Goal: Information Seeking & Learning: Learn about a topic

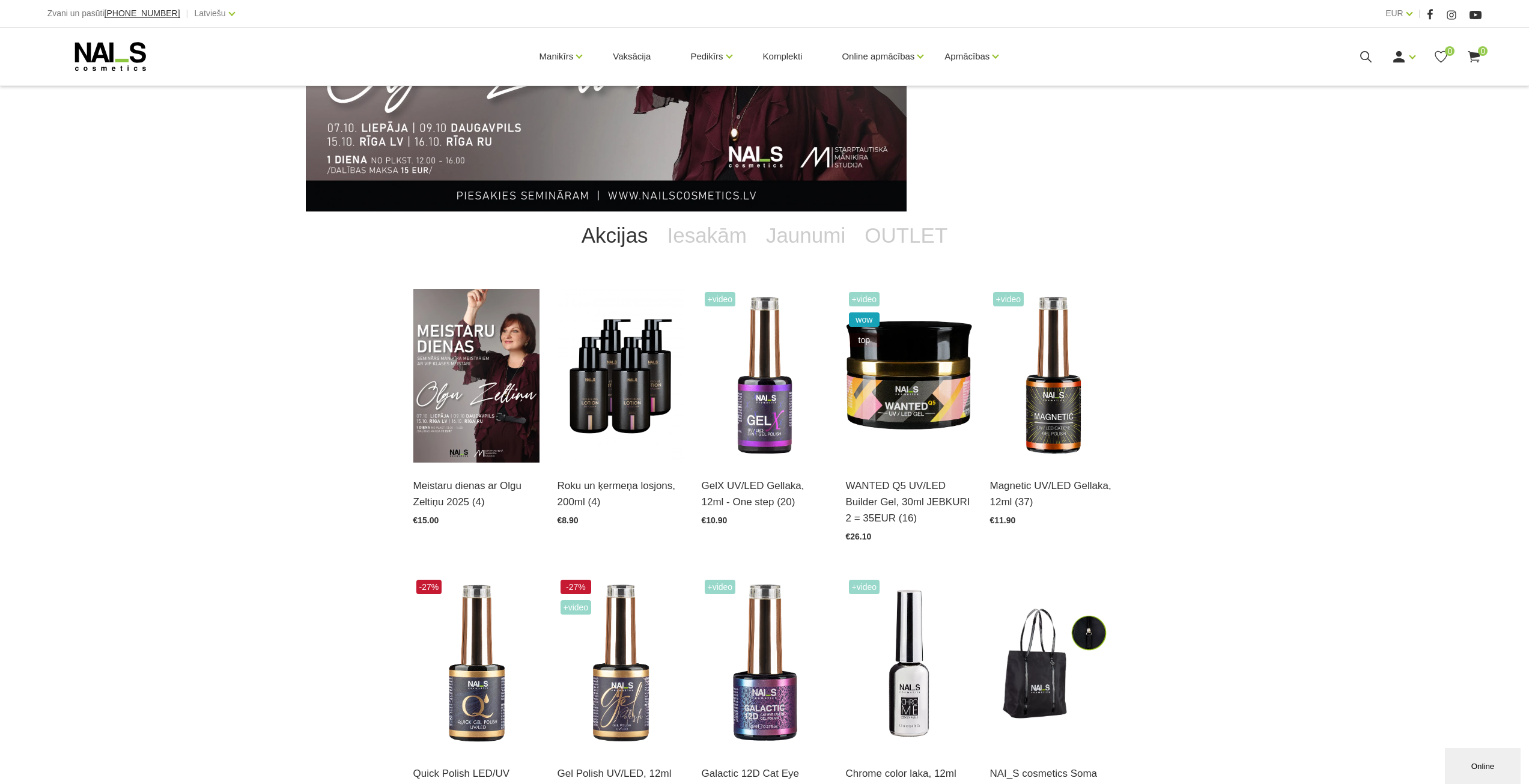
scroll to position [180, 0]
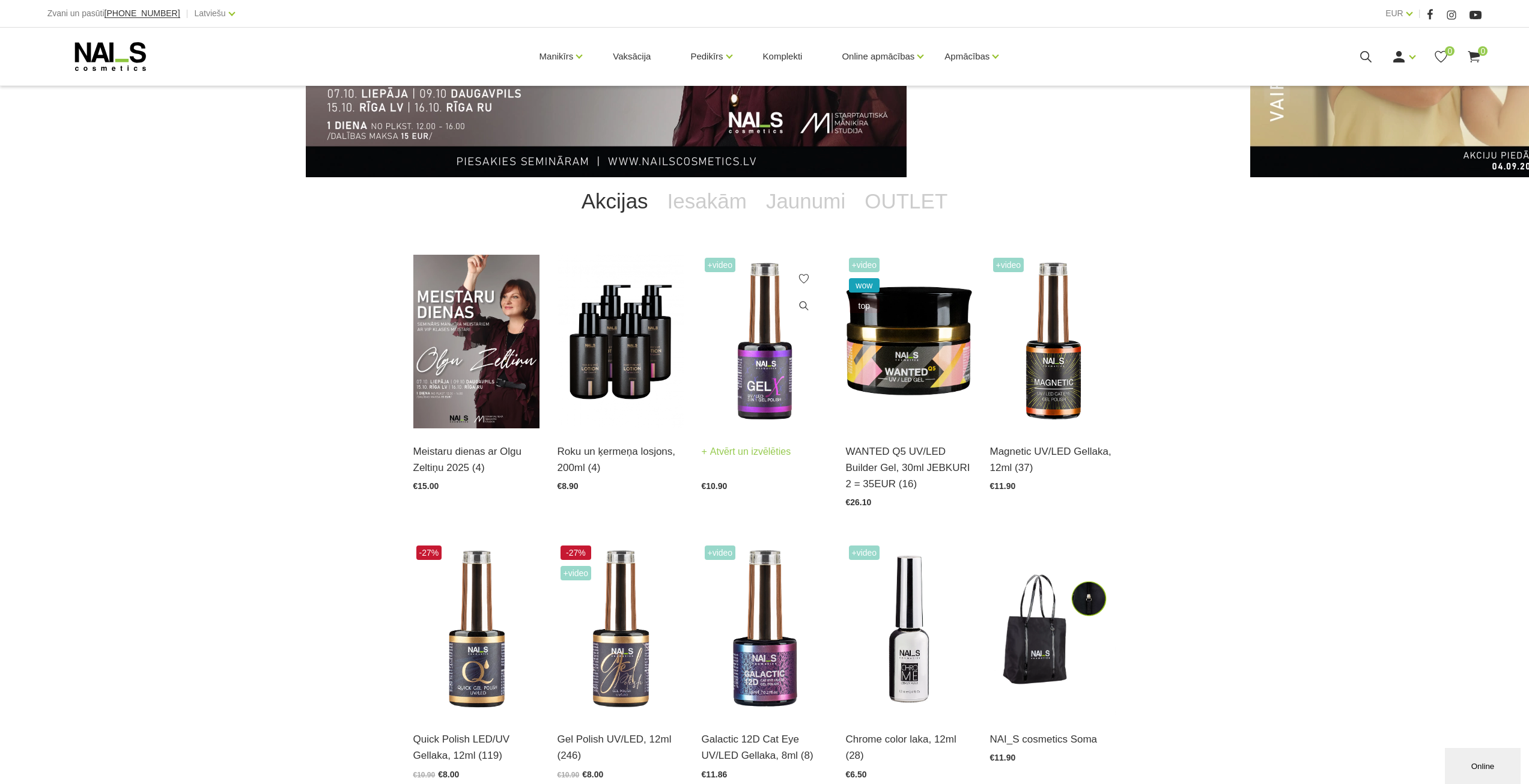
click at [759, 386] on img at bounding box center [765, 341] width 126 height 174
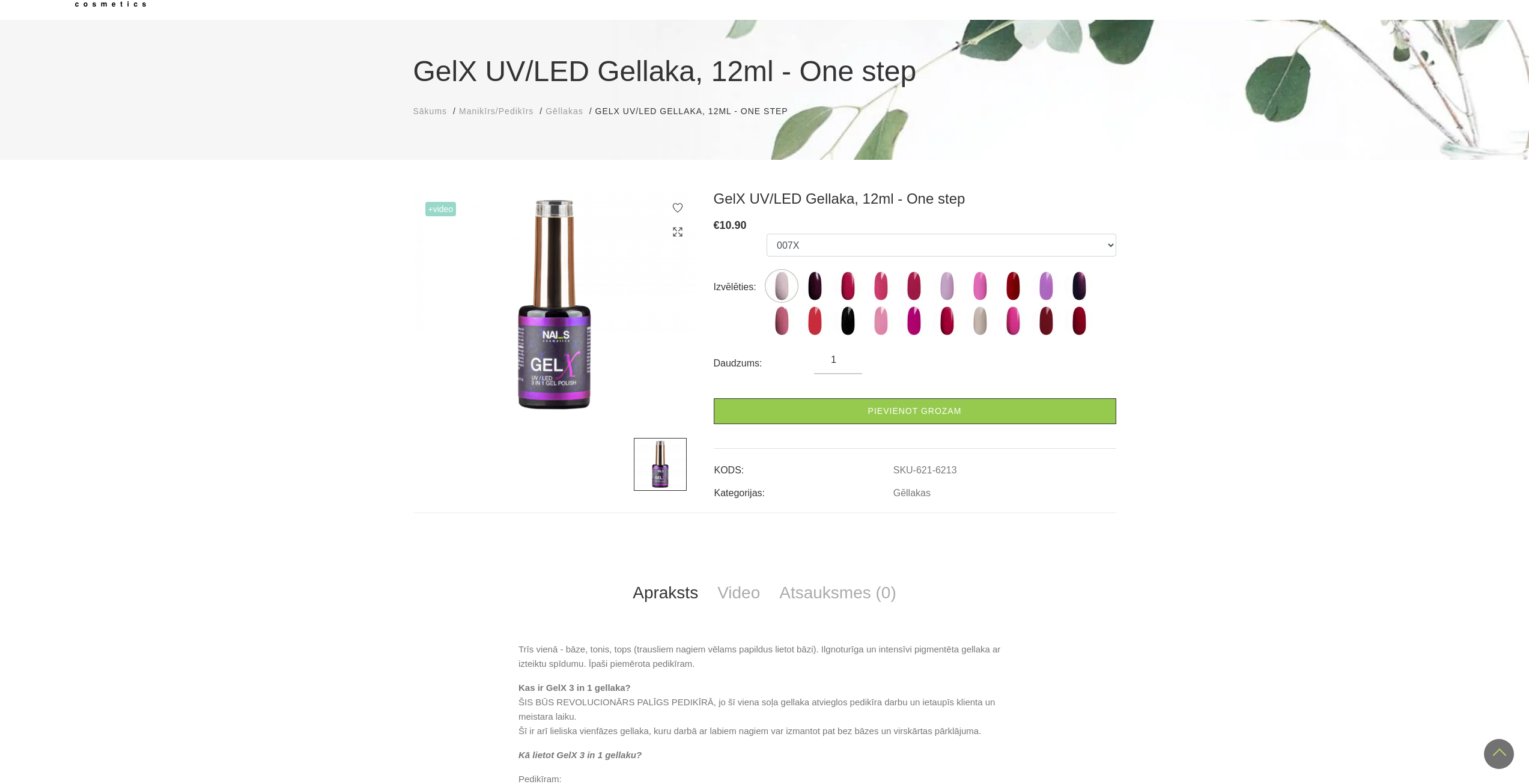
scroll to position [60, 0]
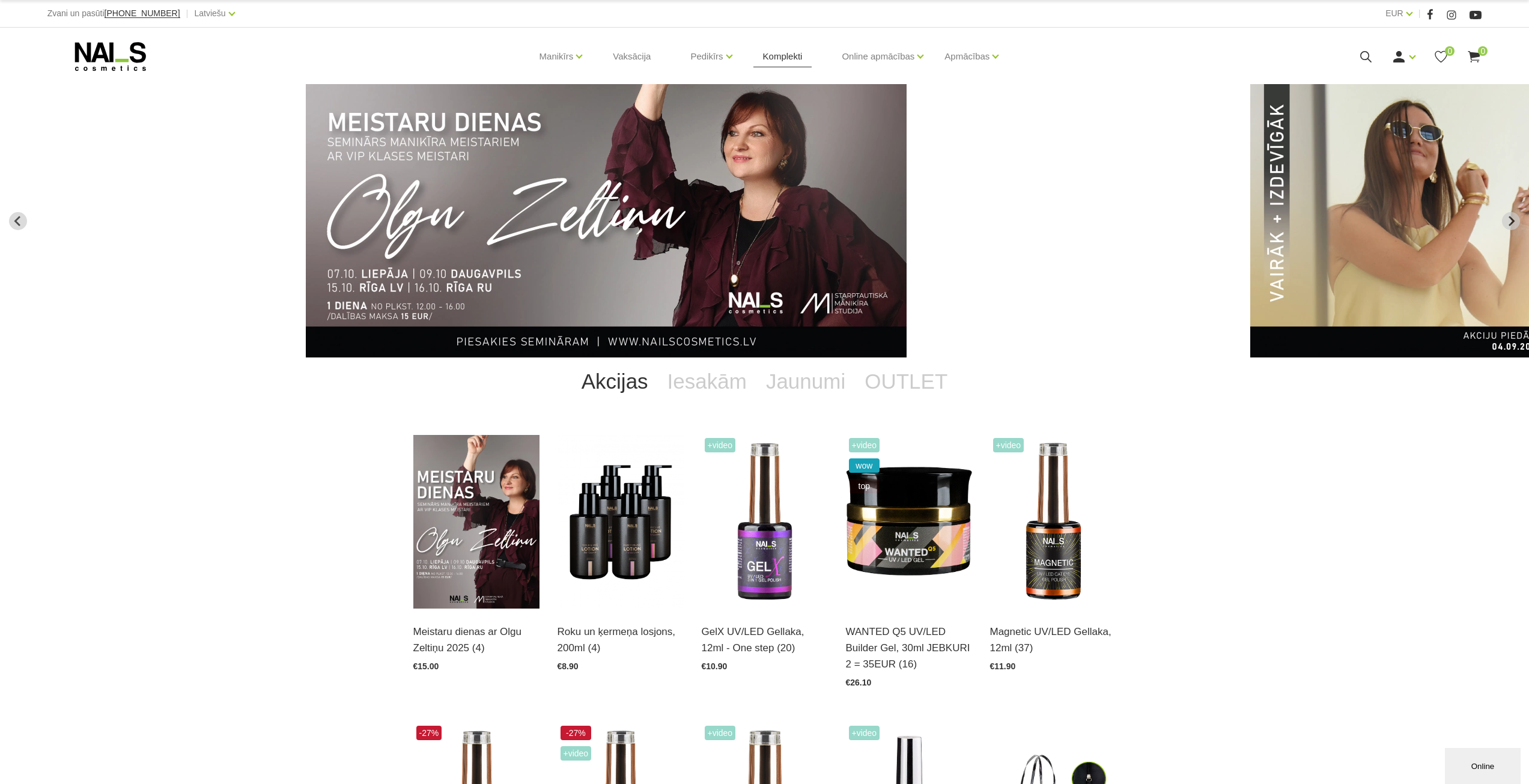
click at [774, 55] on link "Komplekti" at bounding box center [783, 56] width 59 height 57
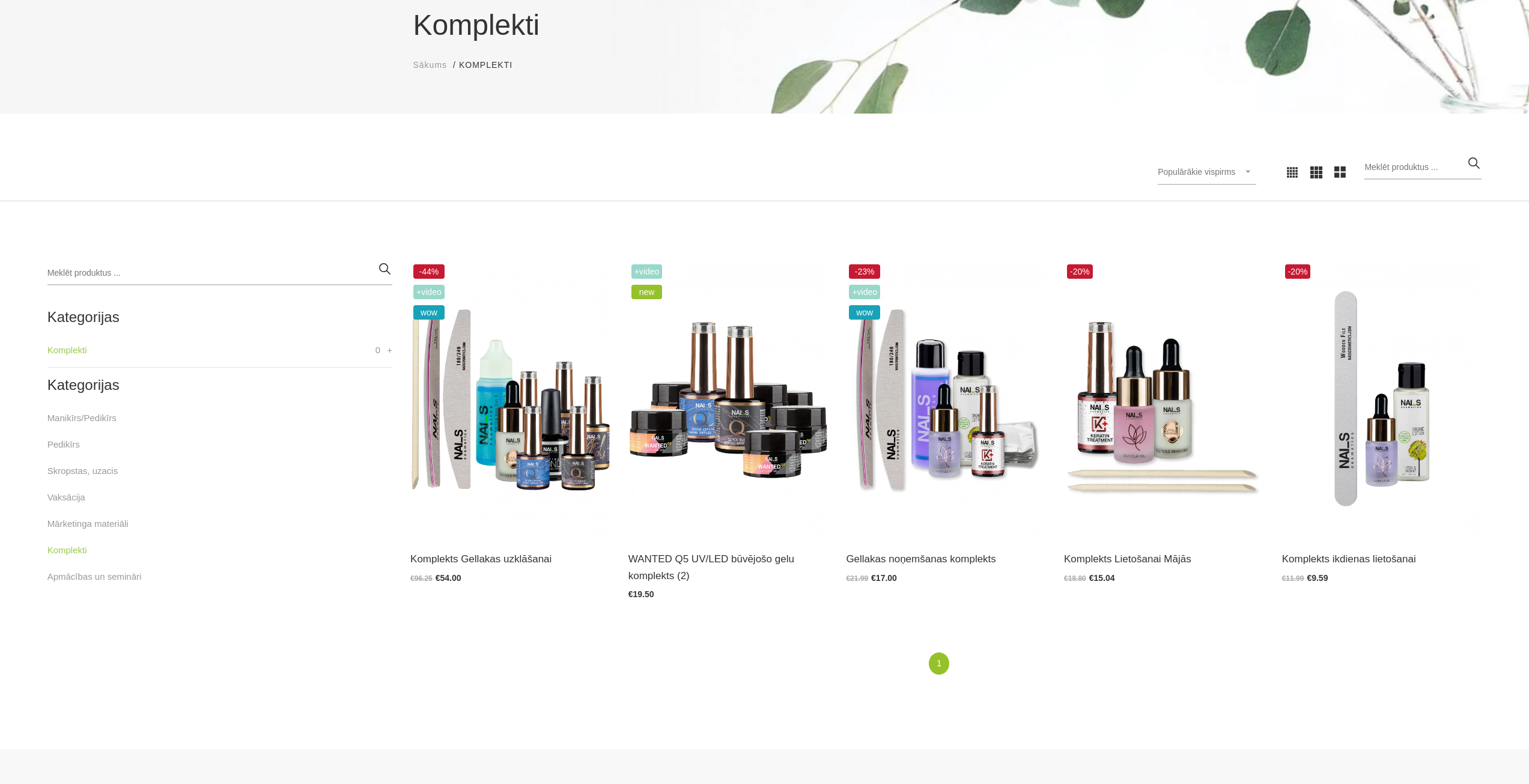
scroll to position [120, 0]
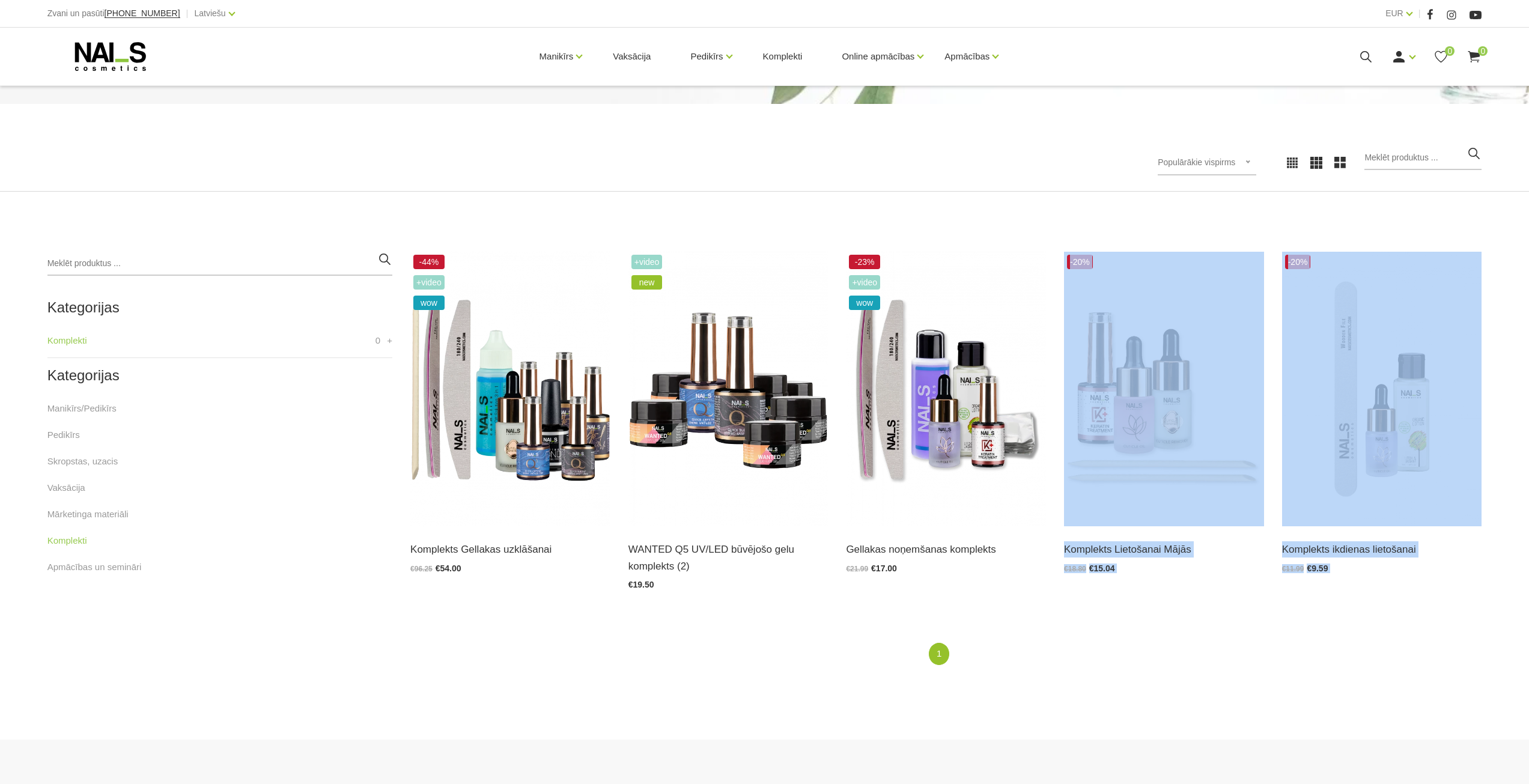
drag, startPoint x: 939, startPoint y: 657, endPoint x: 882, endPoint y: 672, distance: 58.9
click at [882, 672] on div "1 (current)" at bounding box center [946, 660] width 1089 height 36
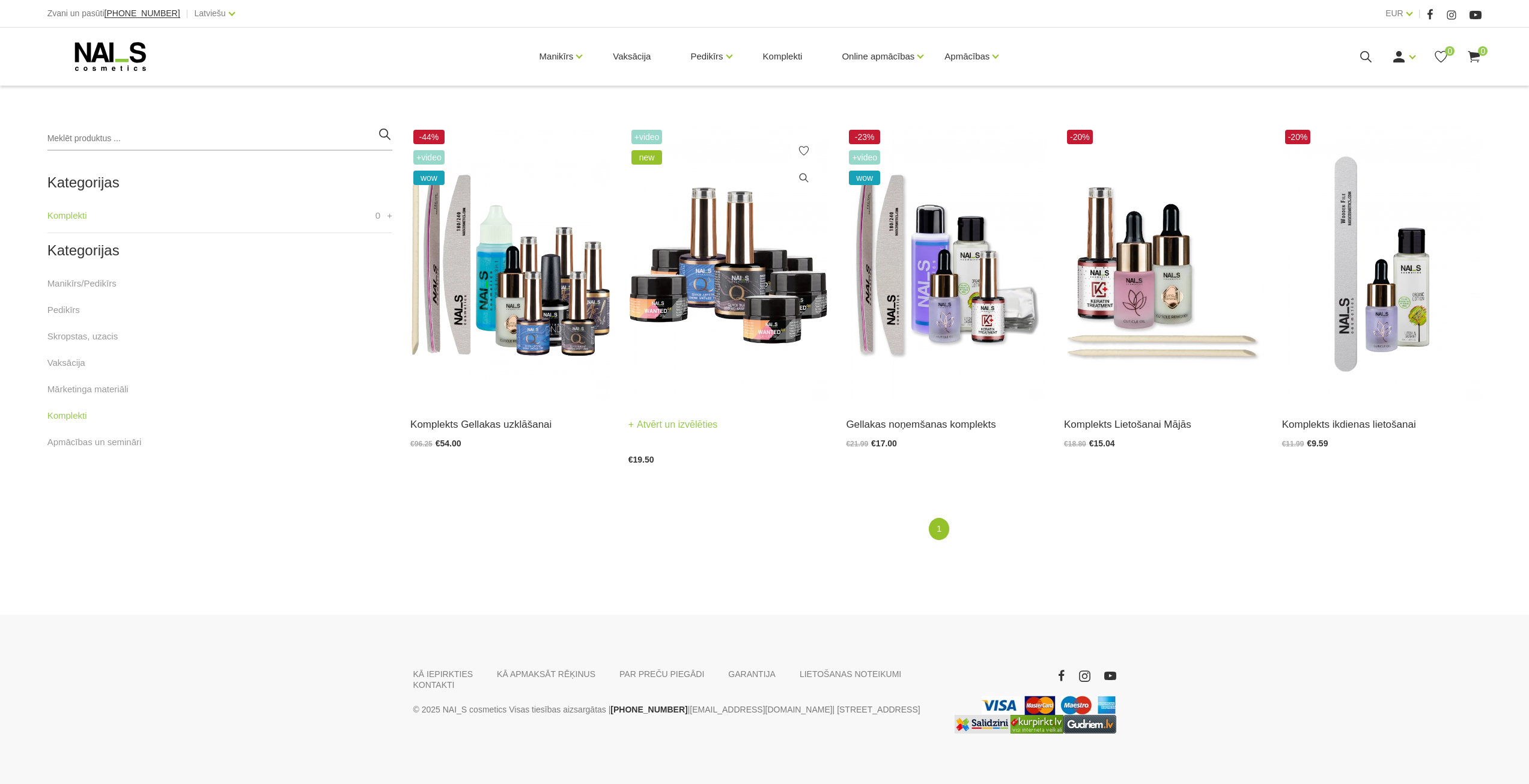
scroll to position [255, 0]
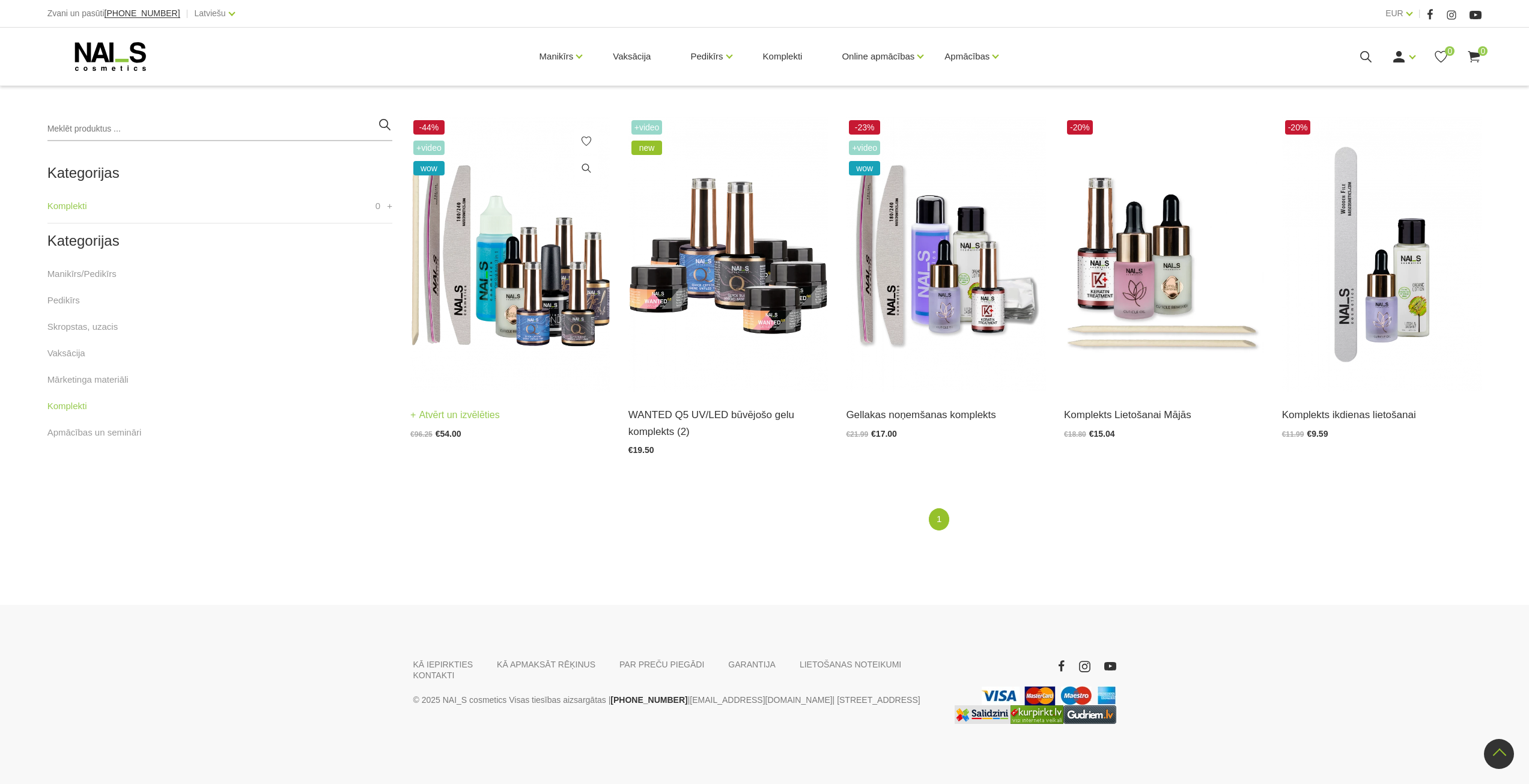
click at [511, 329] on img at bounding box center [510, 254] width 200 height 274
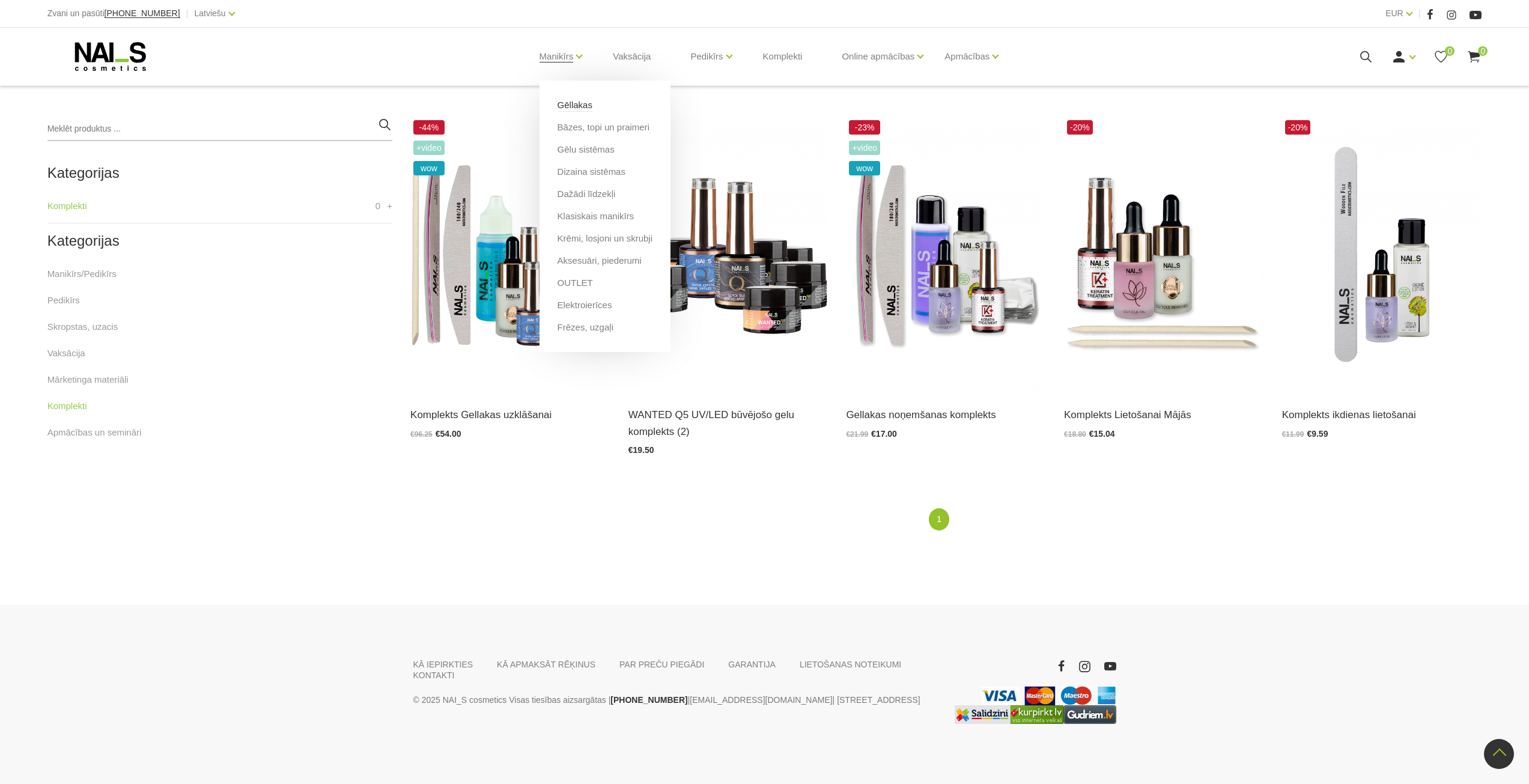
click at [576, 108] on link "Gēllakas" at bounding box center [575, 105] width 35 height 13
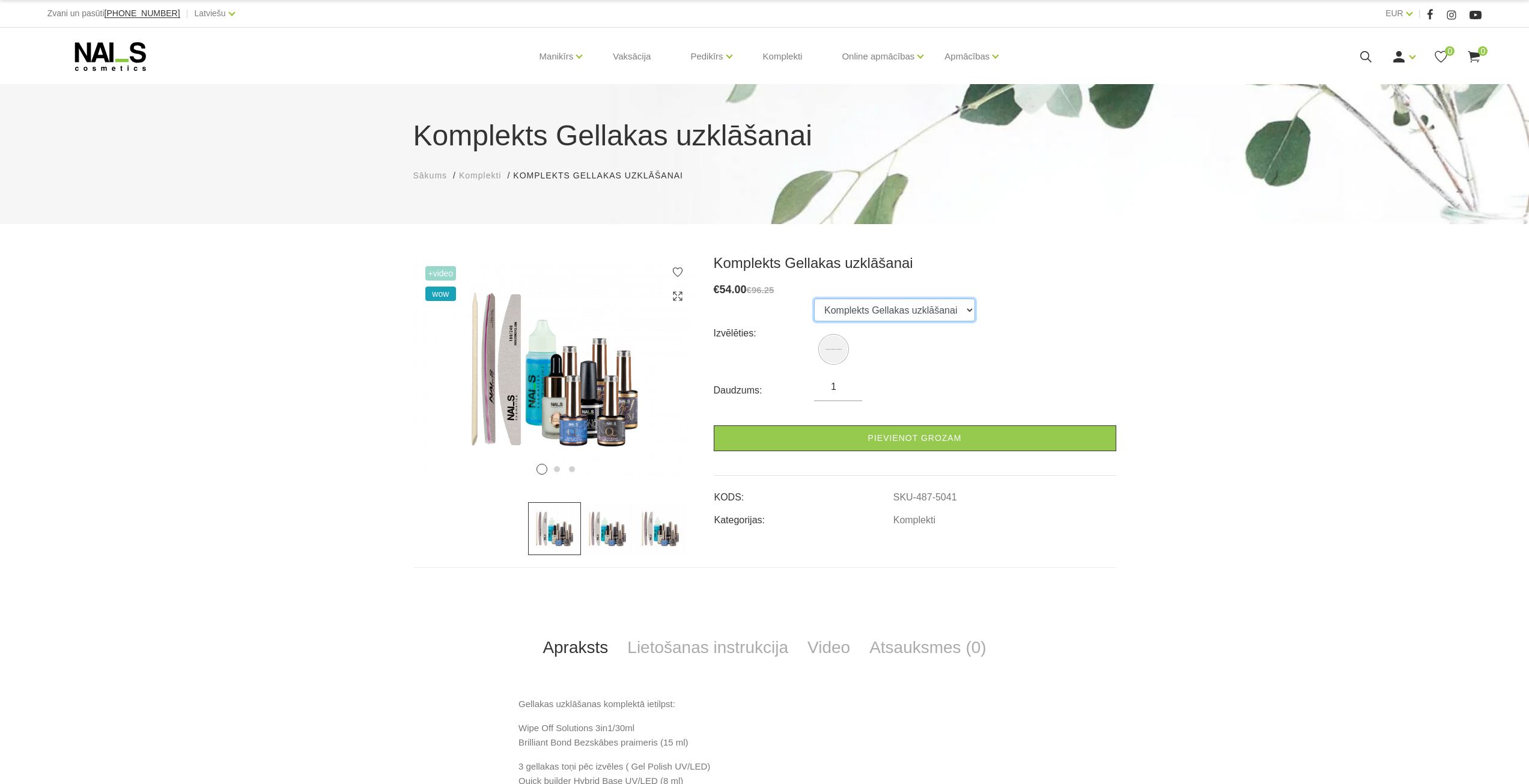
click at [932, 307] on select "Komplekts Gellakas uzklāšanai" at bounding box center [894, 310] width 161 height 23
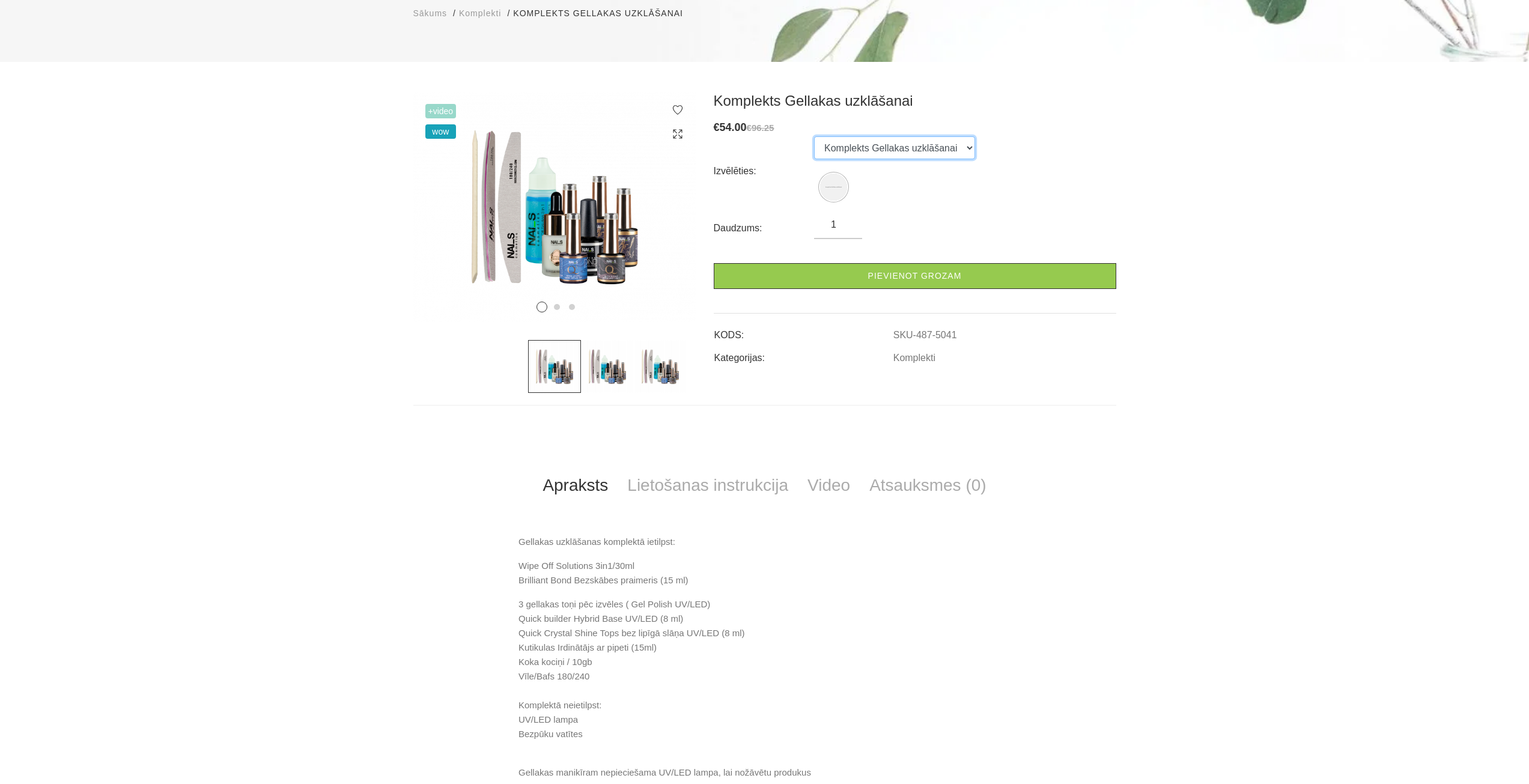
scroll to position [180, 0]
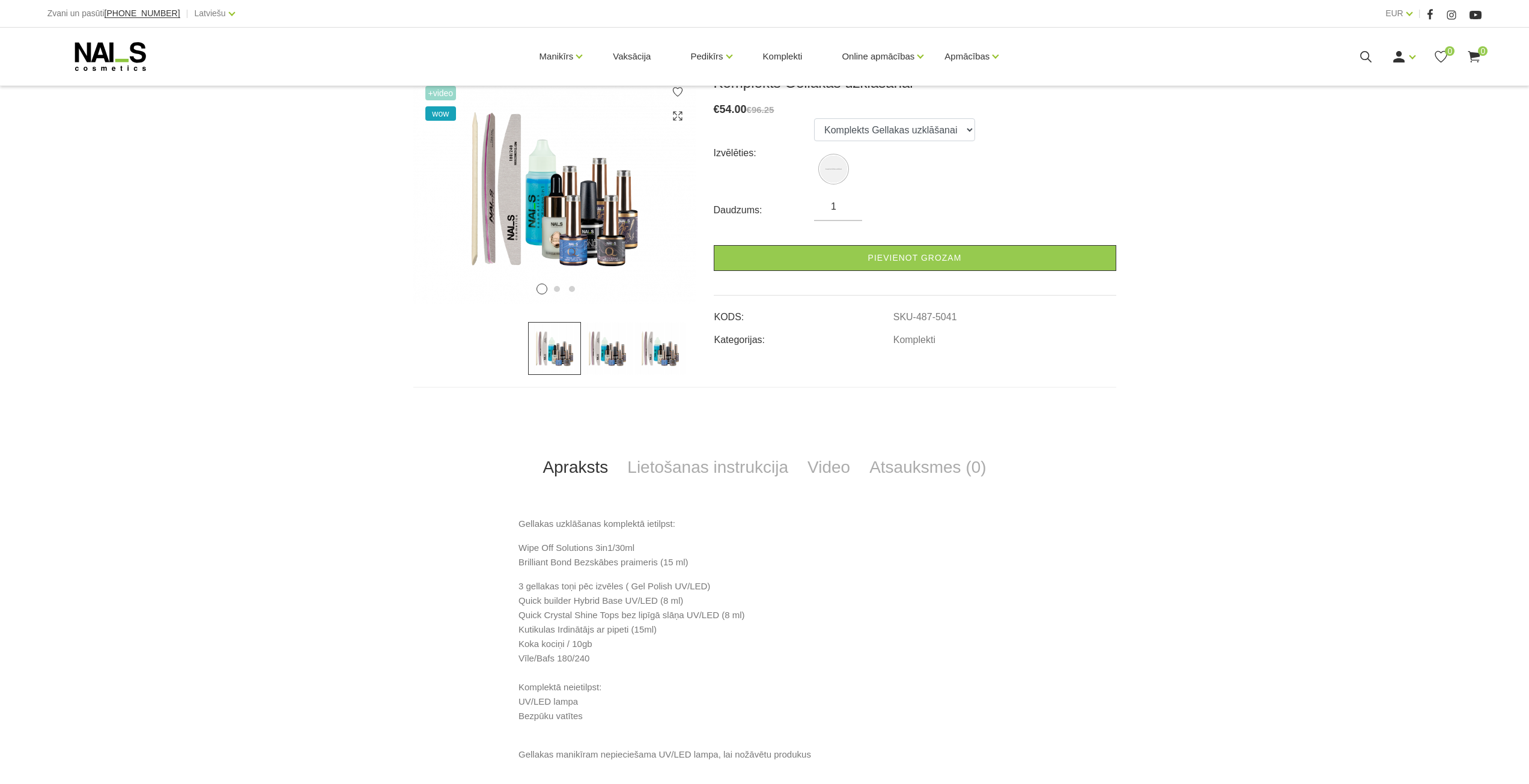
click at [615, 334] on img at bounding box center [607, 348] width 53 height 53
click at [665, 344] on img at bounding box center [660, 348] width 53 height 53
click at [556, 216] on img at bounding box center [554, 189] width 282 height 230
click at [685, 115] on img at bounding box center [554, 189] width 282 height 230
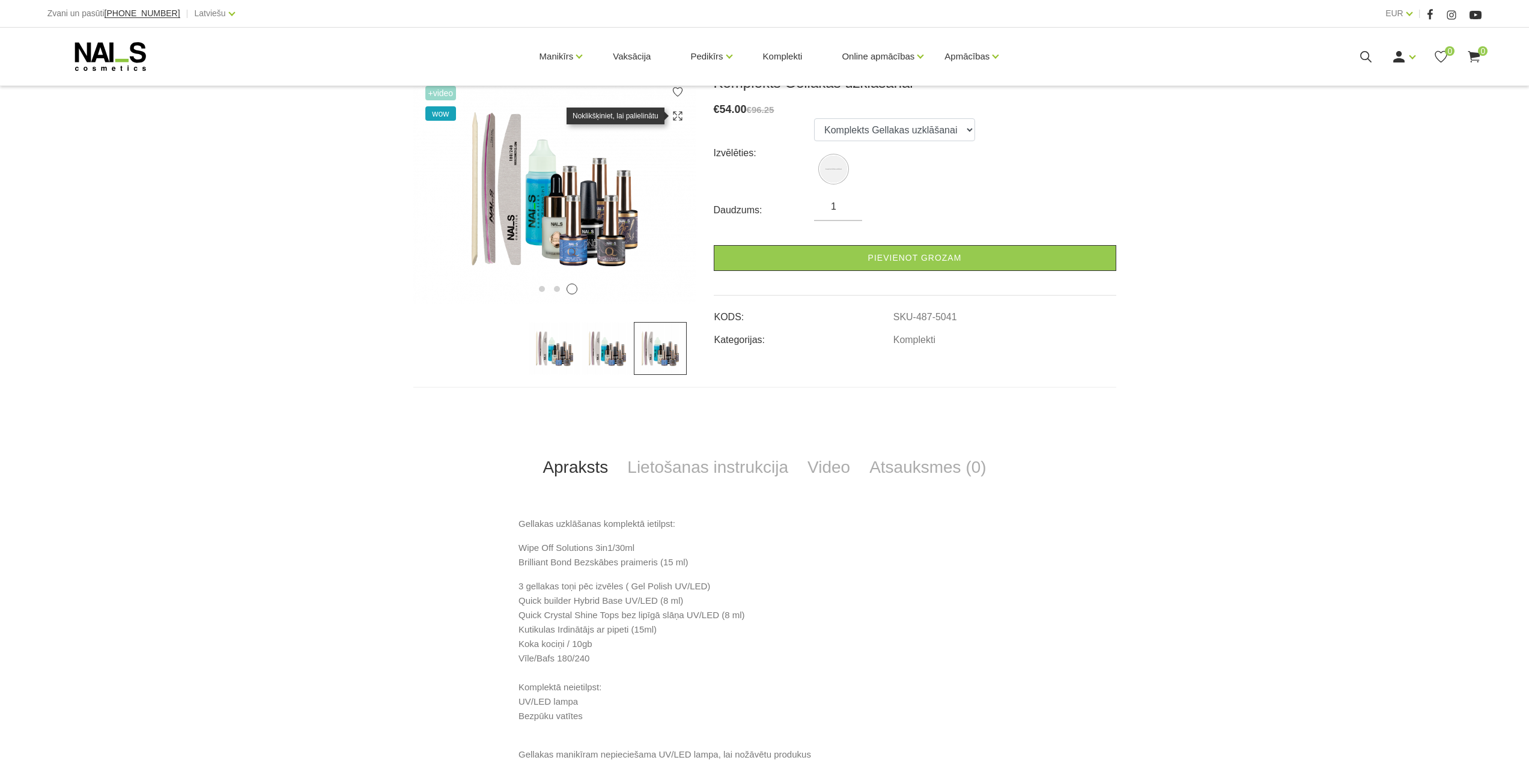
click at [675, 116] on icon at bounding box center [677, 116] width 12 height 12
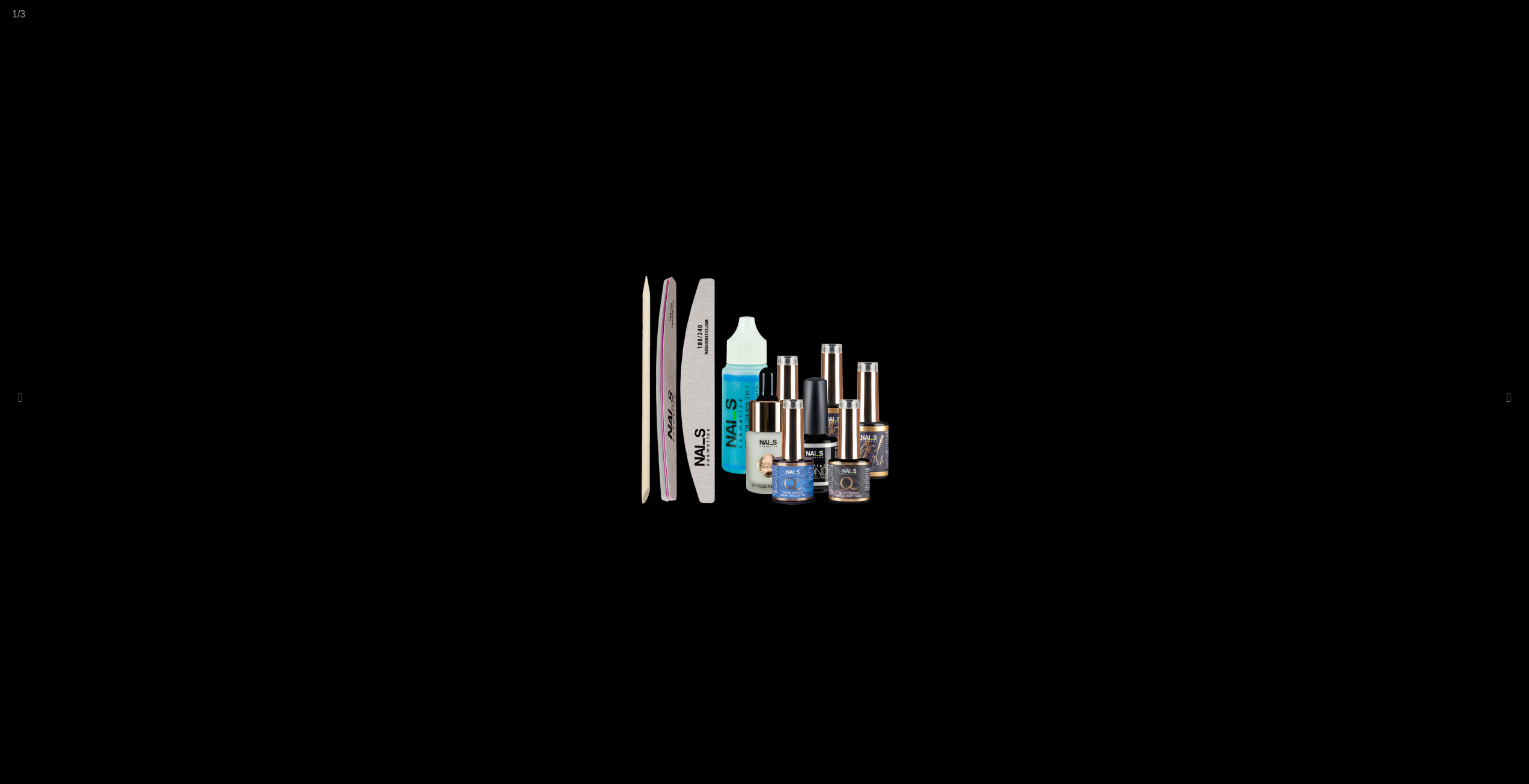
click at [1495, 29] on div at bounding box center [764, 392] width 1529 height 784
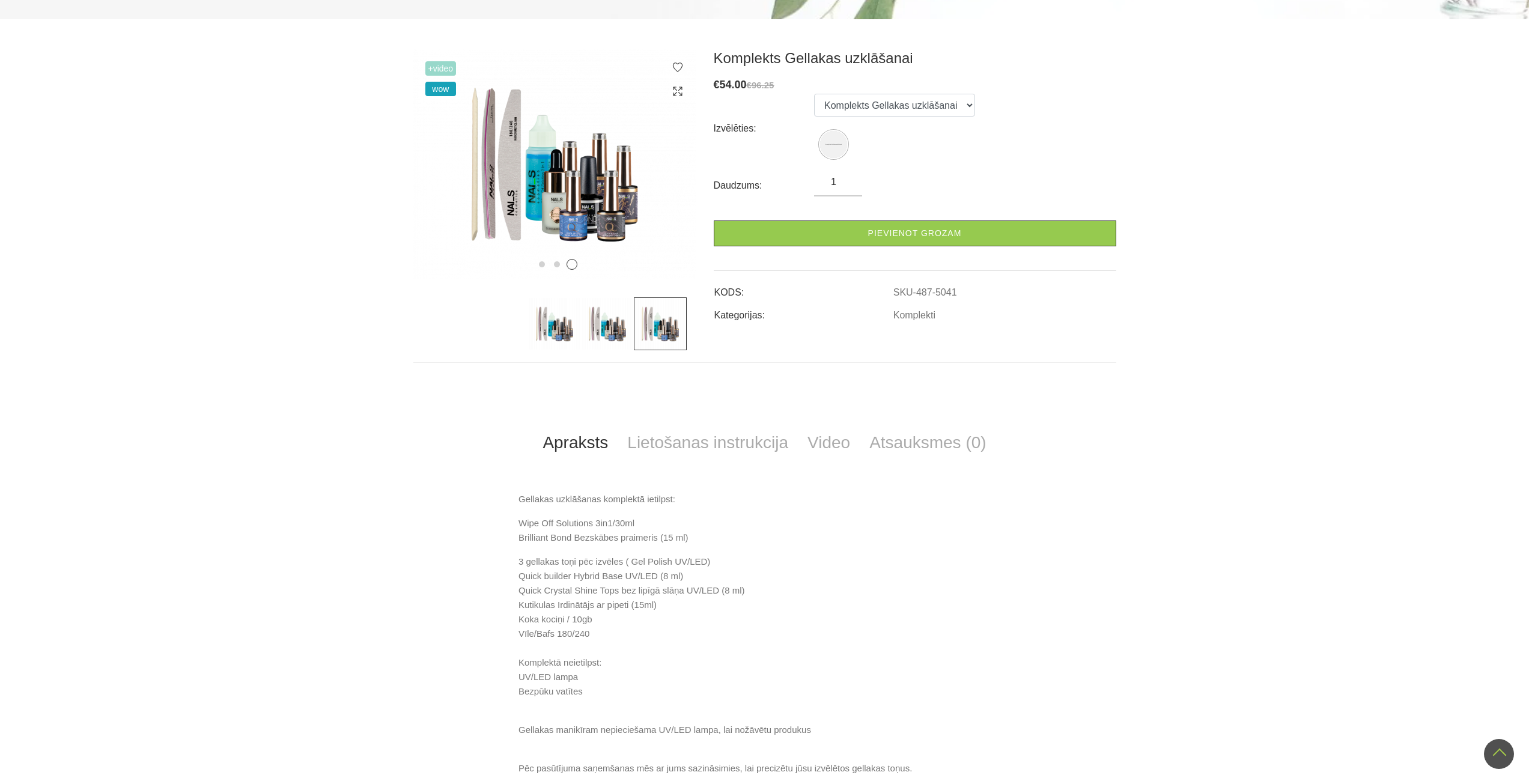
scroll to position [60, 0]
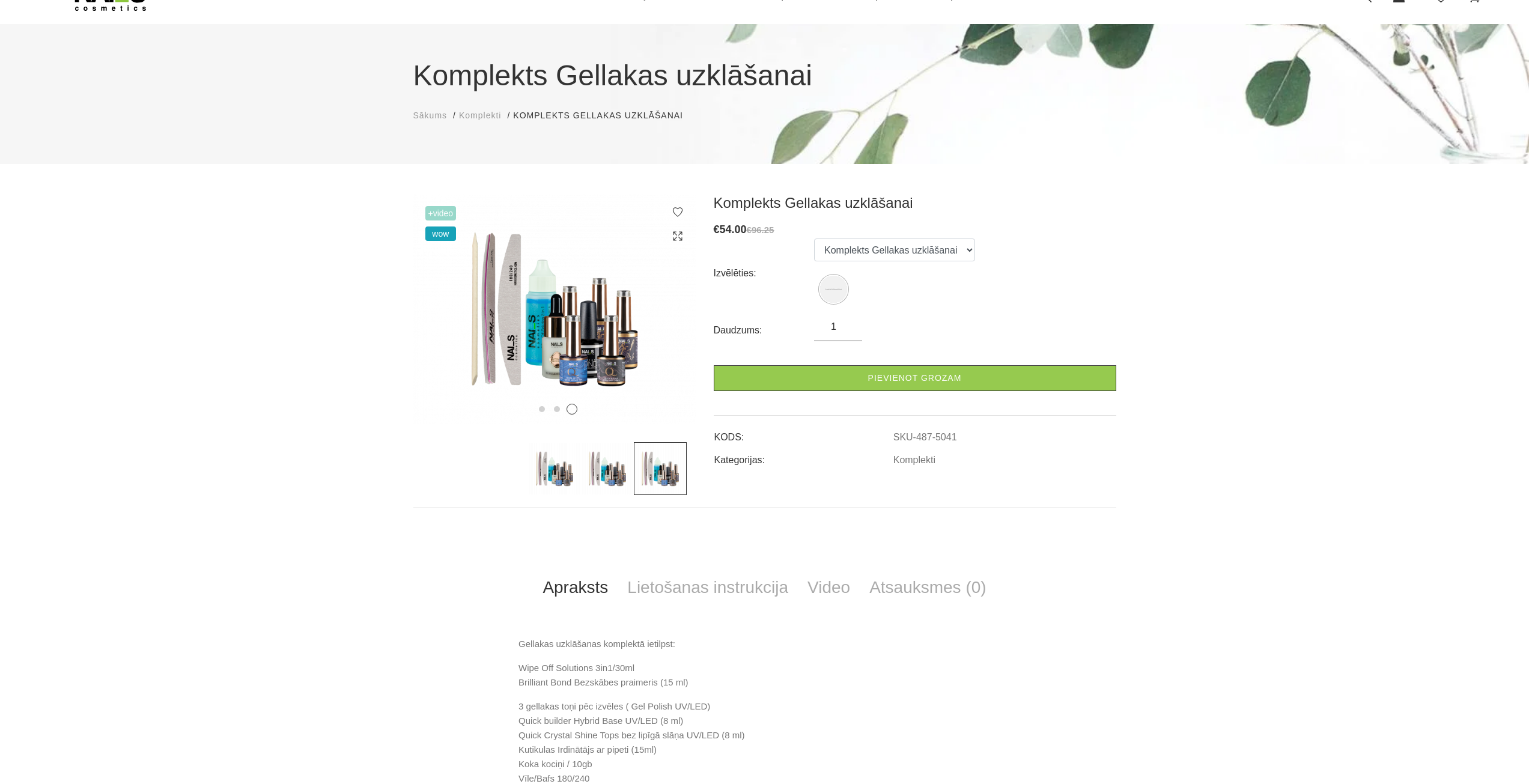
scroll to position [180, 0]
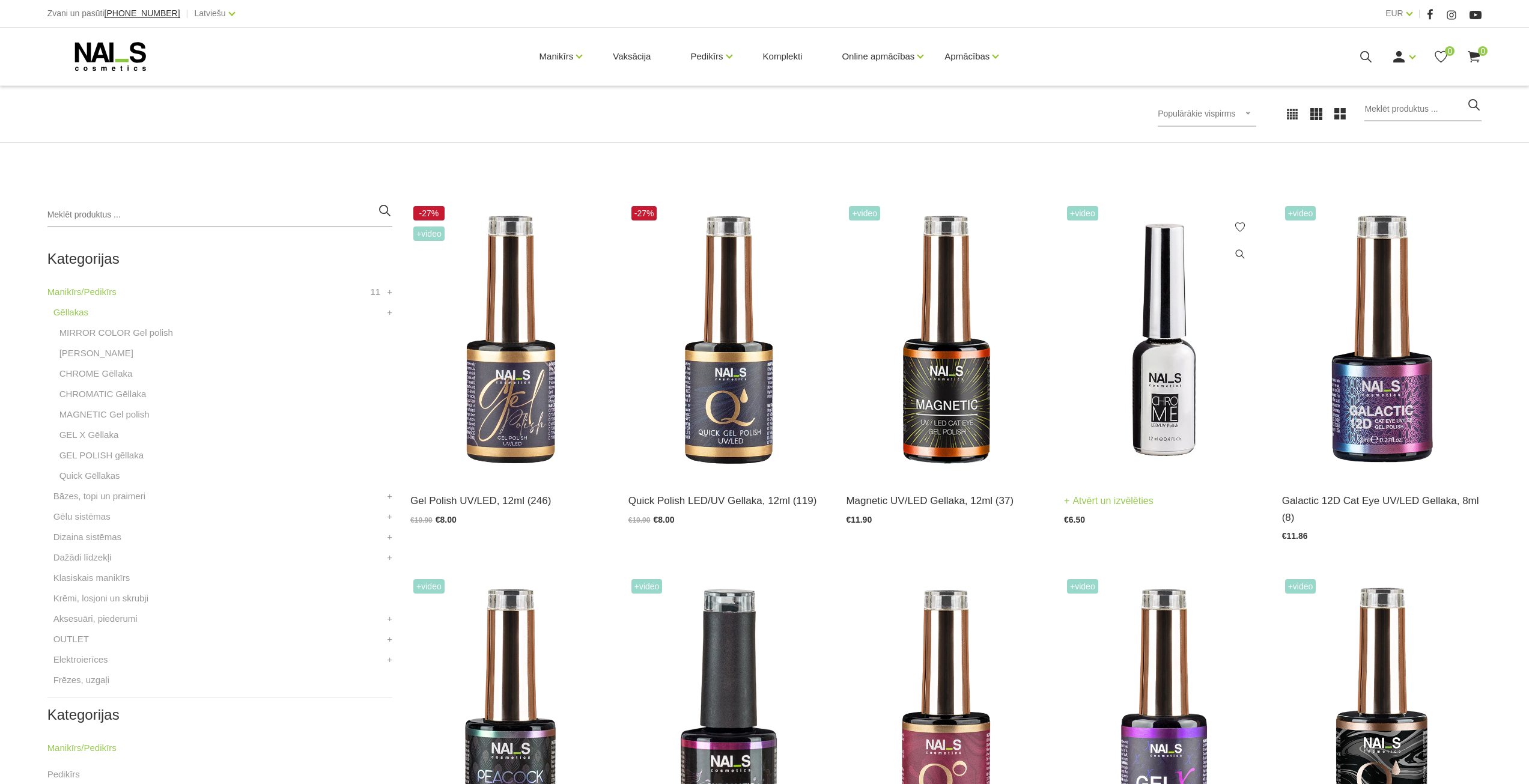
scroll to position [180, 0]
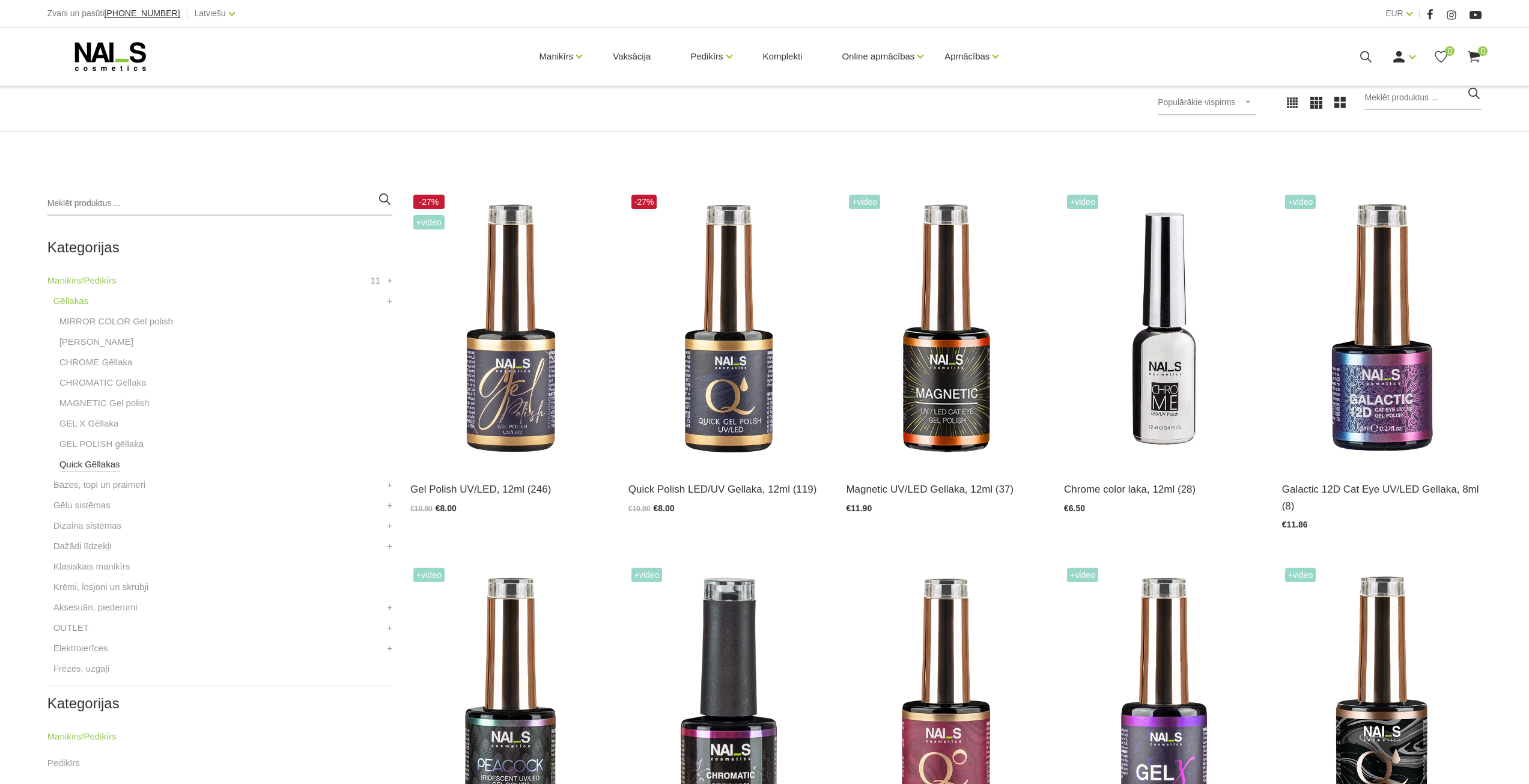
click at [91, 469] on link "Quick Gēllakas" at bounding box center [89, 464] width 61 height 15
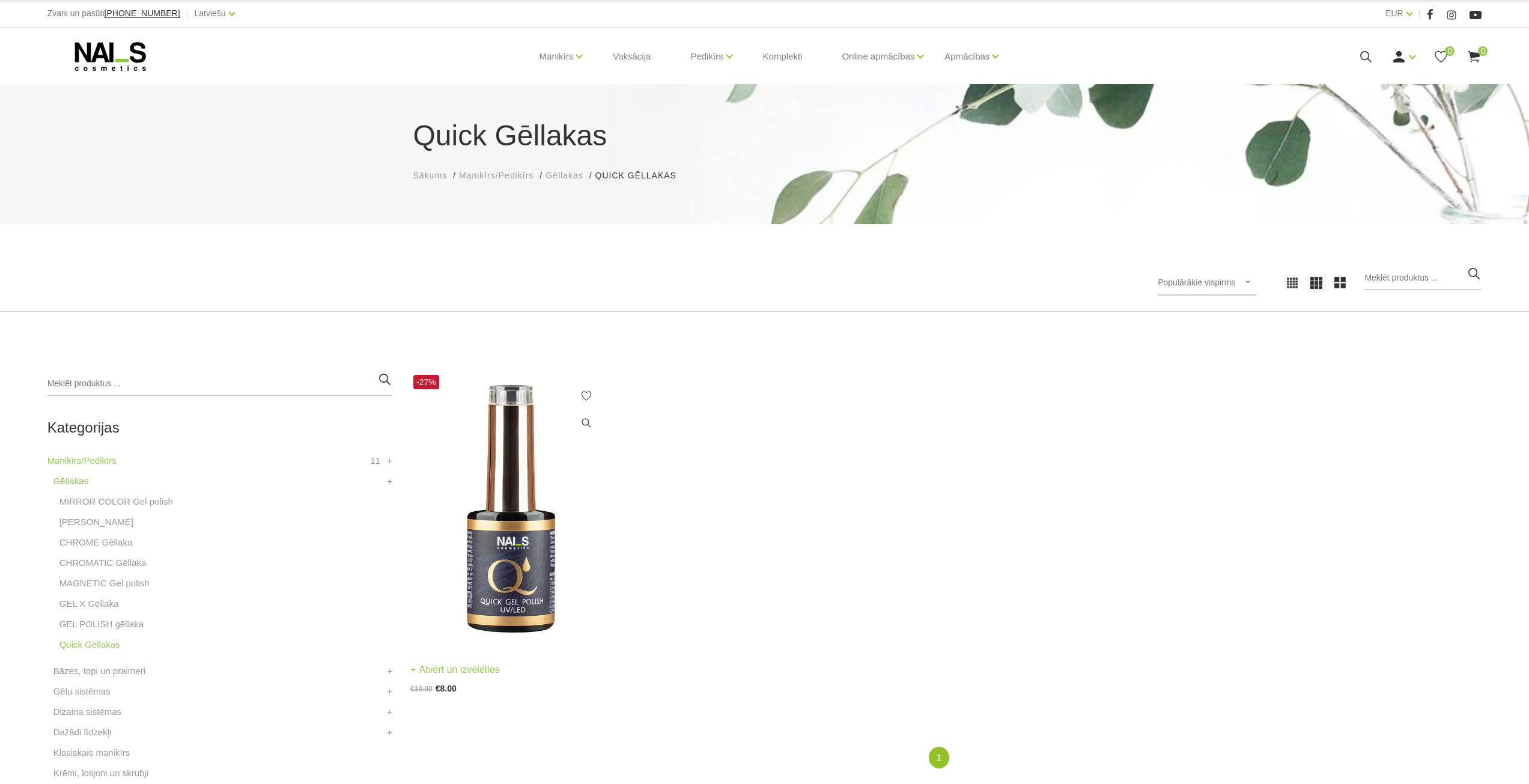
click at [529, 547] on img at bounding box center [510, 508] width 200 height 274
click at [117, 621] on link "GEL POLISH gēllaka" at bounding box center [101, 624] width 84 height 15
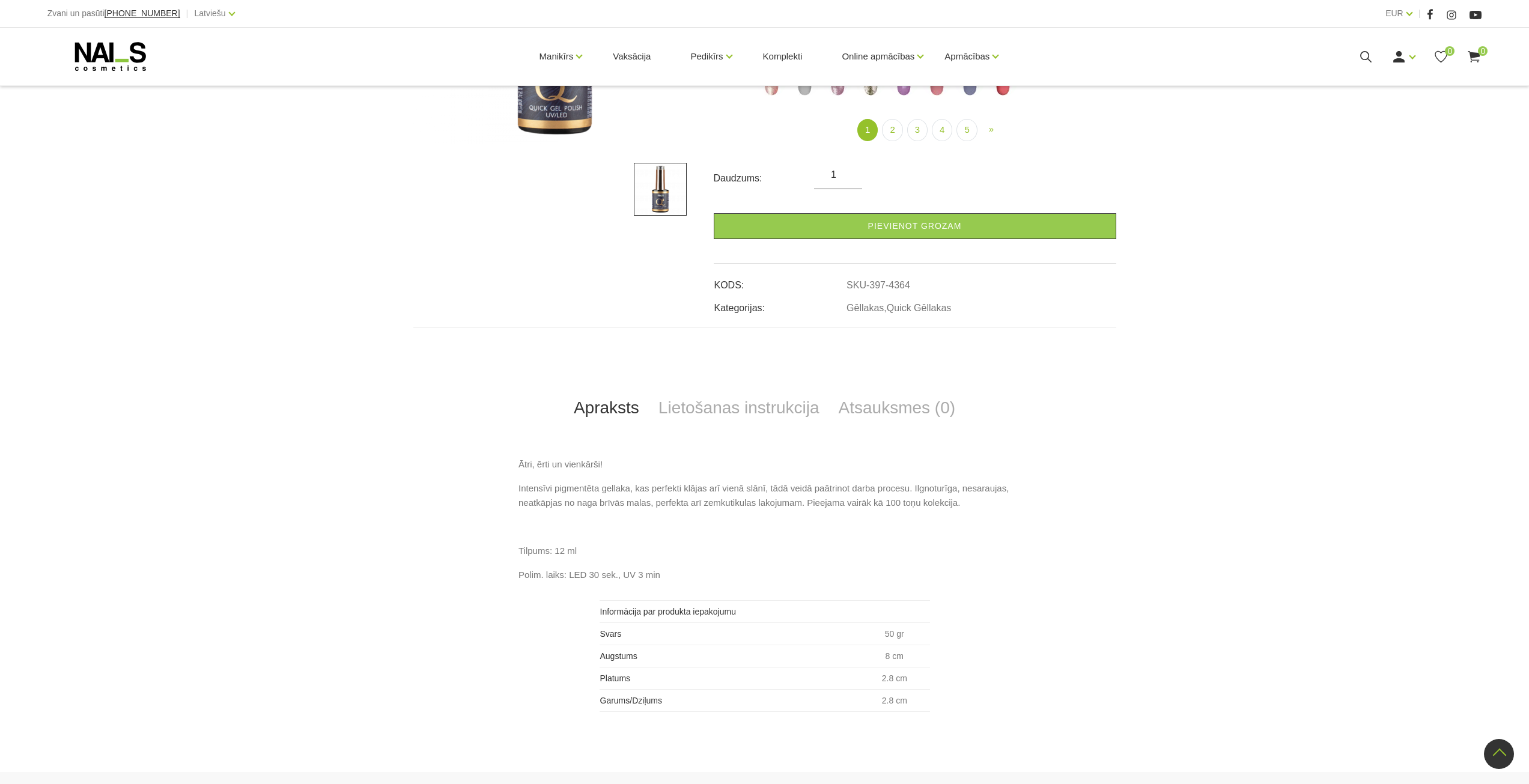
scroll to position [360, 0]
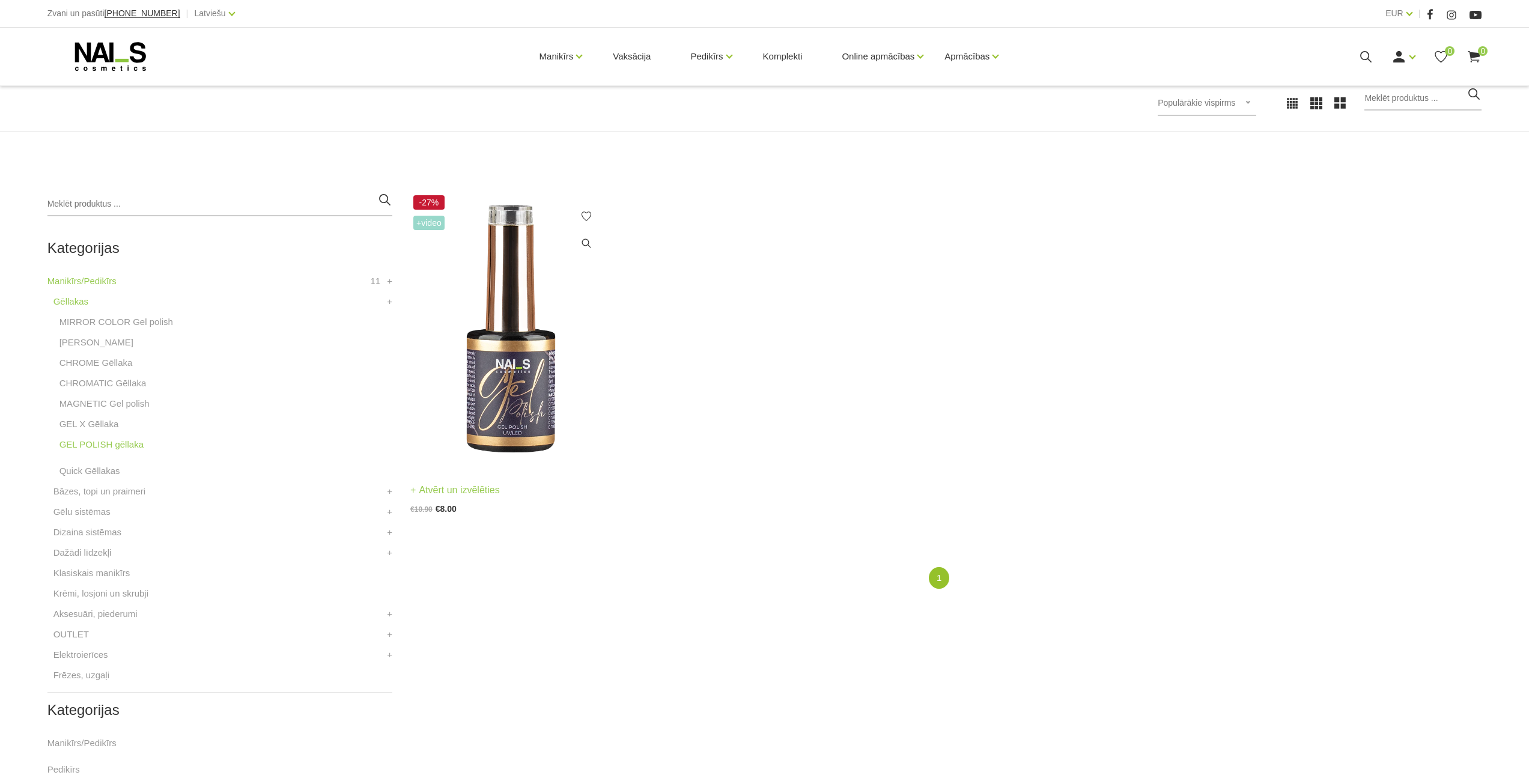
scroll to position [240, 0]
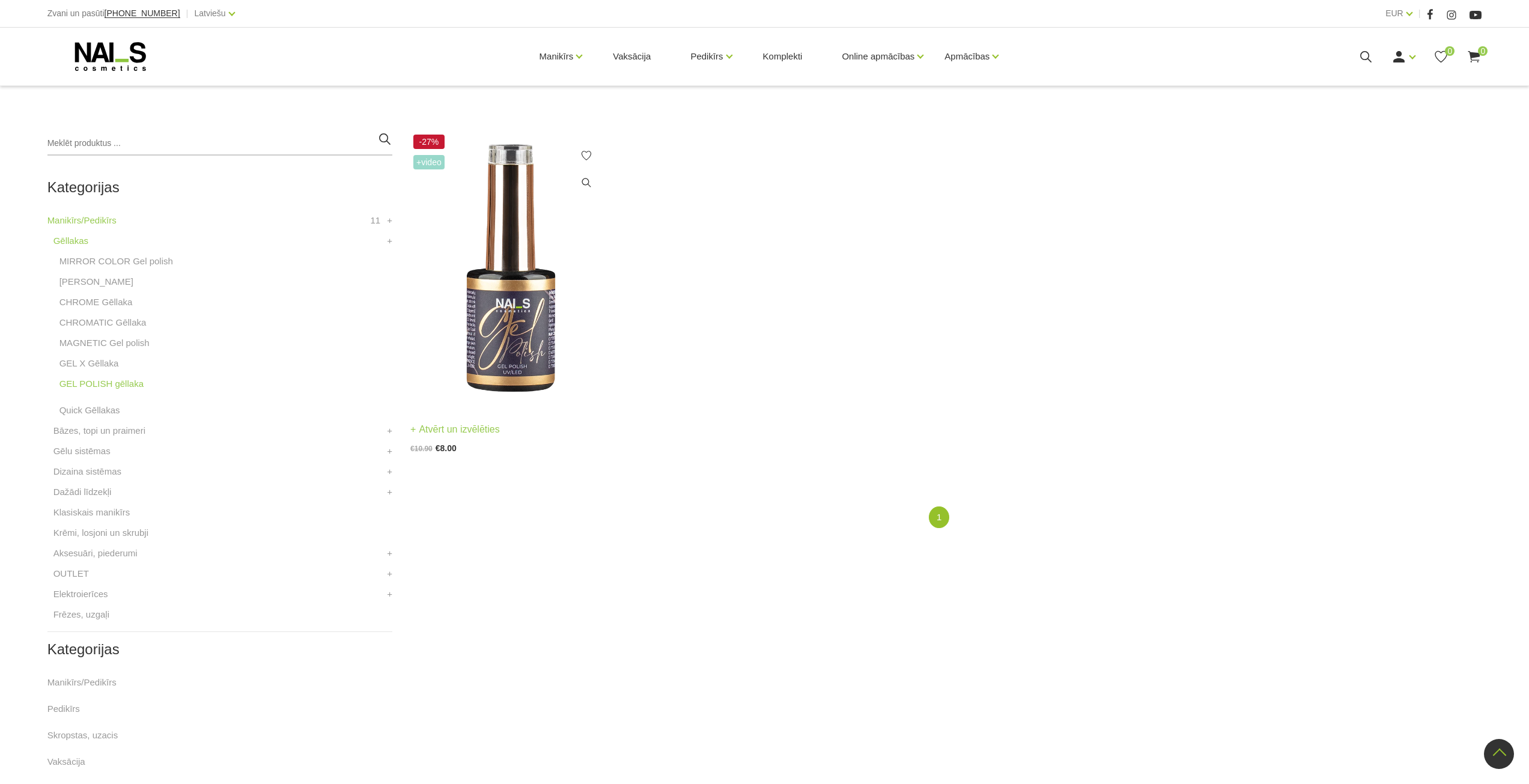
click at [497, 318] on img at bounding box center [510, 269] width 200 height 274
click at [101, 365] on link "GEL X Gēllaka" at bounding box center [88, 363] width 59 height 15
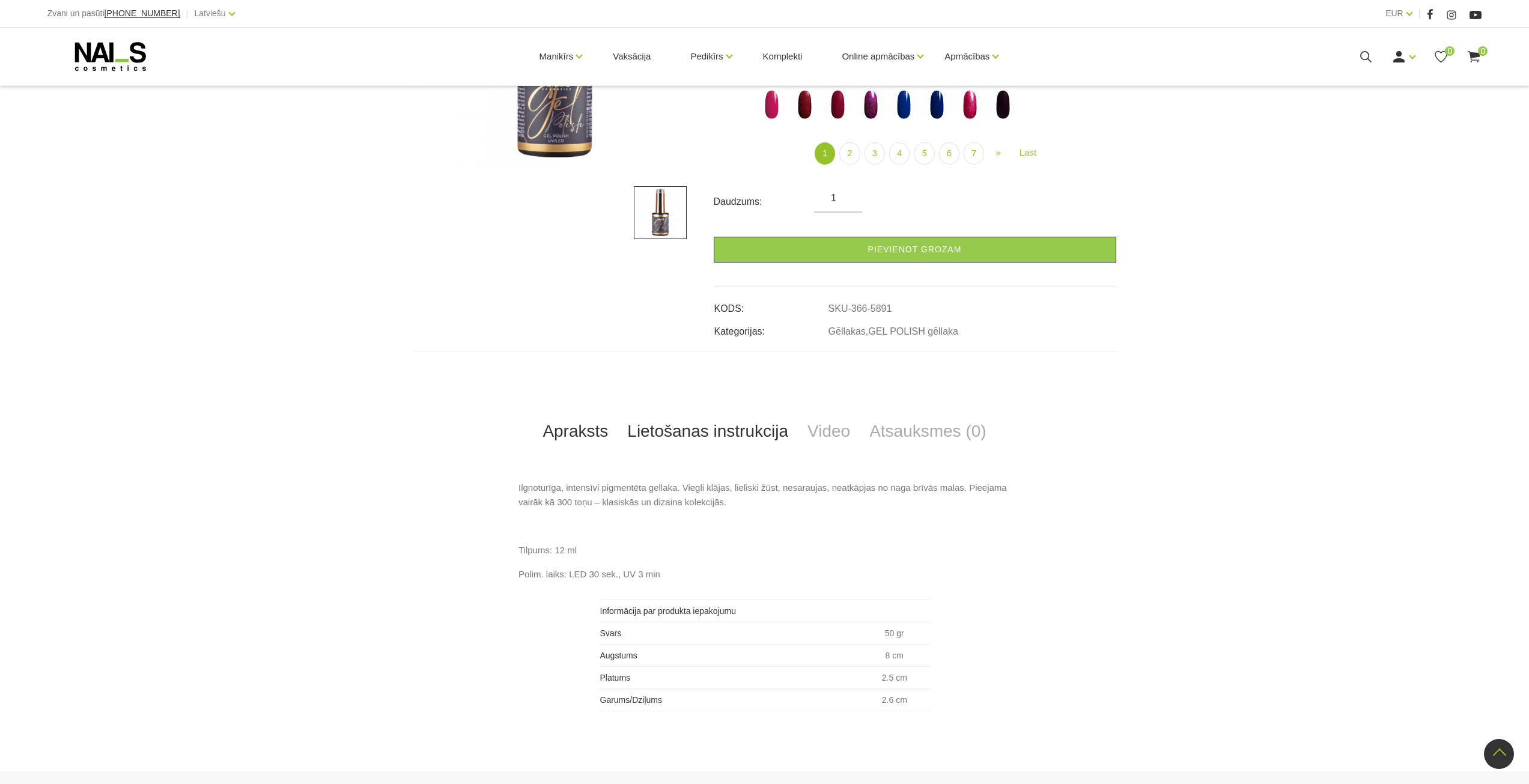
scroll to position [251, 0]
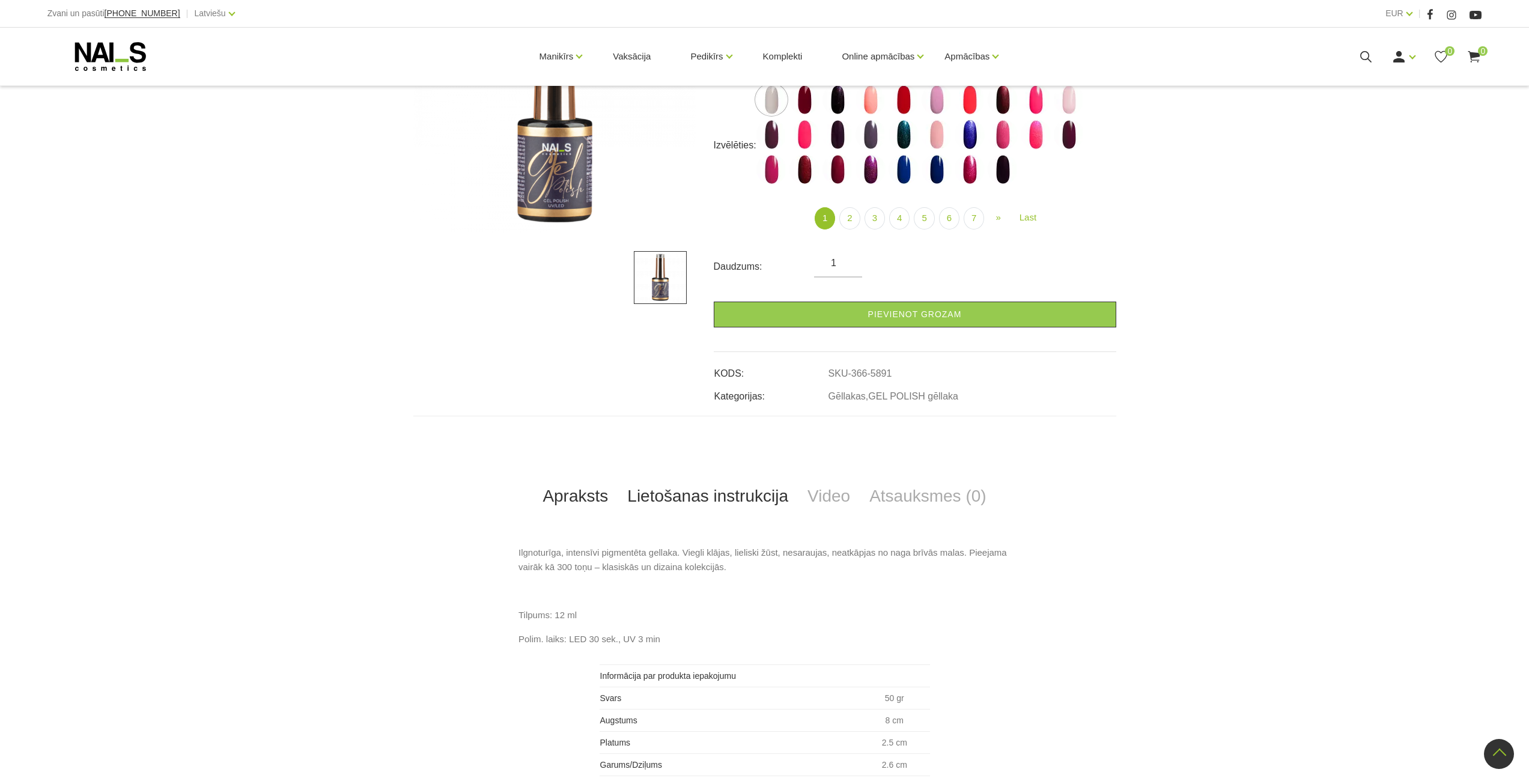
click at [687, 496] on link "Lietošanas instrukcija" at bounding box center [707, 496] width 181 height 40
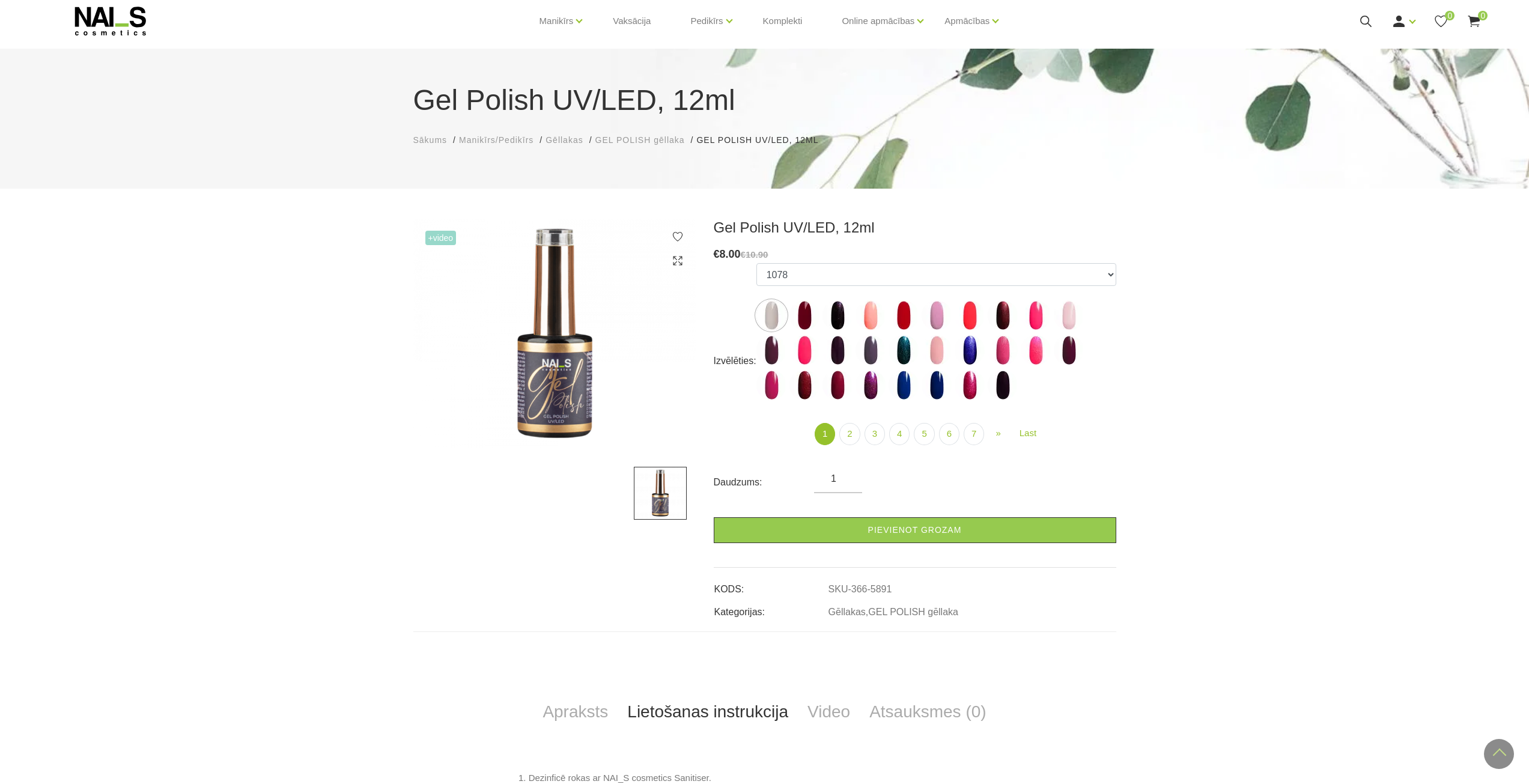
scroll to position [11, 0]
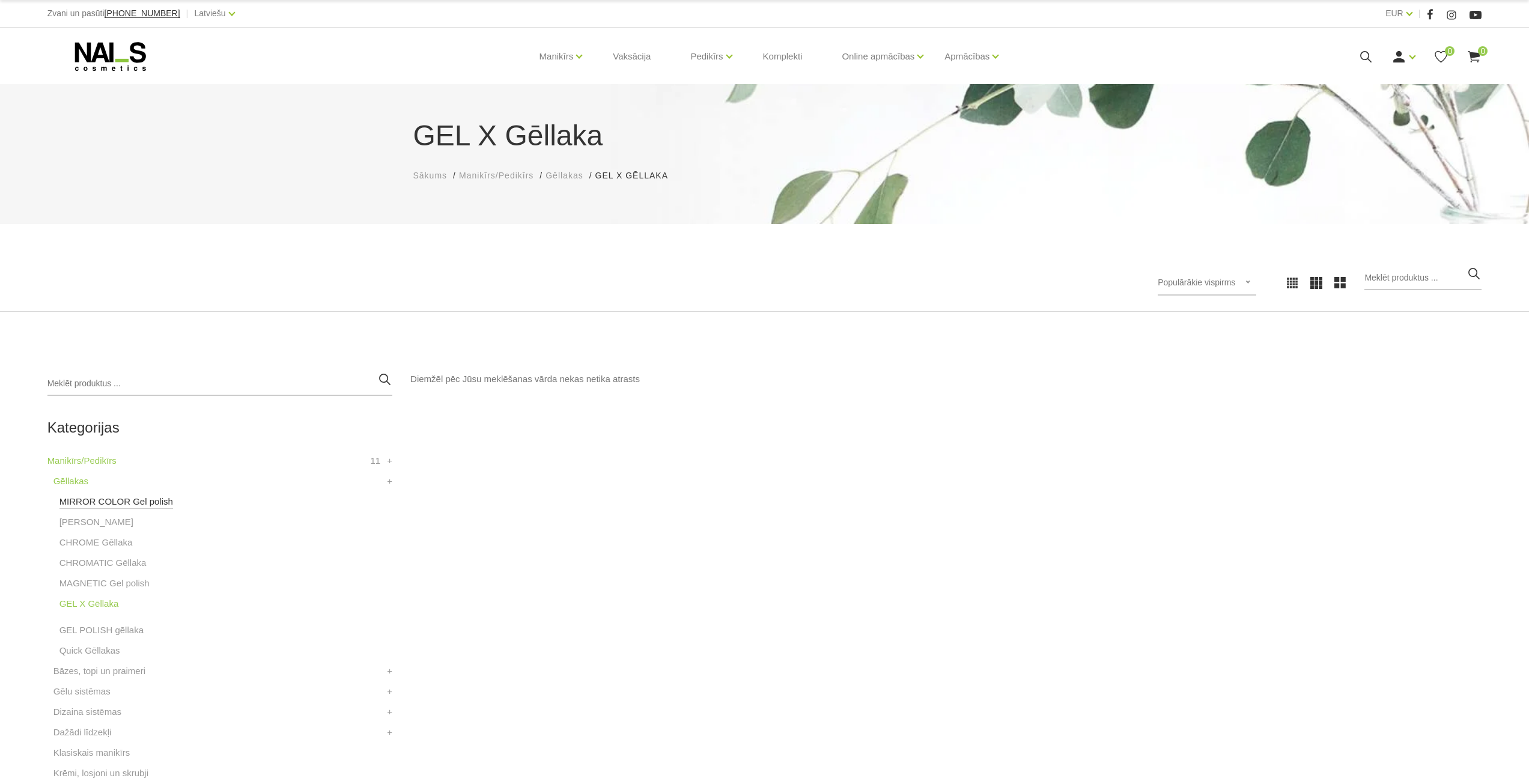
click at [120, 505] on link "MIRROR COLOR Gel polish" at bounding box center [116, 502] width 113 height 15
click at [100, 522] on link "[PERSON_NAME]" at bounding box center [96, 528] width 74 height 15
click at [95, 544] on link "CHROME Gēllaka" at bounding box center [96, 549] width 74 height 15
click at [100, 570] on link "CHROMATIC Gēllaka" at bounding box center [103, 569] width 87 height 15
click at [101, 593] on link "MAGNETIC Gel polish" at bounding box center [104, 589] width 90 height 15
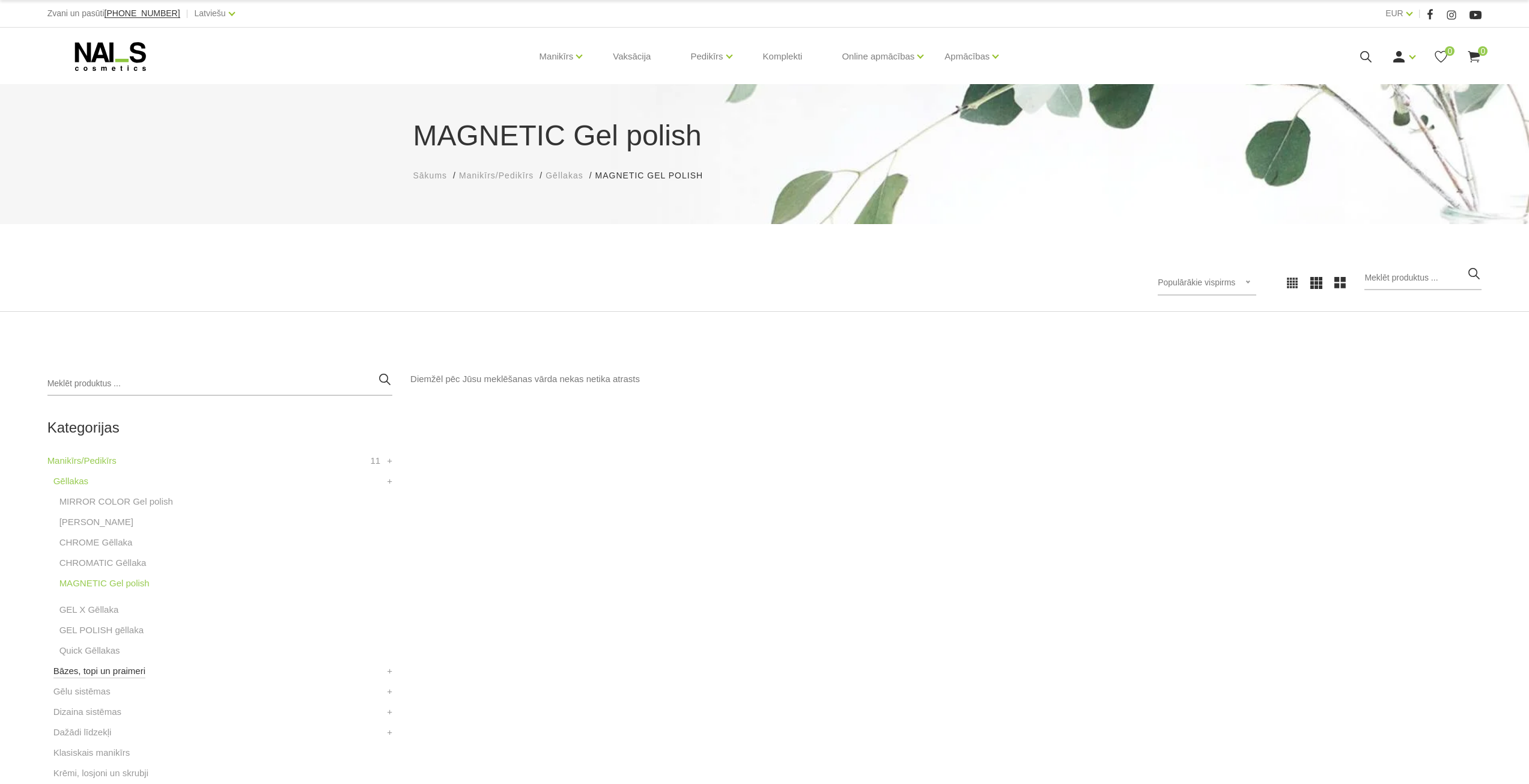
click at [121, 670] on link "Bāzes, topi un praimeri" at bounding box center [100, 671] width 92 height 15
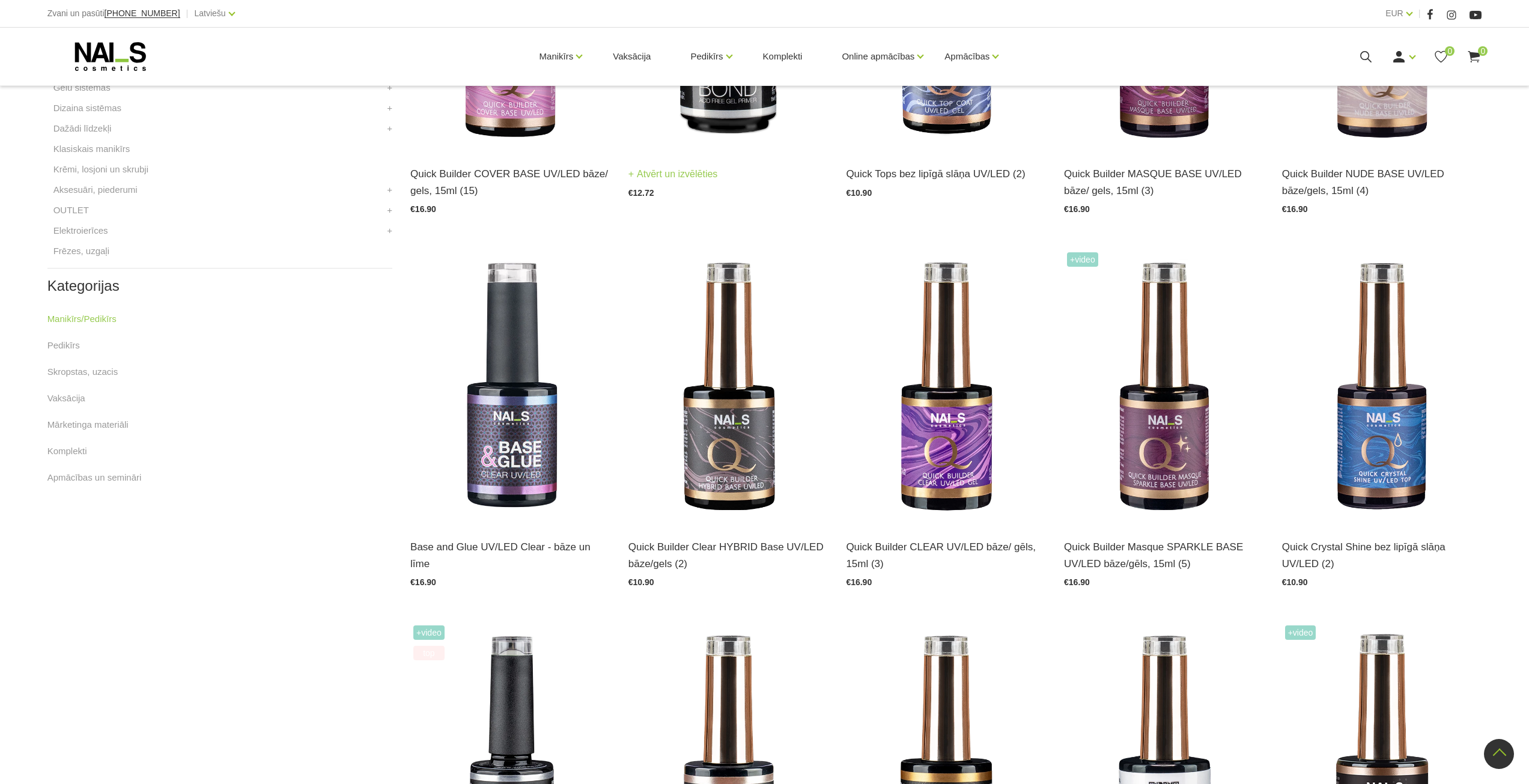
scroll to position [540, 0]
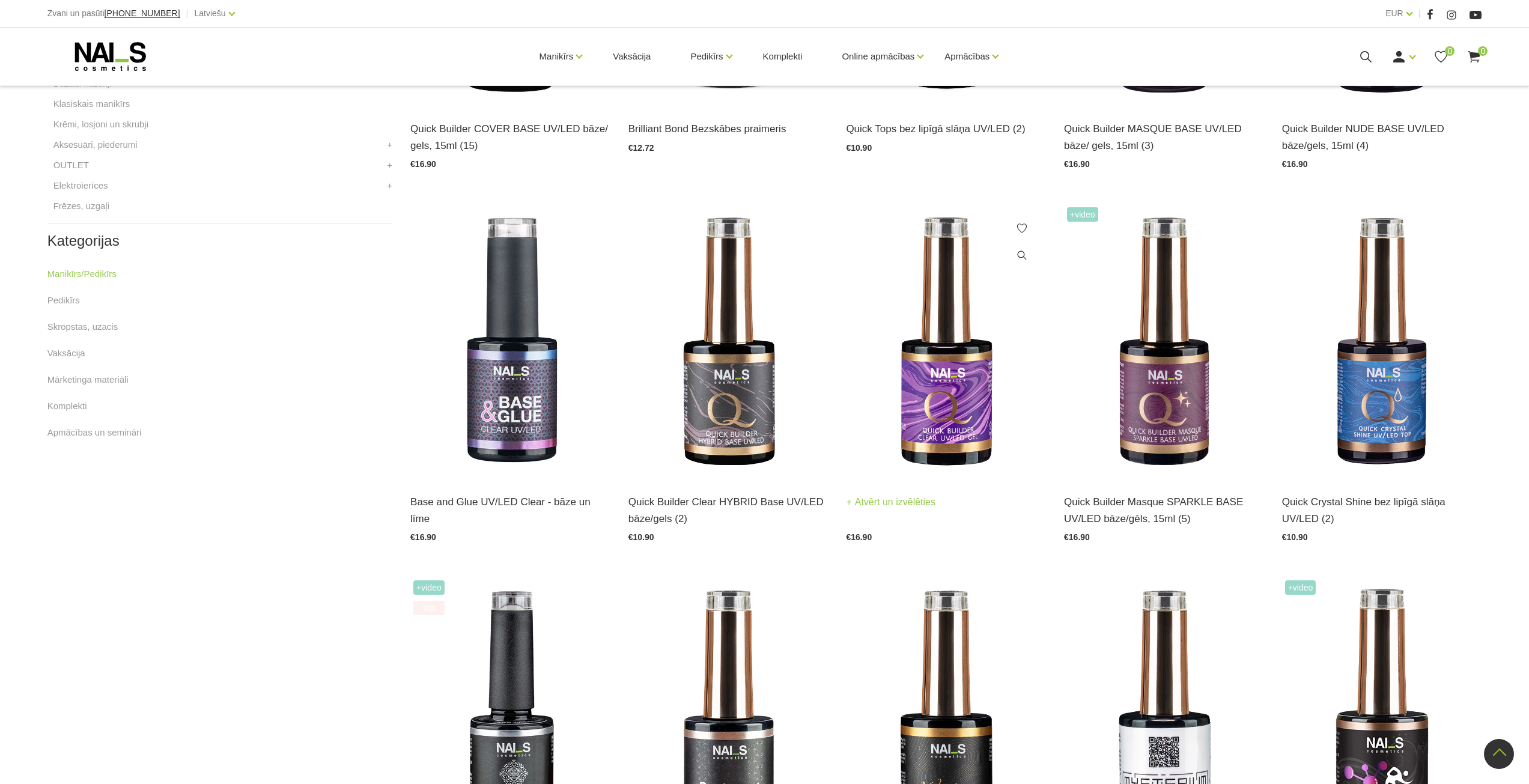
click at [953, 422] on img at bounding box center [945, 341] width 200 height 274
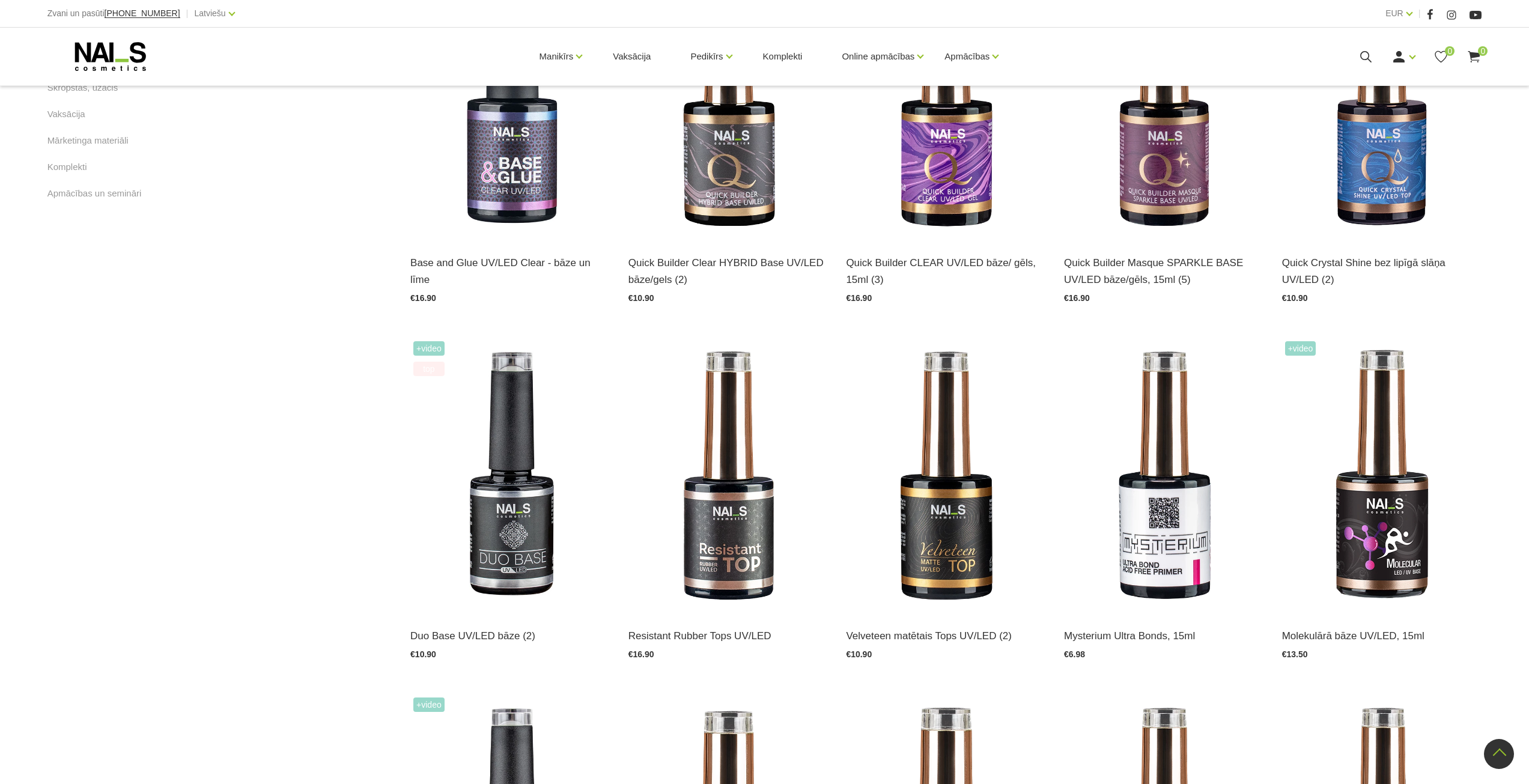
scroll to position [781, 0]
click at [1404, 511] on img at bounding box center [1382, 473] width 200 height 274
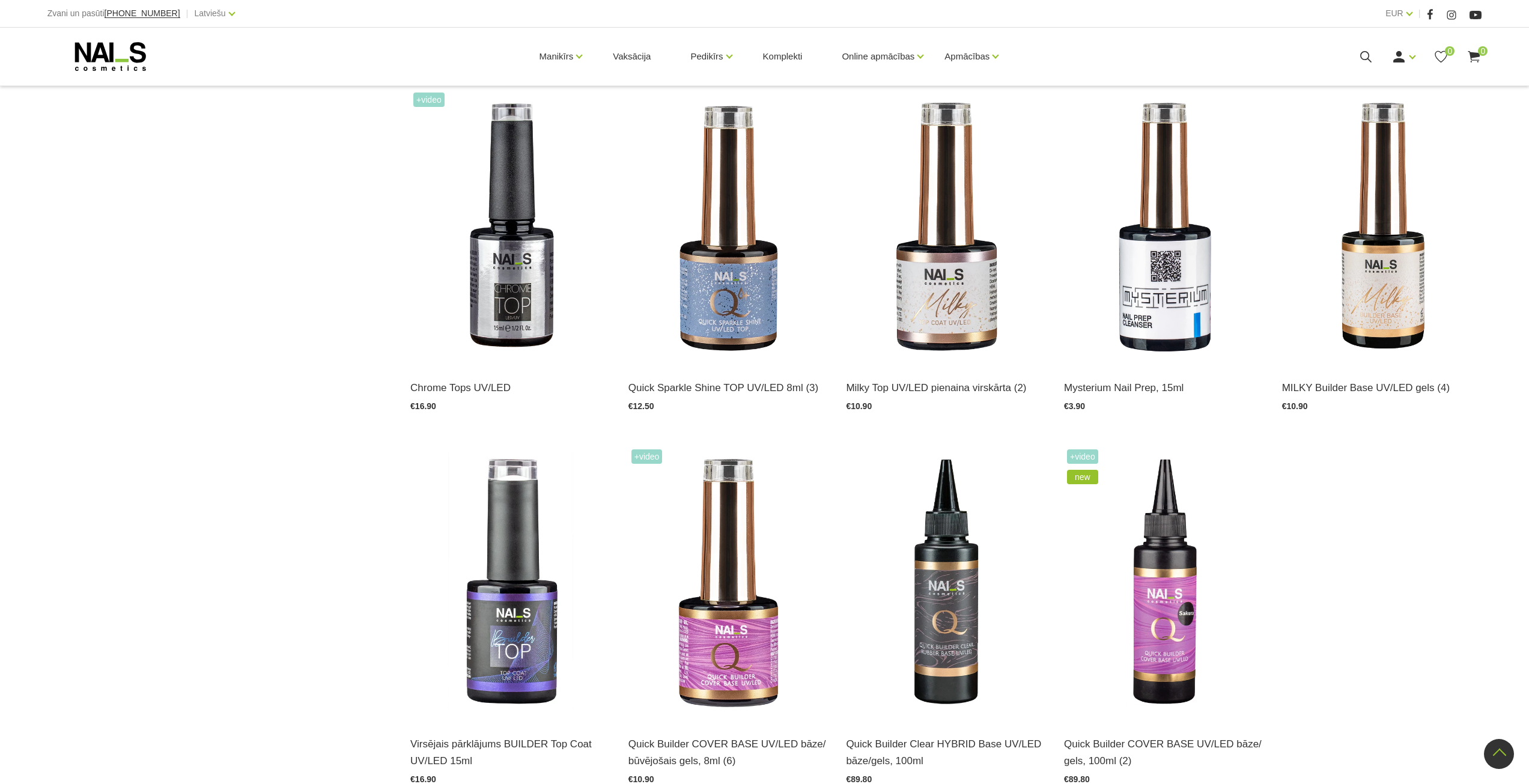
scroll to position [1381, 0]
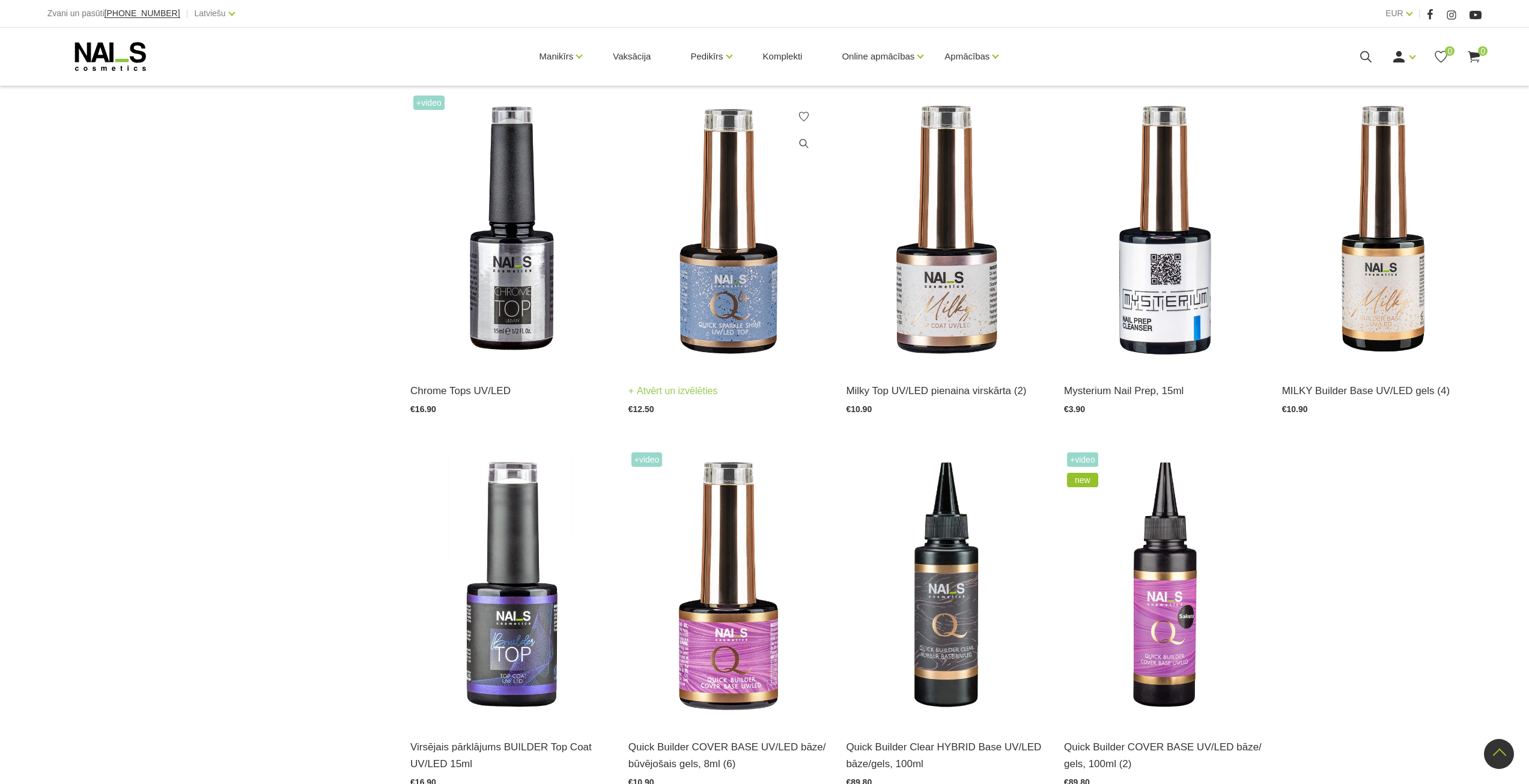
click at [722, 287] on img at bounding box center [728, 229] width 200 height 274
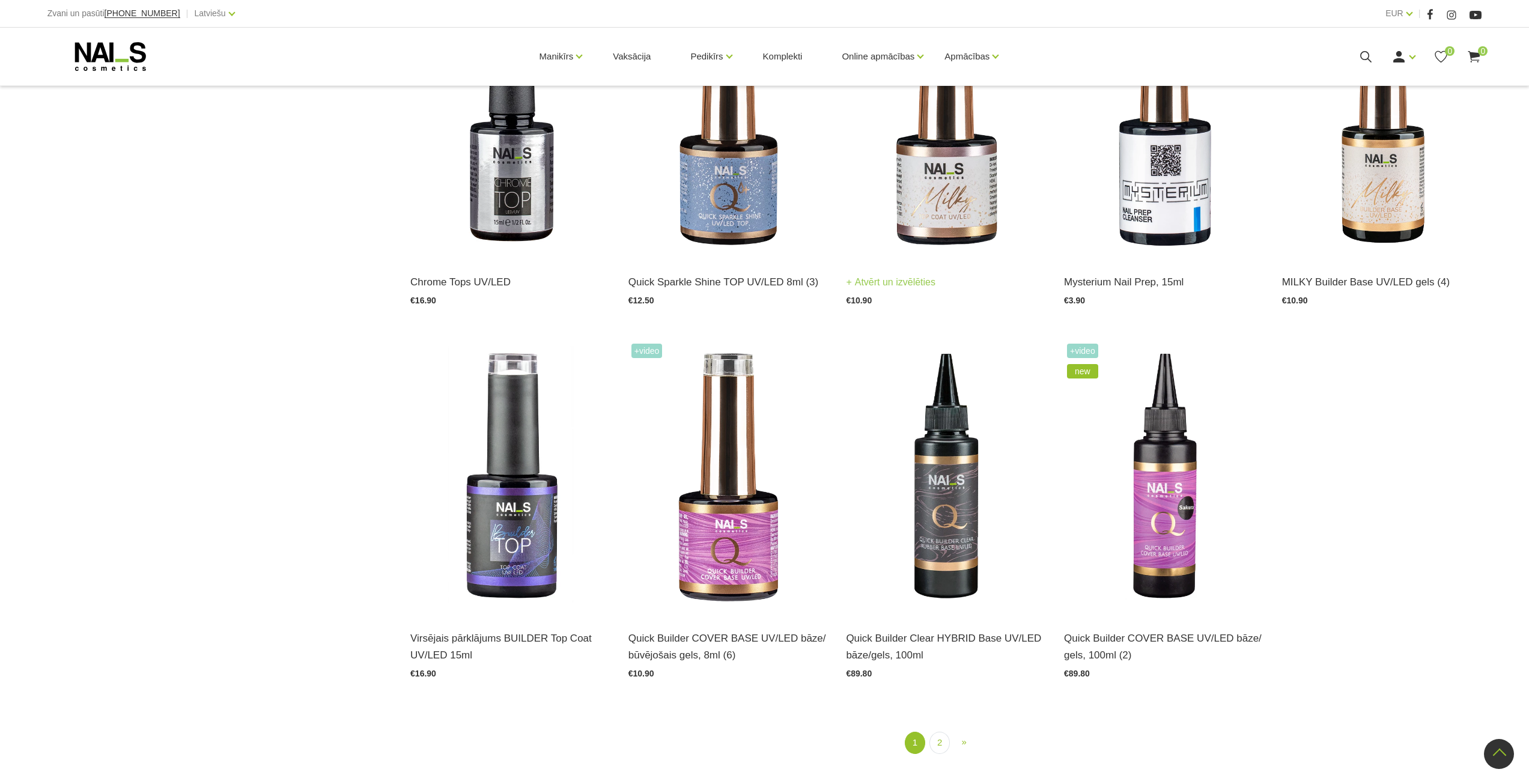
scroll to position [1681, 0]
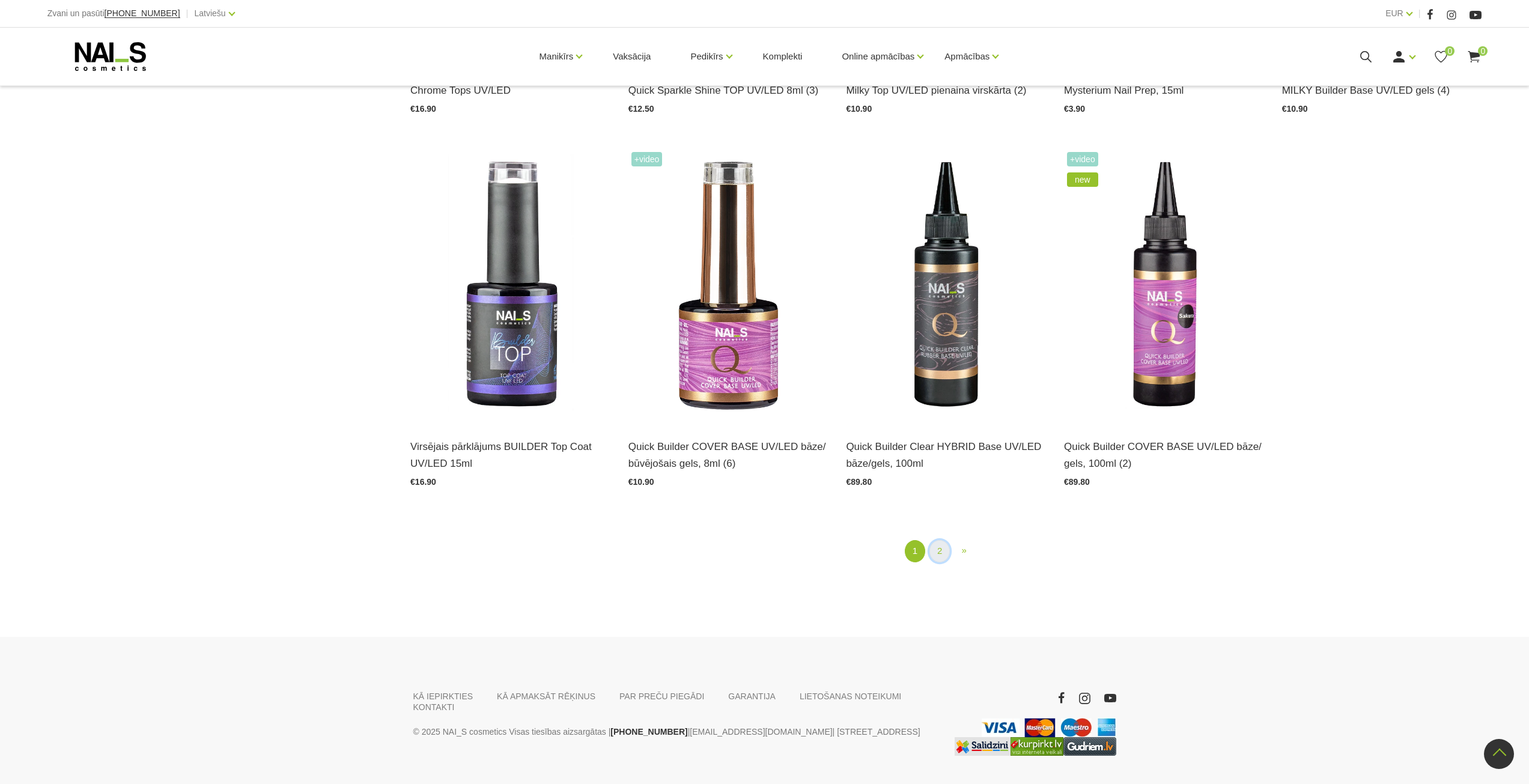
click at [940, 547] on link "2" at bounding box center [939, 550] width 20 height 22
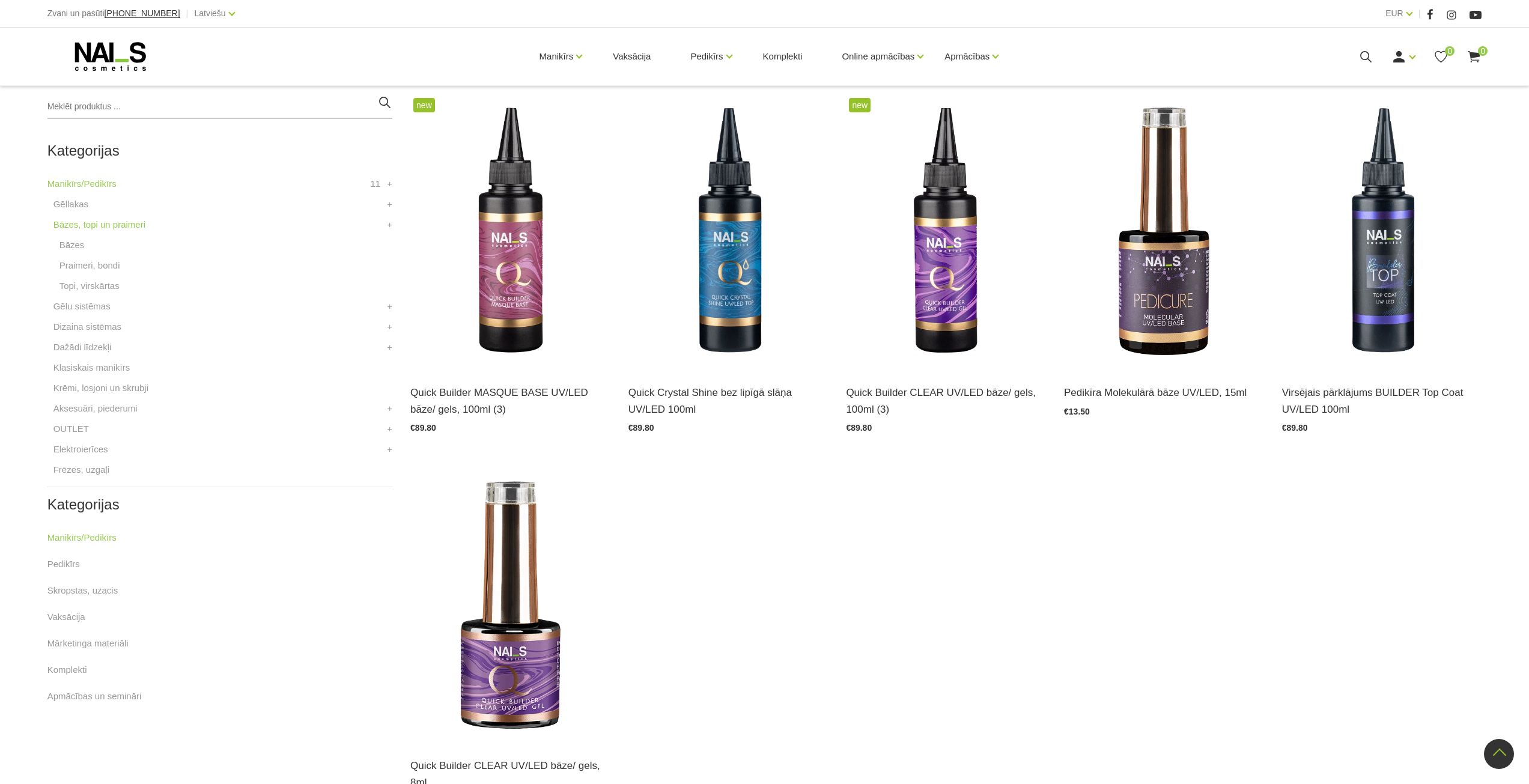
scroll to position [246, 0]
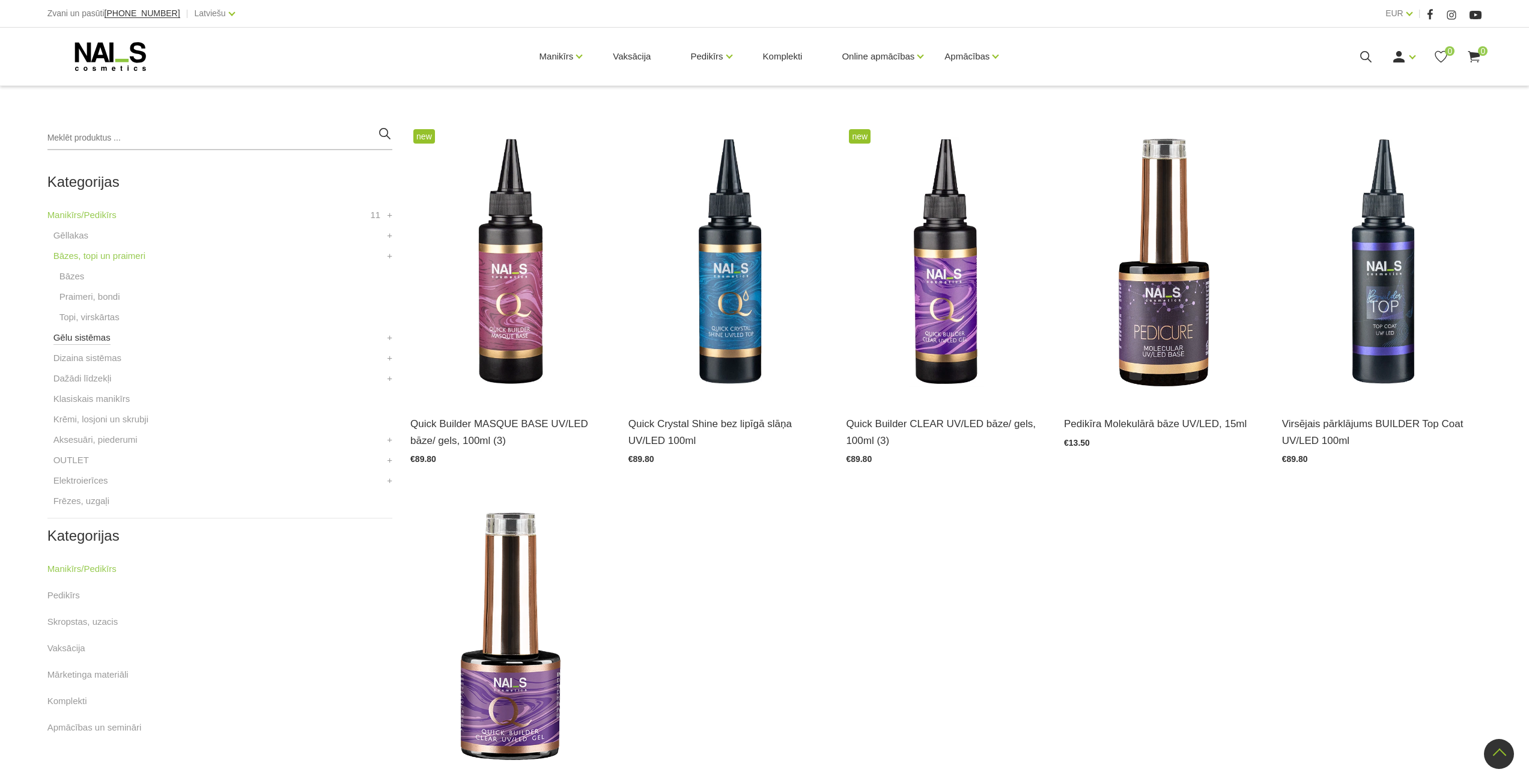
click at [90, 335] on link "Gēlu sistēmas" at bounding box center [82, 337] width 57 height 15
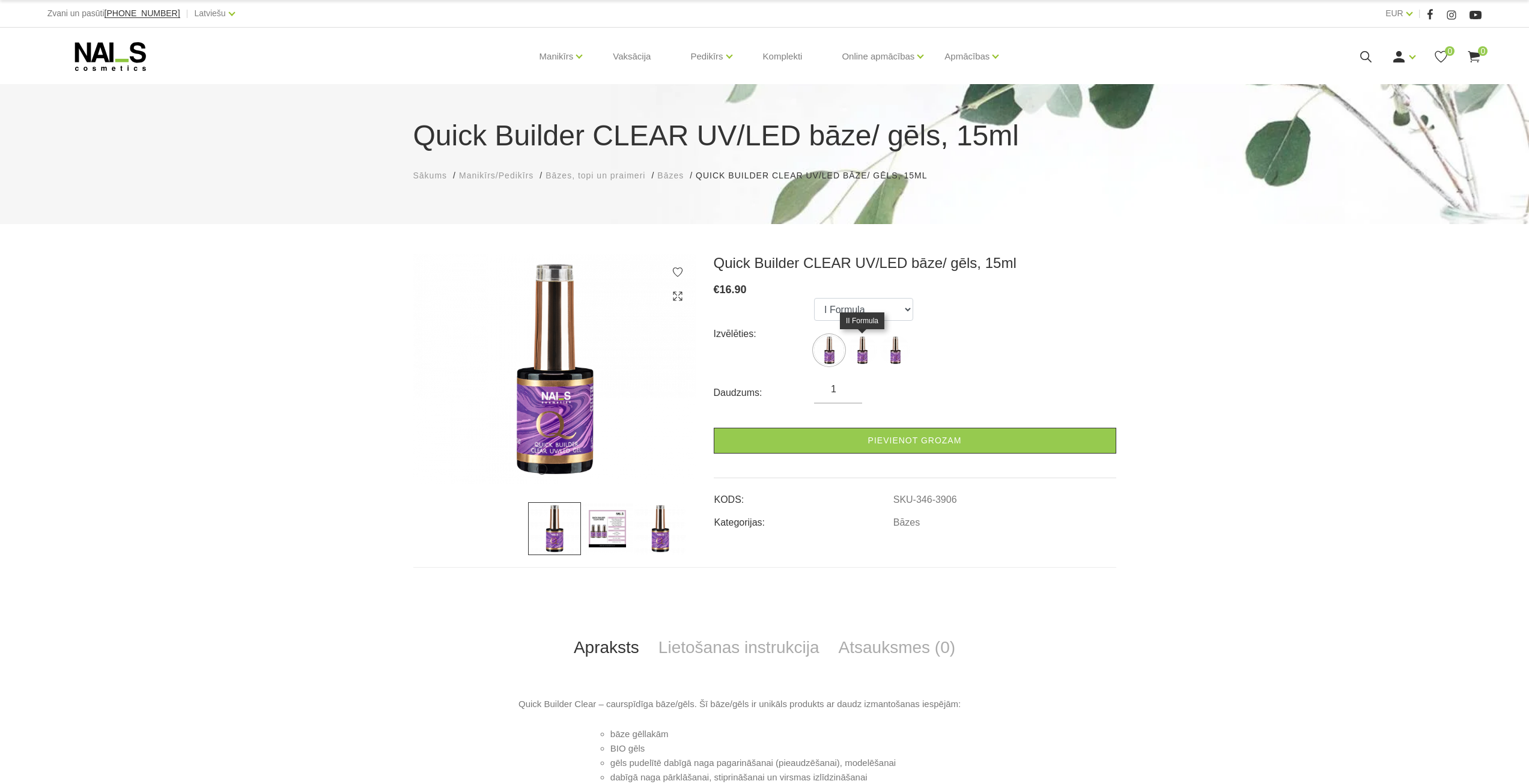
click at [860, 344] on img at bounding box center [862, 350] width 30 height 30
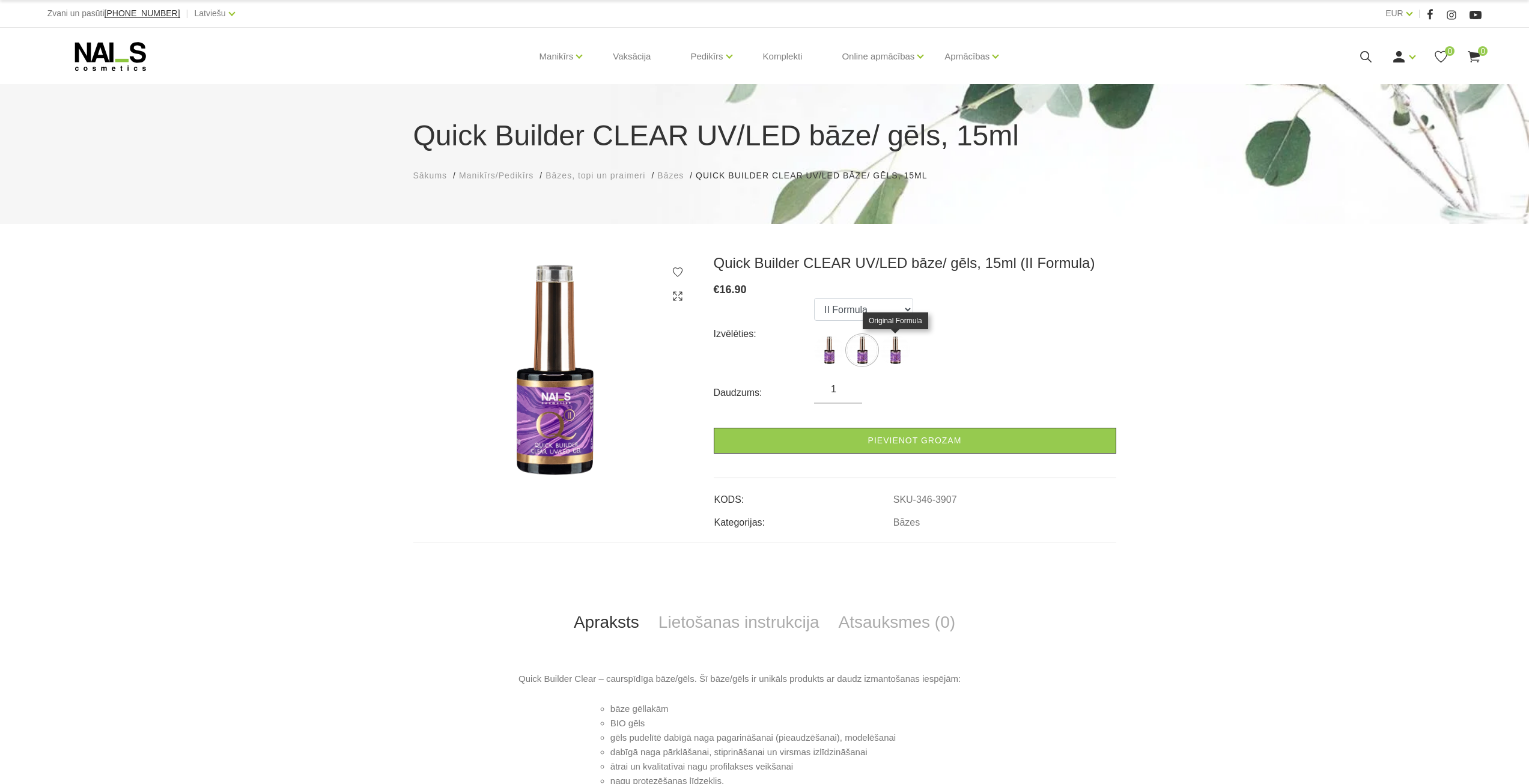
click at [883, 345] on img at bounding box center [894, 350] width 30 height 30
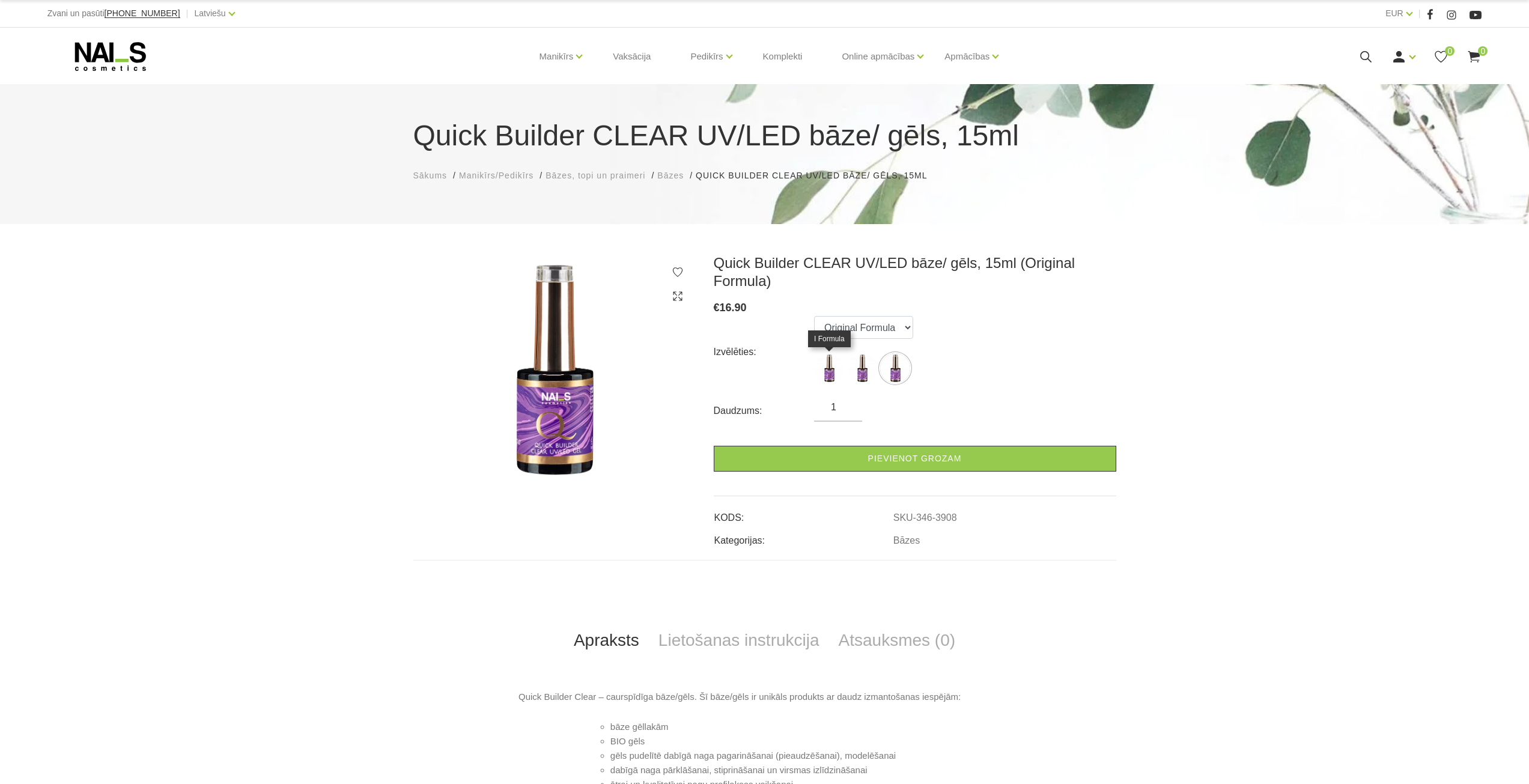
click at [824, 365] on img at bounding box center [829, 367] width 30 height 30
select select "3906"
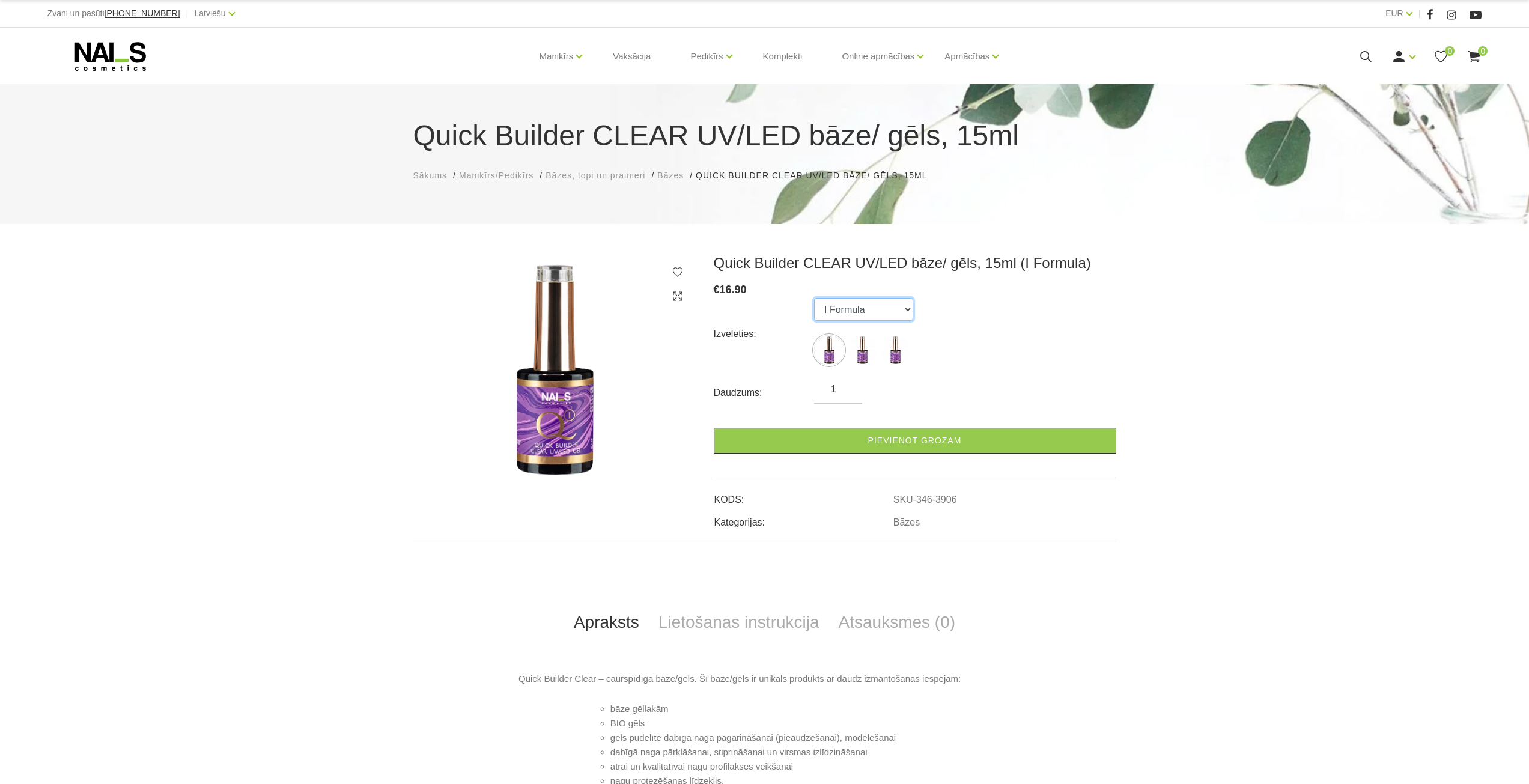
click at [880, 320] on select "I Formula II Formula Original Formula" at bounding box center [864, 309] width 99 height 23
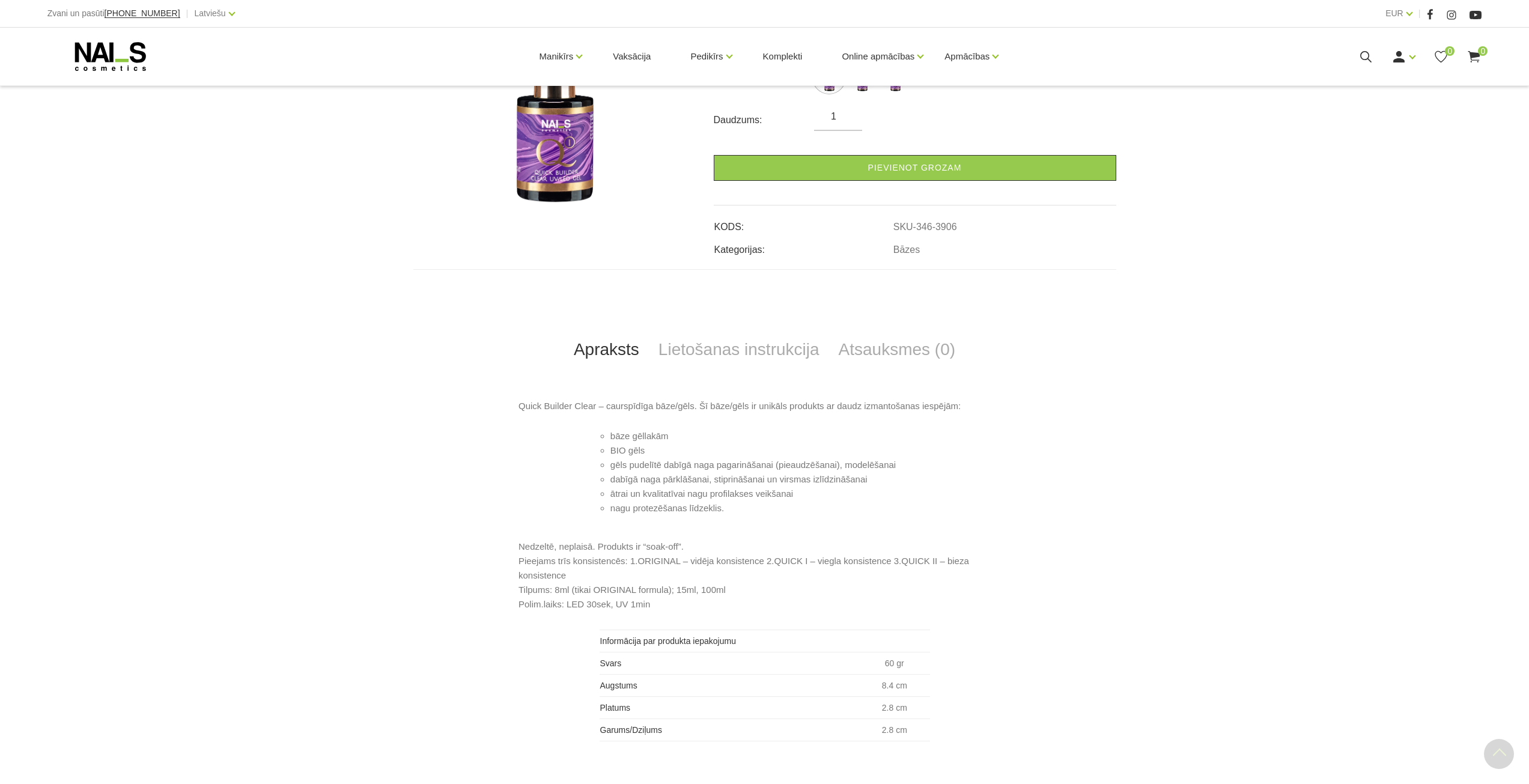
scroll to position [300, 0]
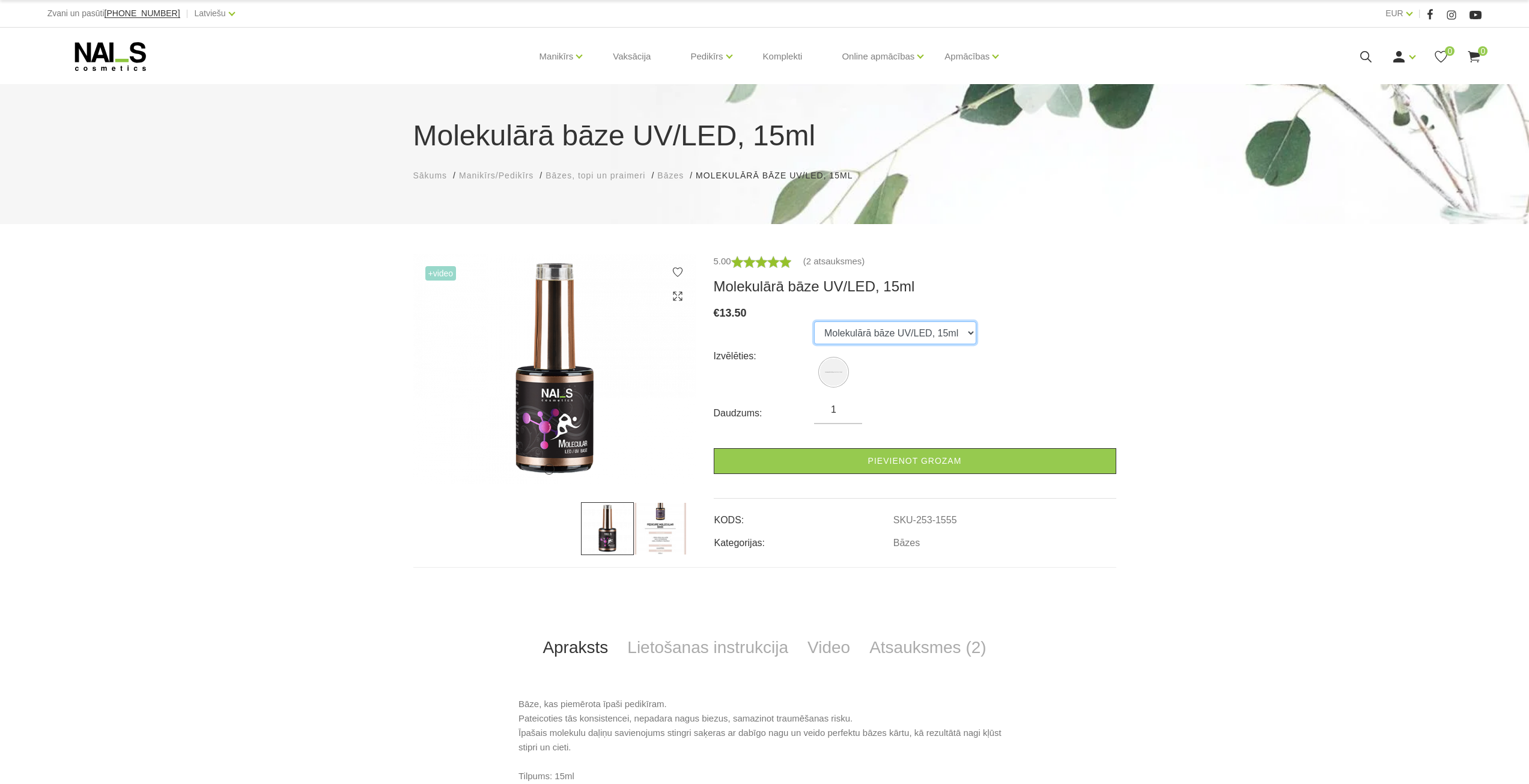
click at [924, 330] on select "Molekulārā bāze UV/LED, 15ml" at bounding box center [895, 333] width 162 height 23
click at [673, 528] on img at bounding box center [660, 528] width 53 height 53
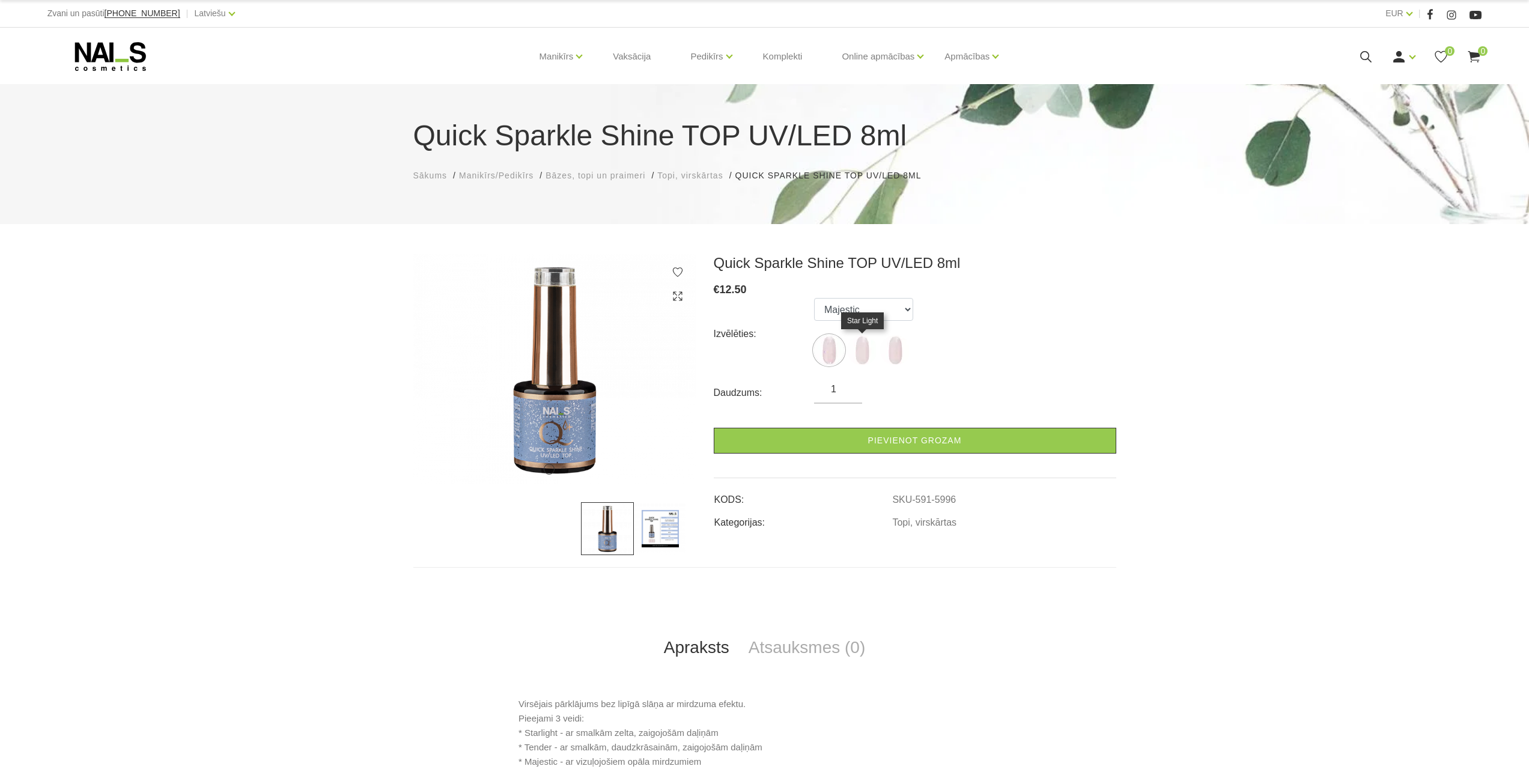
click at [869, 355] on img at bounding box center [862, 350] width 30 height 30
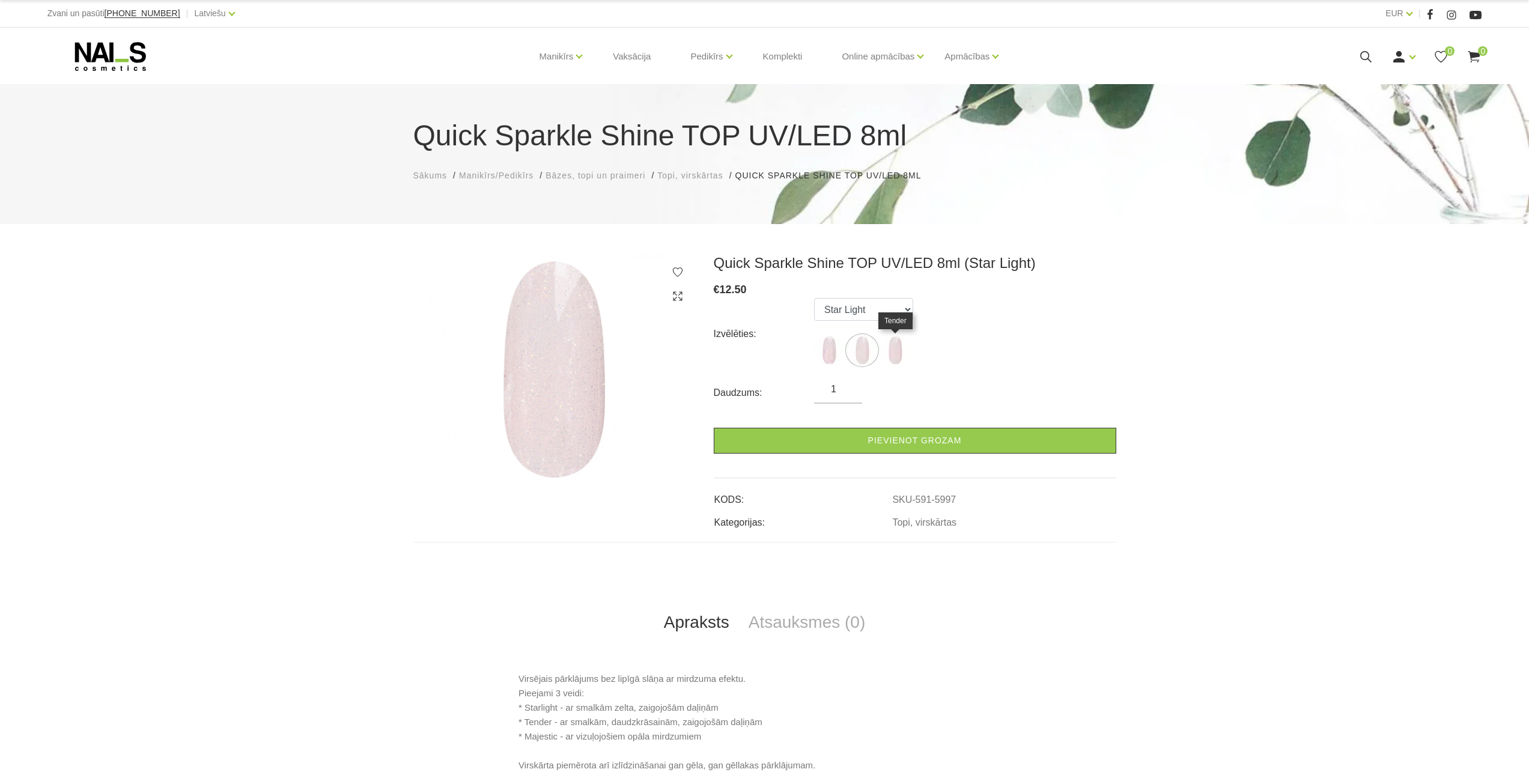
click at [900, 351] on img at bounding box center [894, 350] width 30 height 30
click at [830, 354] on img at bounding box center [829, 350] width 30 height 30
click at [864, 351] on img at bounding box center [862, 350] width 30 height 30
click at [892, 351] on img at bounding box center [894, 350] width 30 height 30
select select "5998"
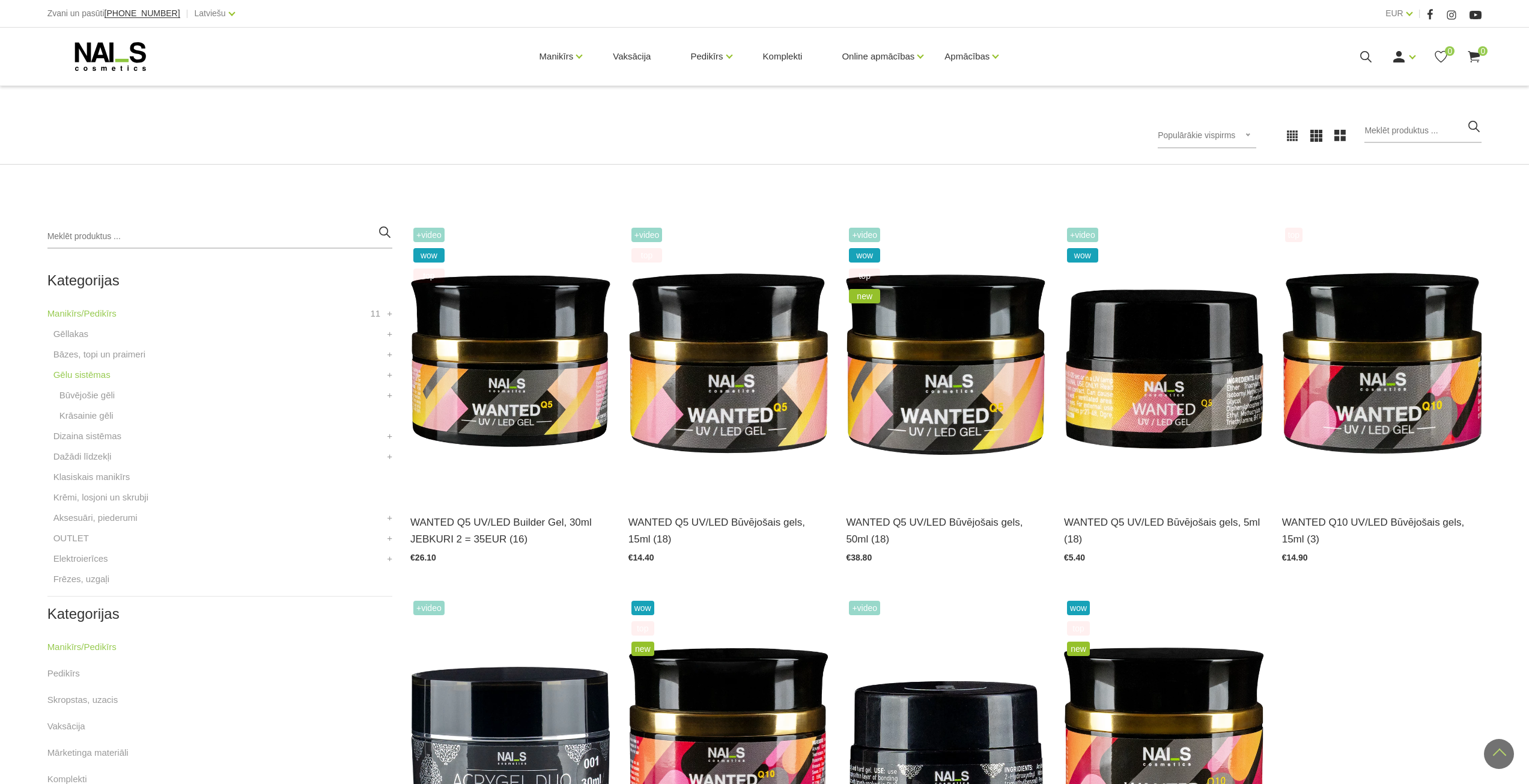
scroll to position [146, 0]
click at [79, 537] on link "OUTLET" at bounding box center [71, 539] width 36 height 15
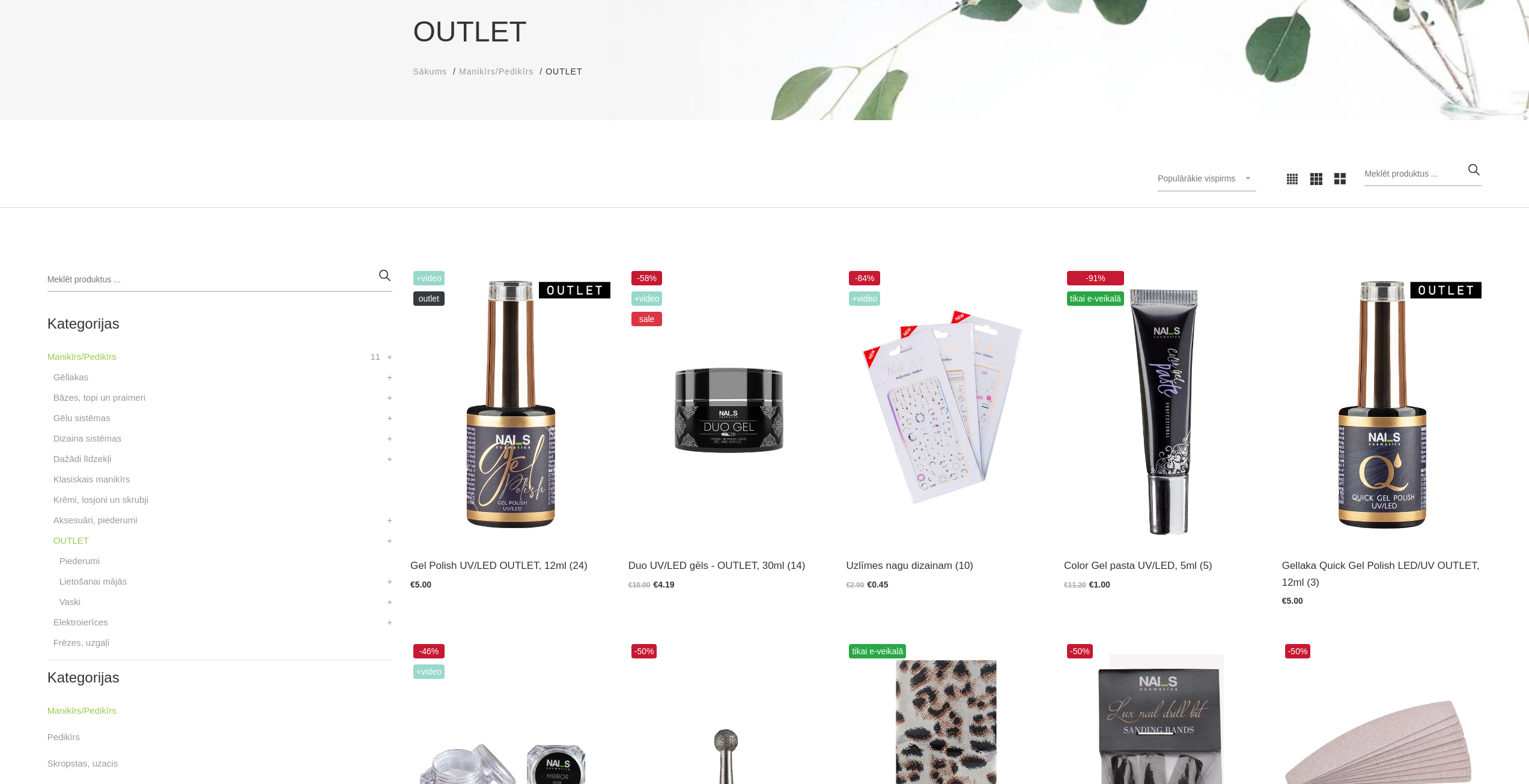
scroll to position [180, 0]
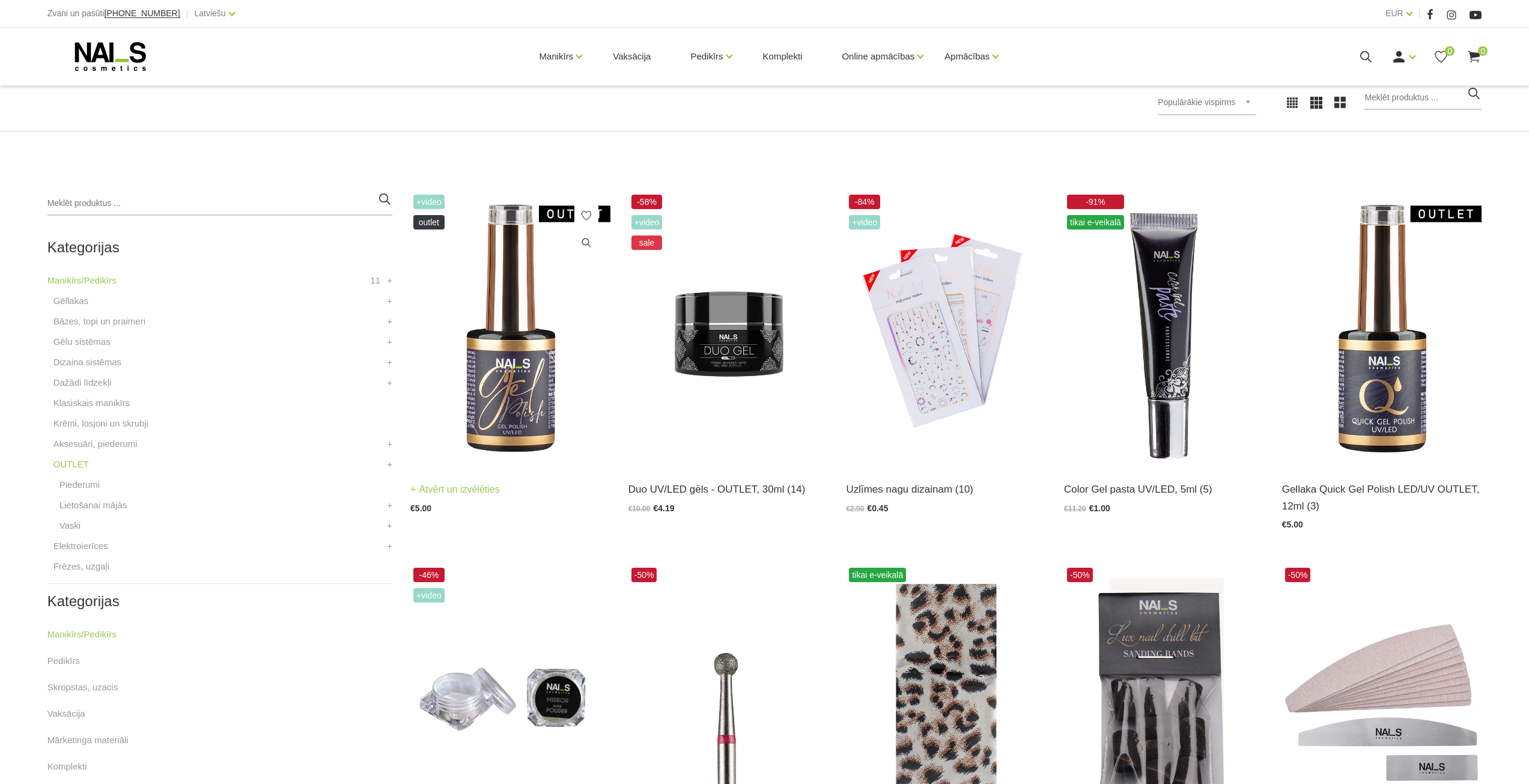
click at [508, 387] on img at bounding box center [510, 328] width 200 height 274
click at [1420, 388] on img at bounding box center [1382, 328] width 200 height 274
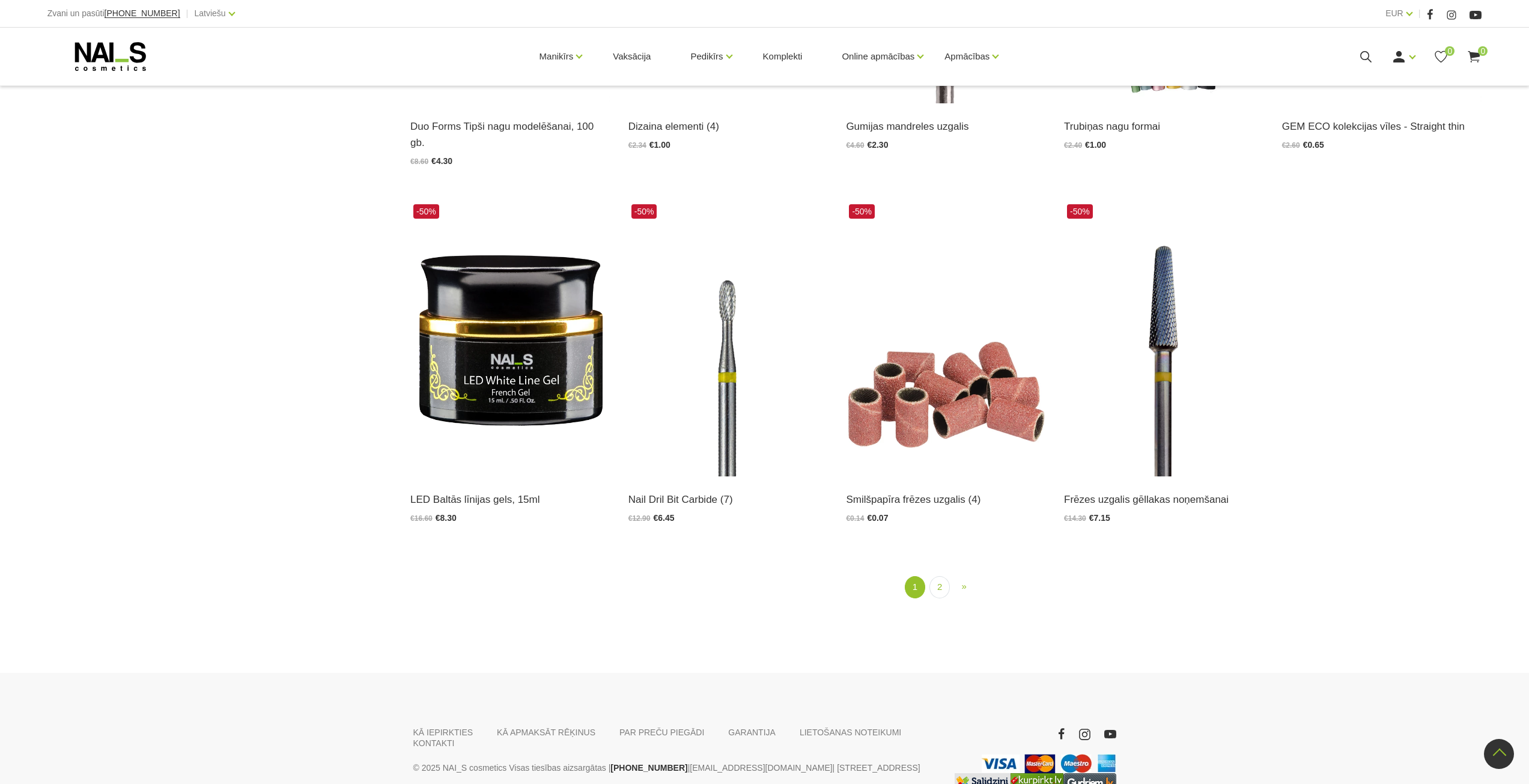
scroll to position [1681, 0]
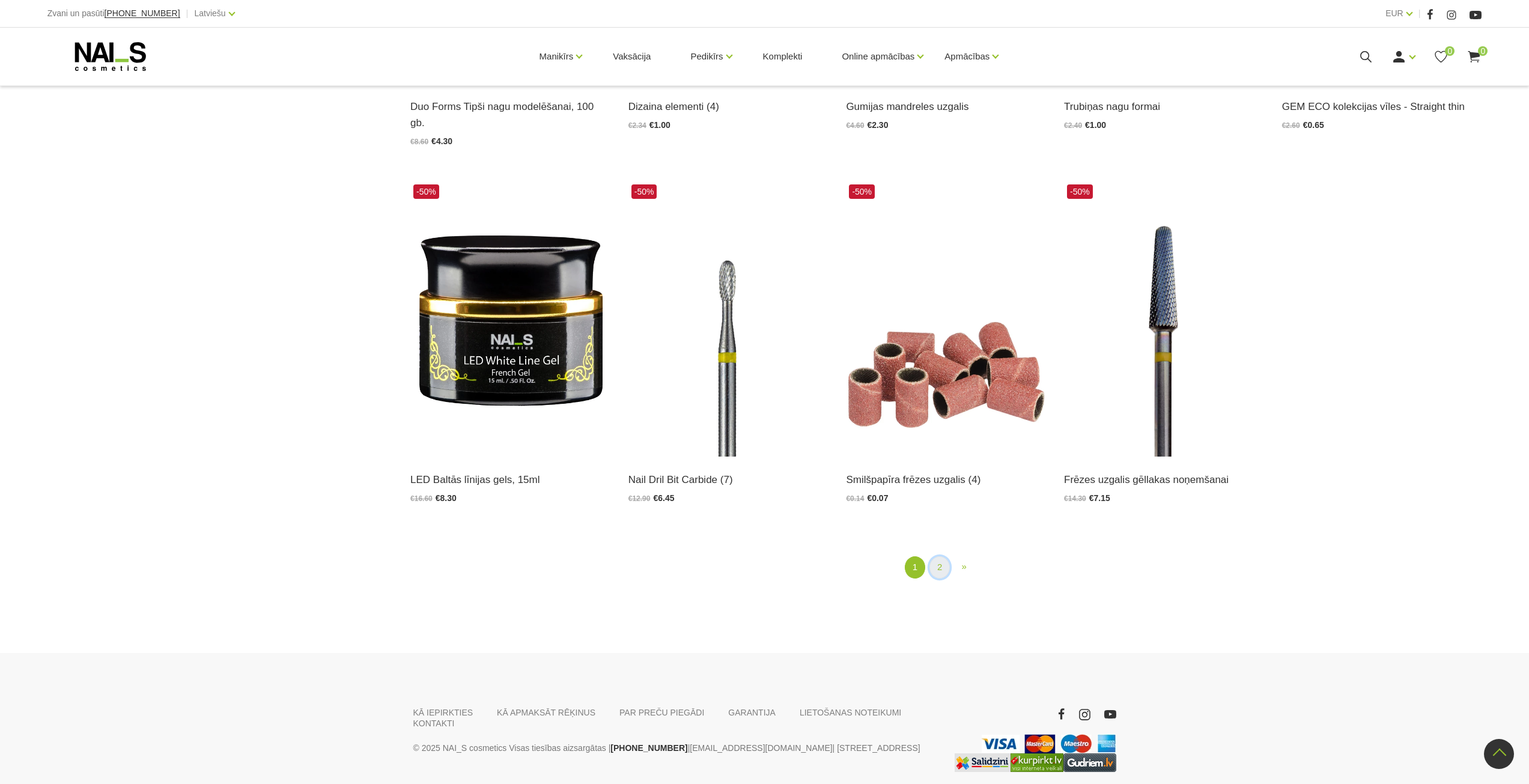
click at [942, 556] on link "2" at bounding box center [939, 566] width 20 height 22
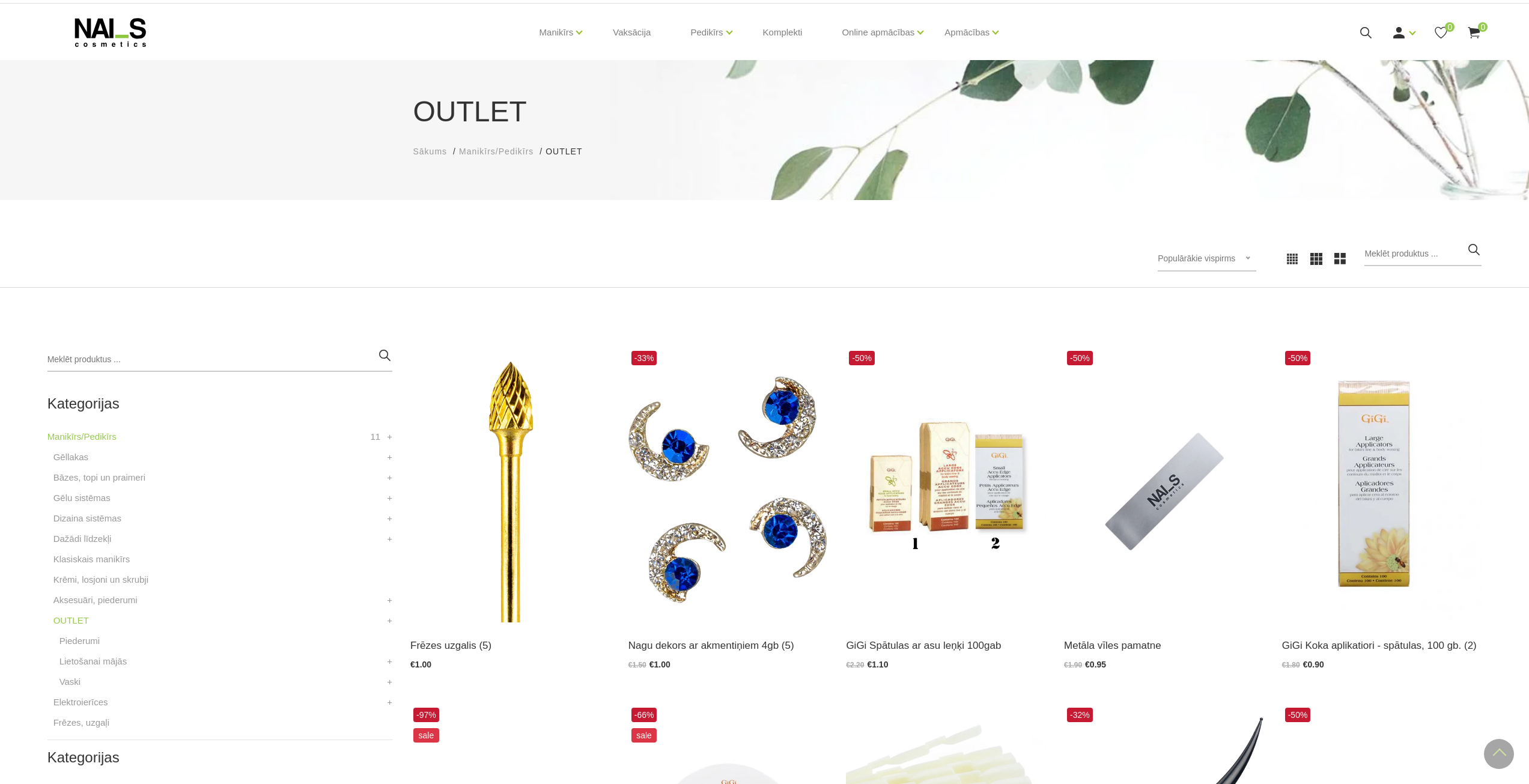
scroll to position [6, 0]
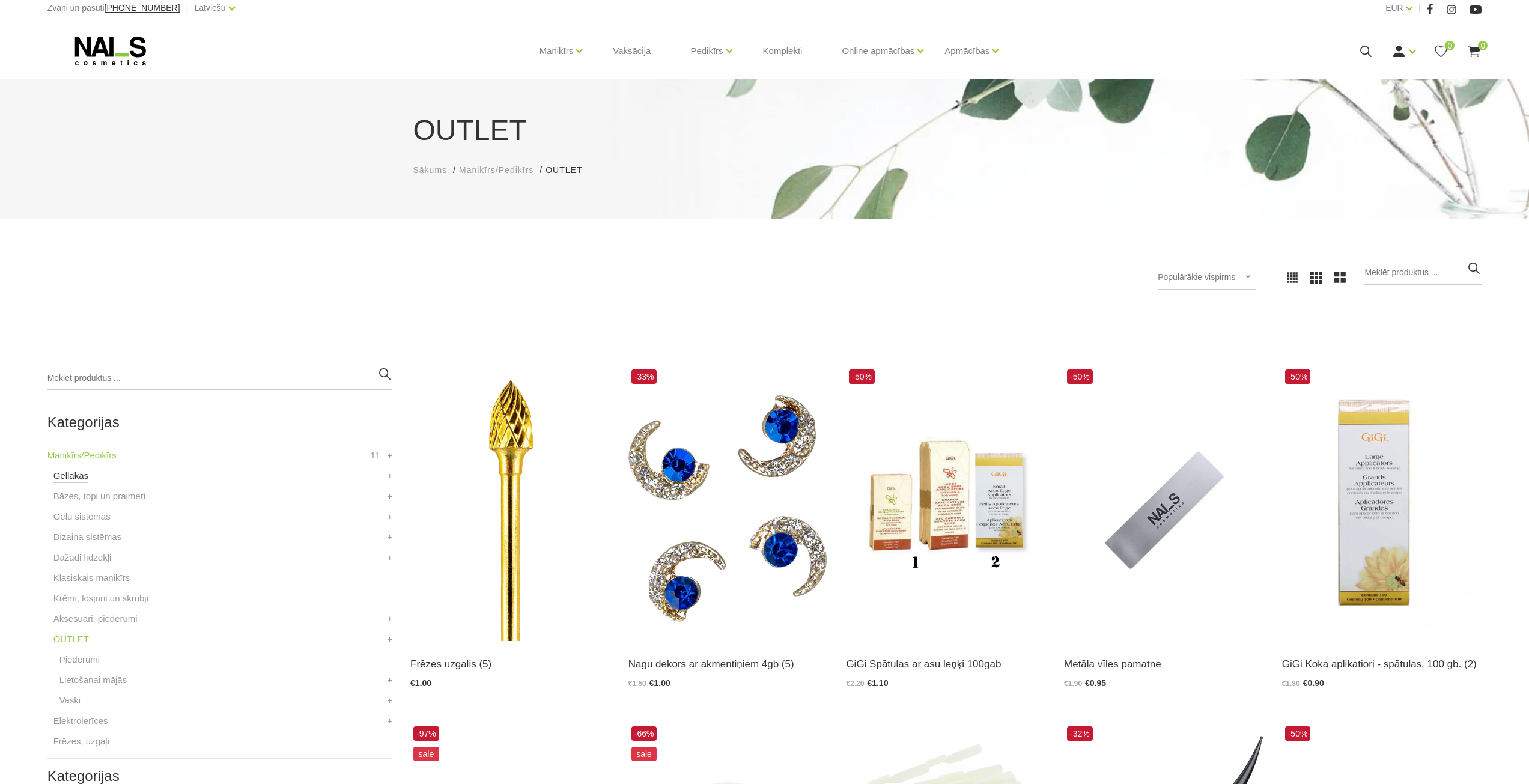
click at [69, 475] on link "Gēllakas" at bounding box center [70, 476] width 35 height 15
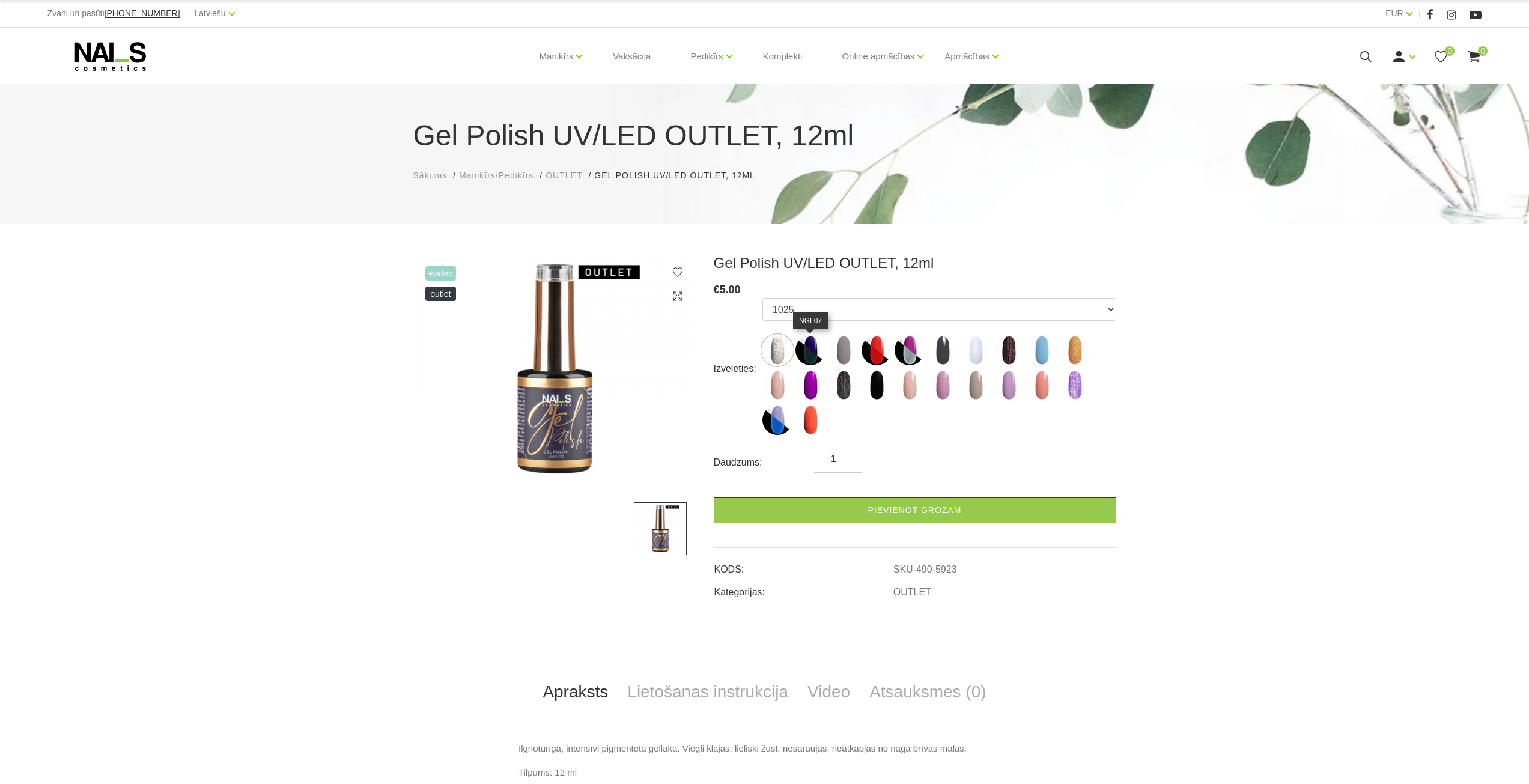
click at [815, 346] on img at bounding box center [810, 350] width 30 height 30
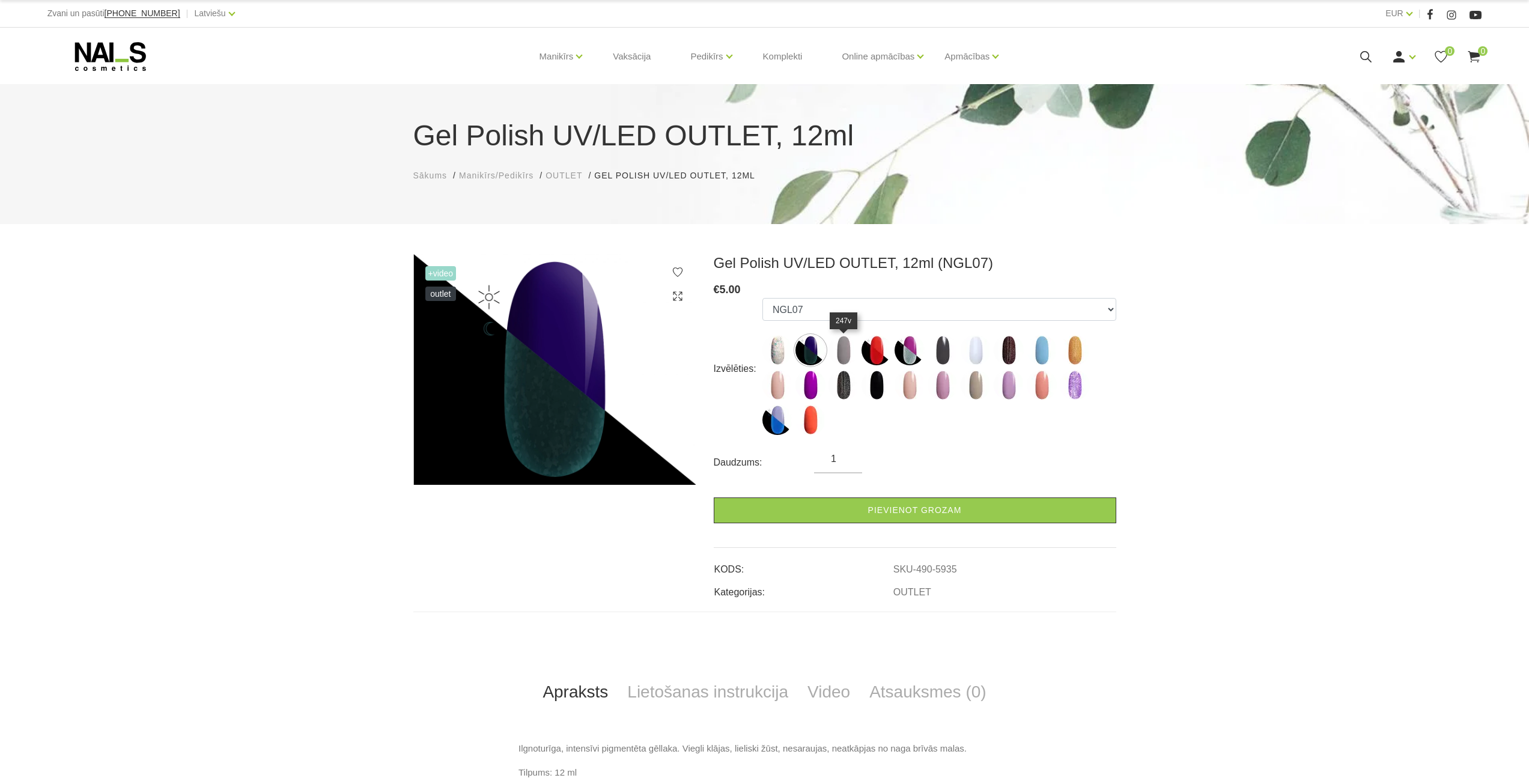
click at [840, 345] on img at bounding box center [843, 350] width 30 height 30
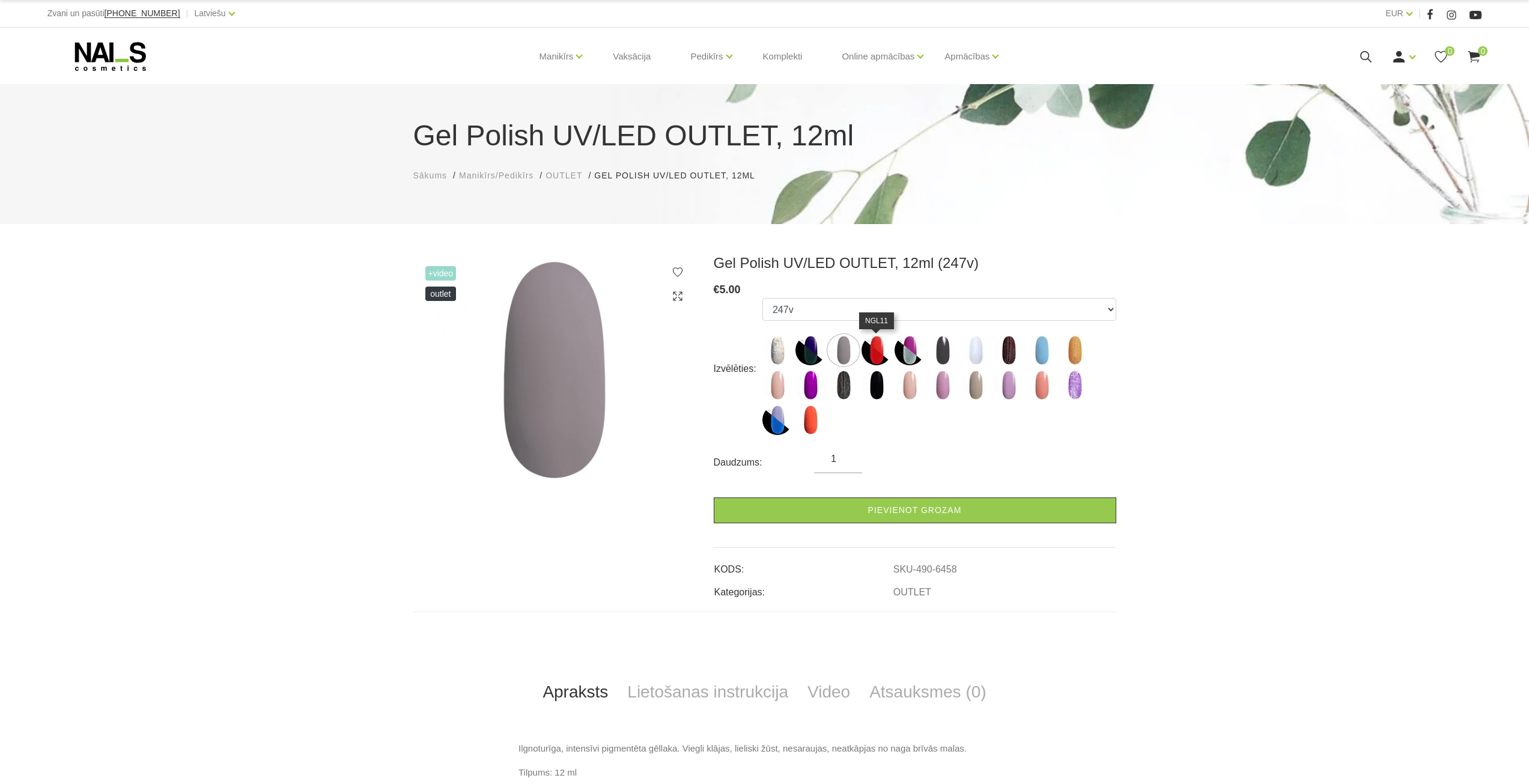
click at [865, 345] on img at bounding box center [876, 350] width 30 height 30
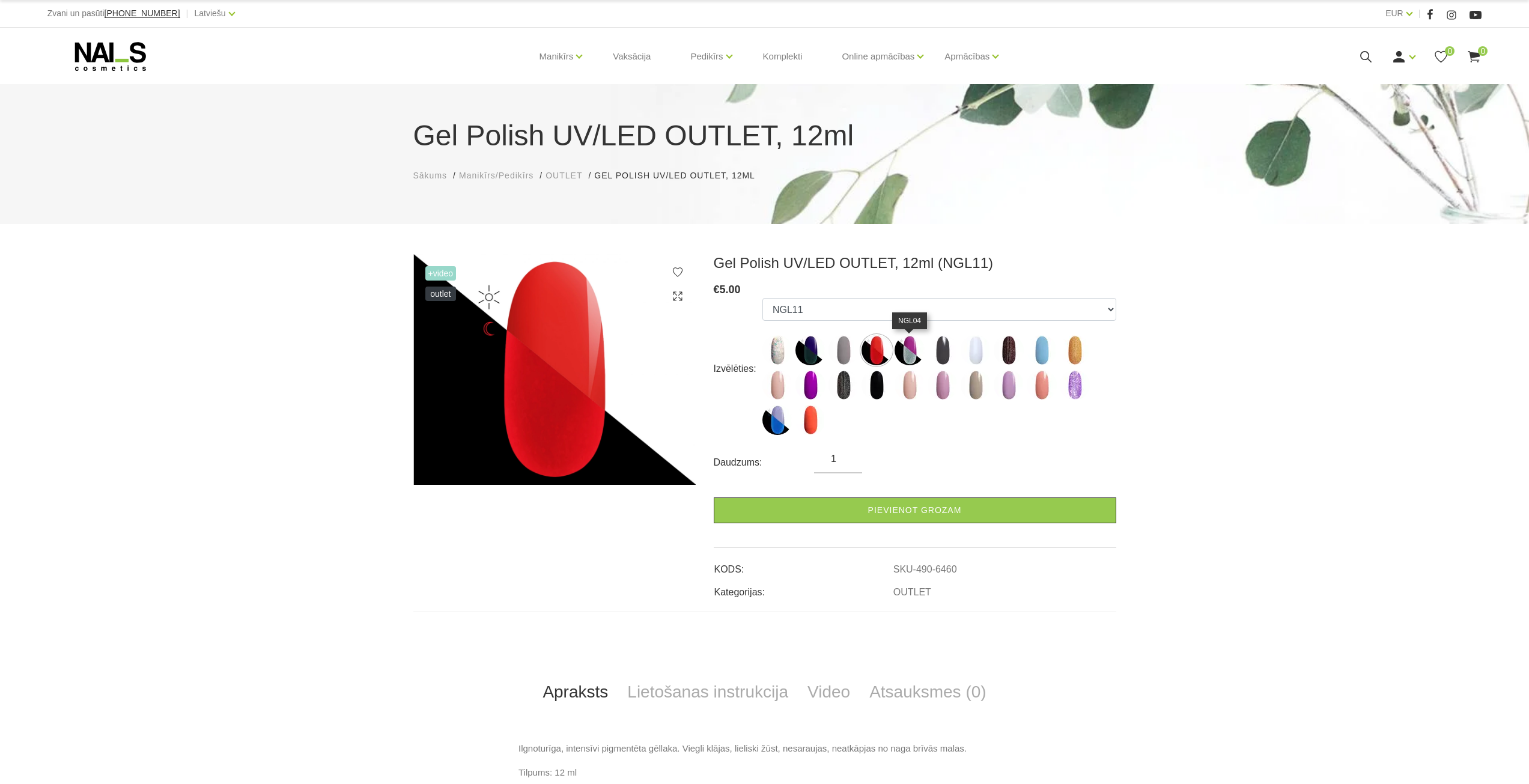
click at [904, 345] on img at bounding box center [909, 350] width 30 height 30
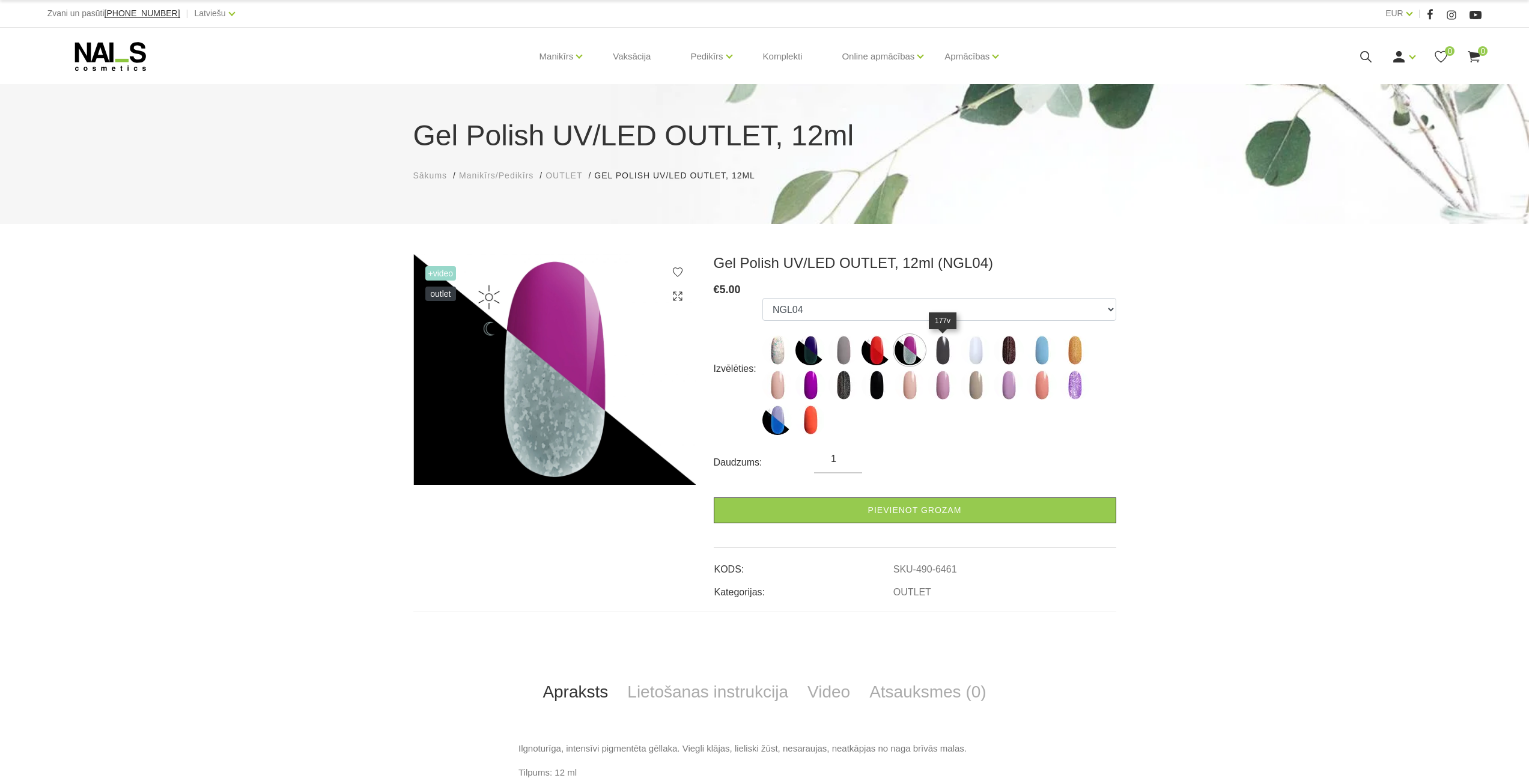
click at [954, 353] on img at bounding box center [942, 350] width 30 height 30
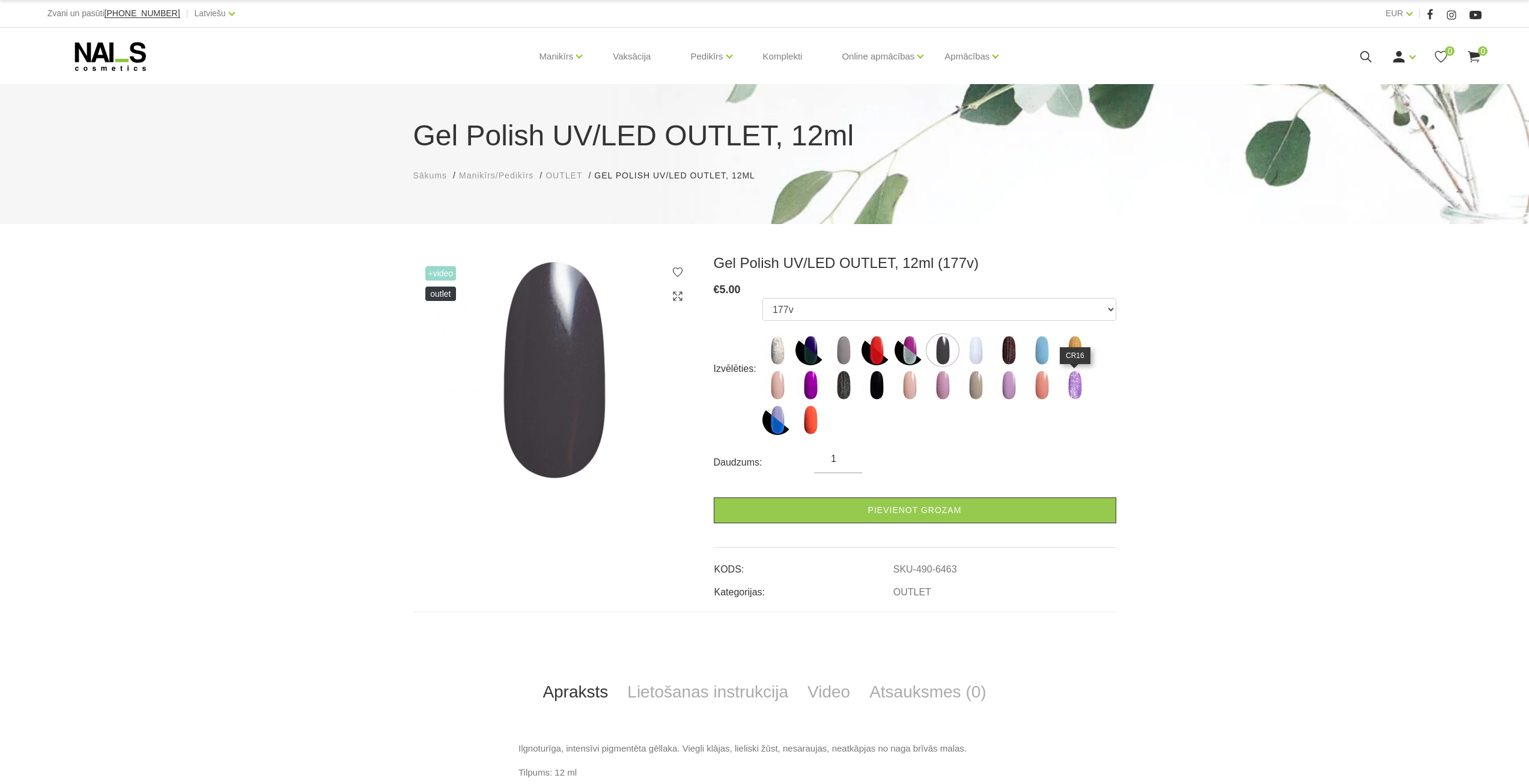
click at [1069, 384] on img at bounding box center [1074, 384] width 30 height 30
select select "6486"
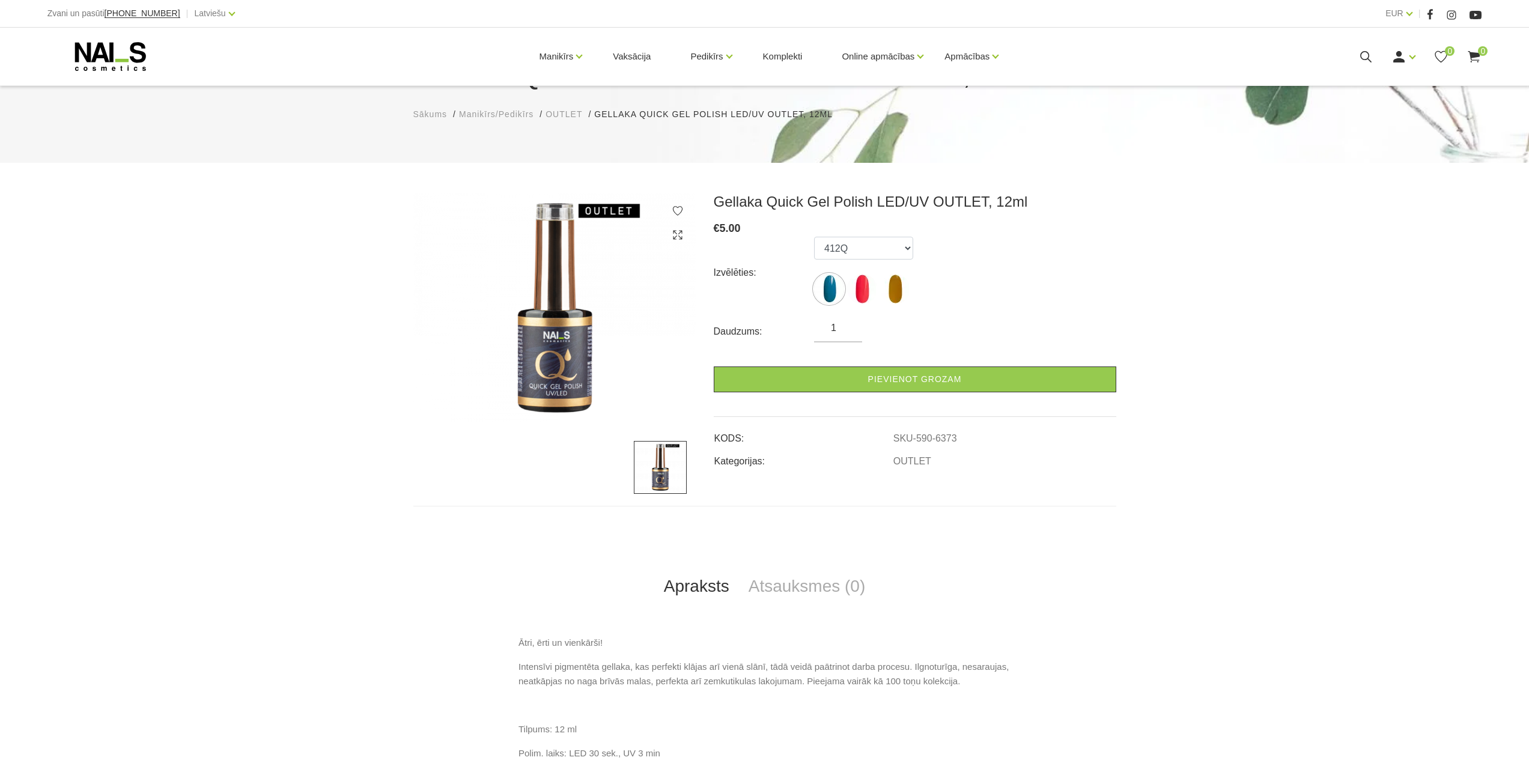
scroll to position [180, 0]
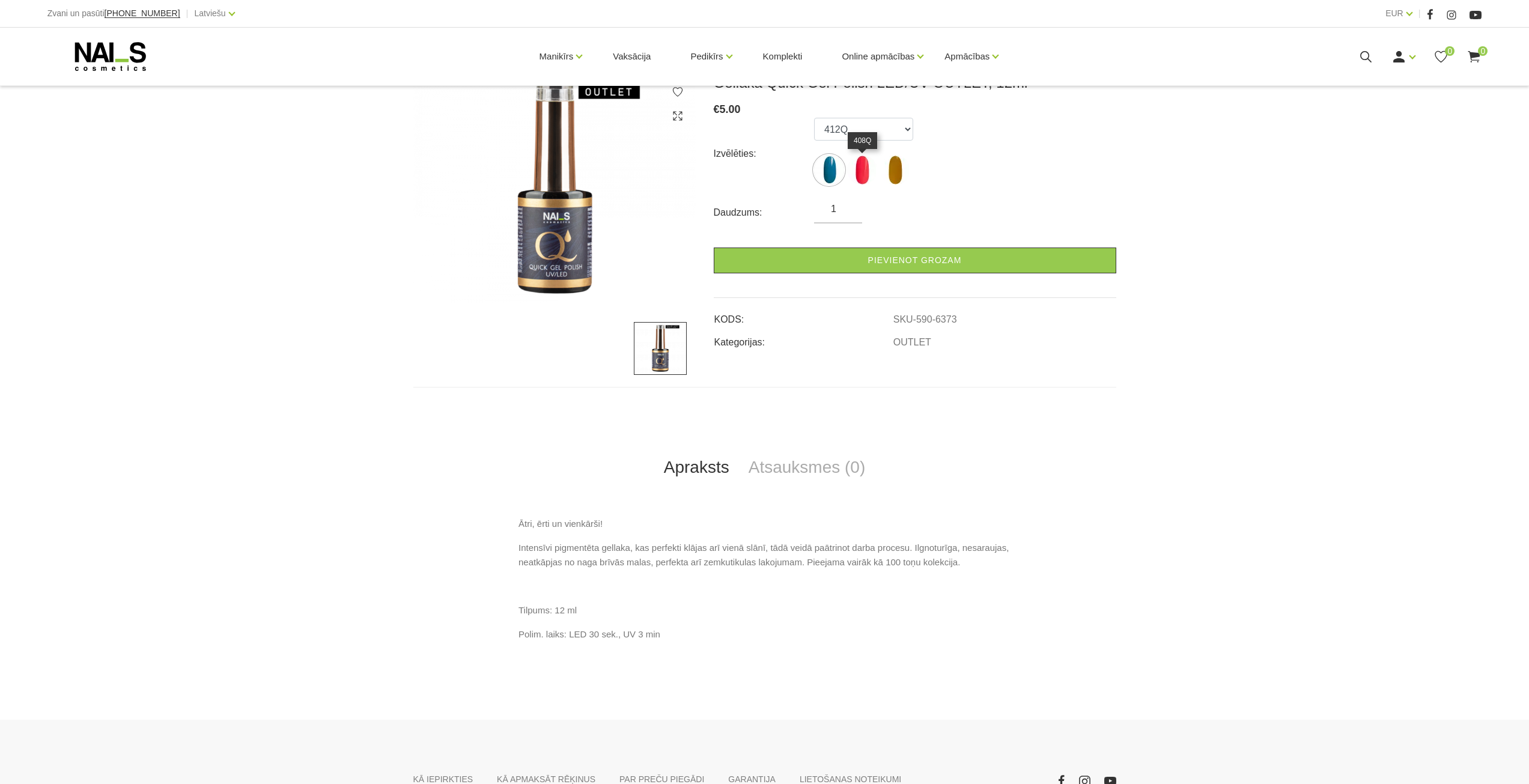
click at [863, 176] on img at bounding box center [862, 170] width 30 height 30
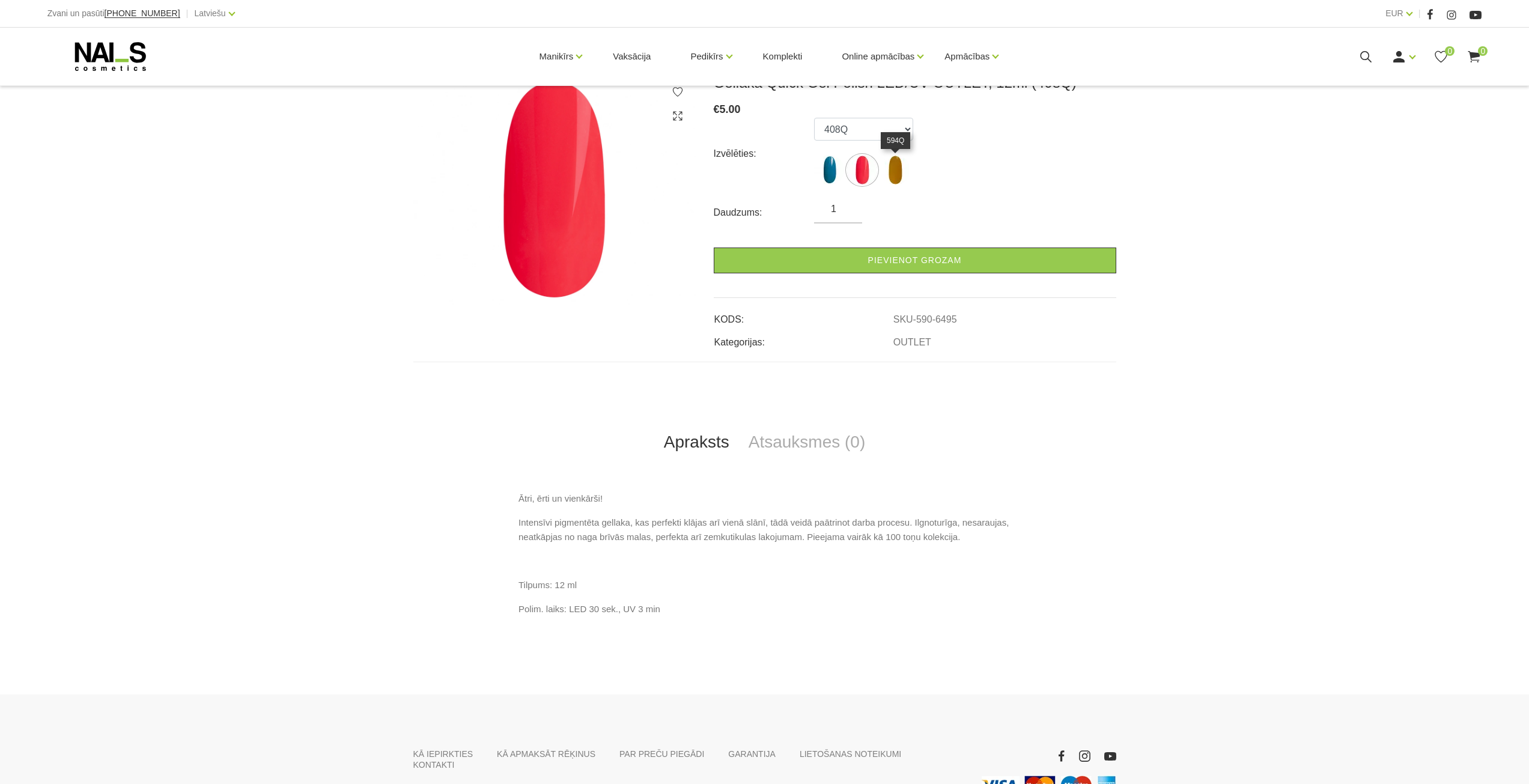
click at [887, 174] on img at bounding box center [894, 170] width 30 height 30
select select "6496"
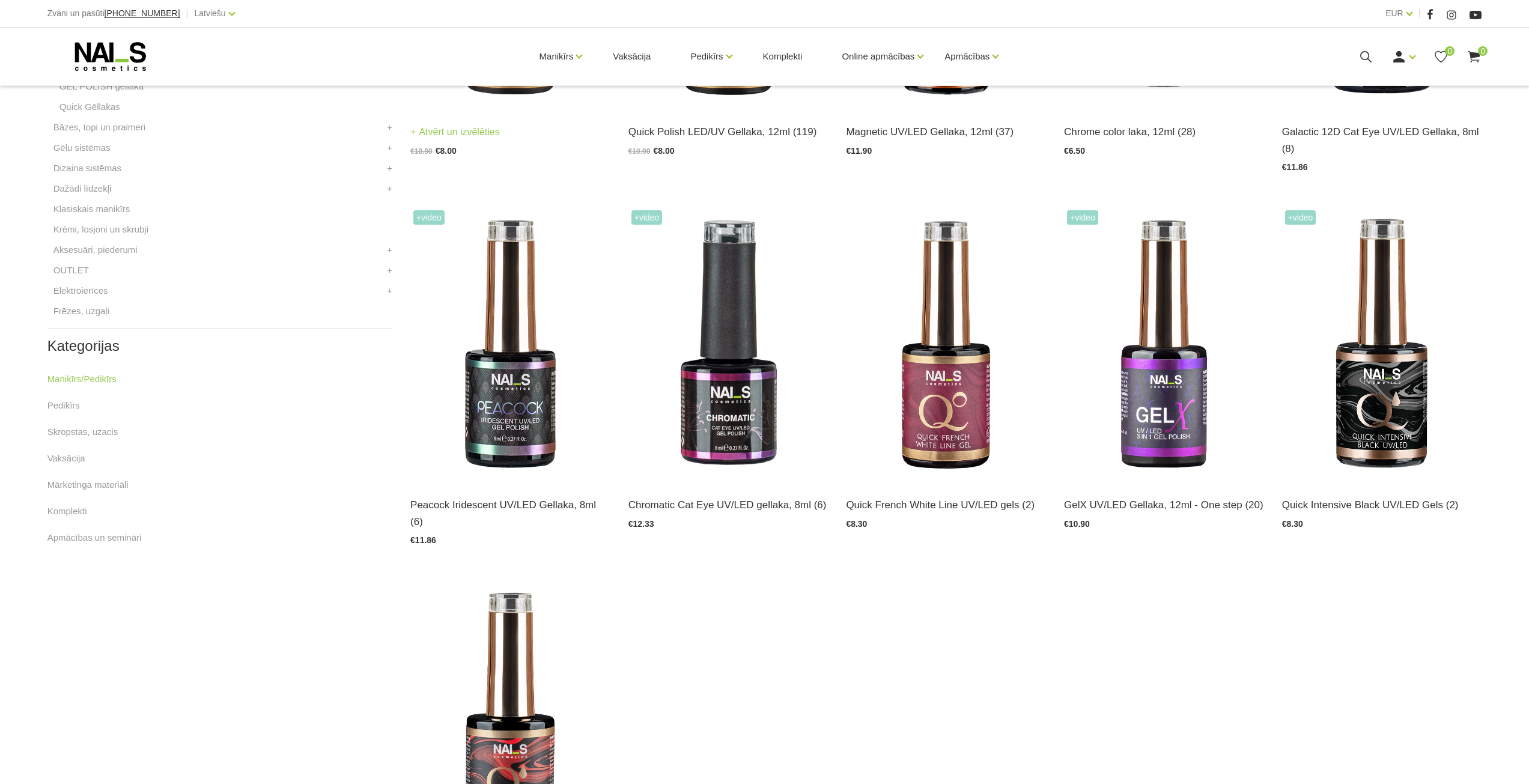
scroll to position [540, 0]
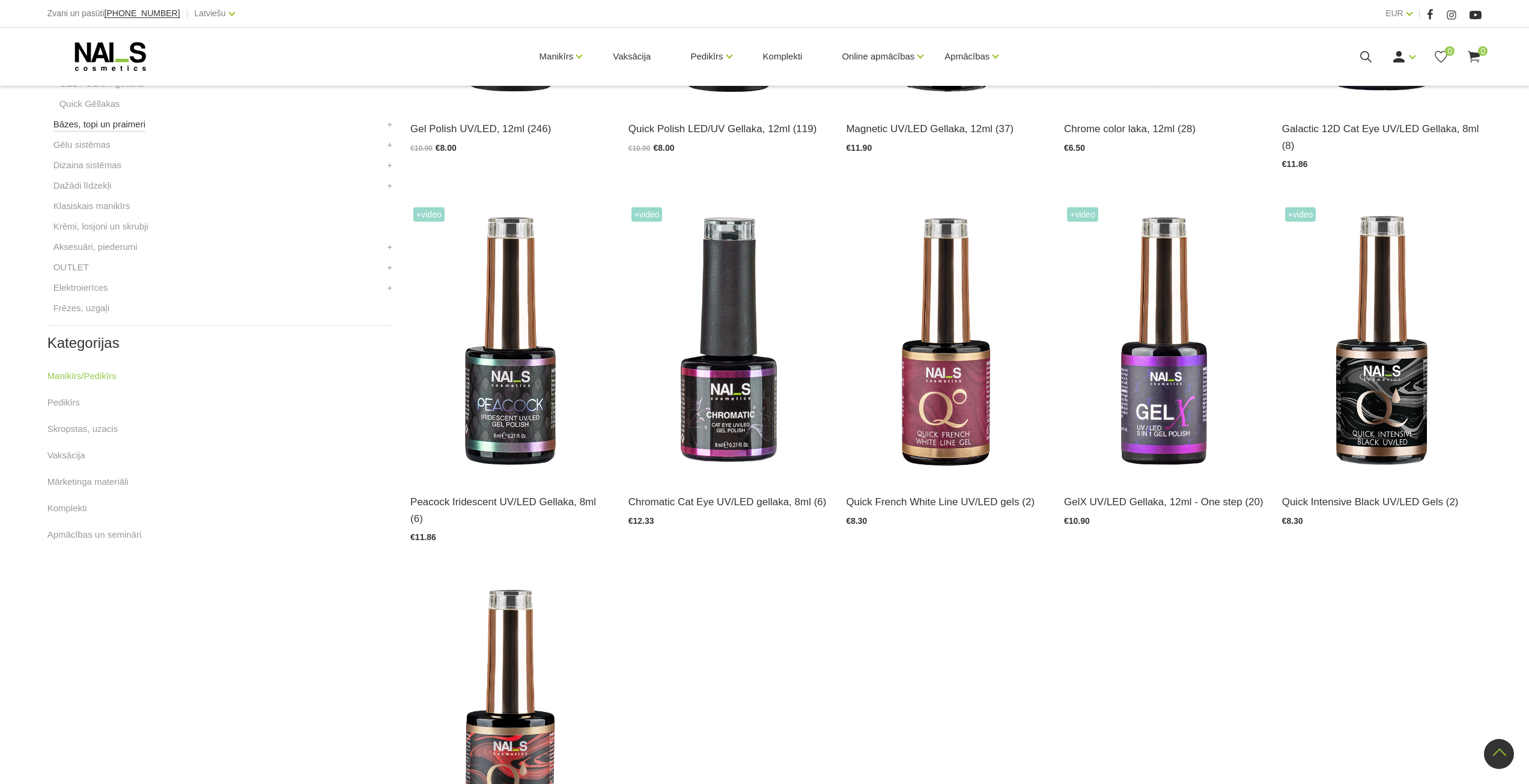
click at [116, 130] on link "Bāzes, topi un praimeri" at bounding box center [100, 125] width 92 height 15
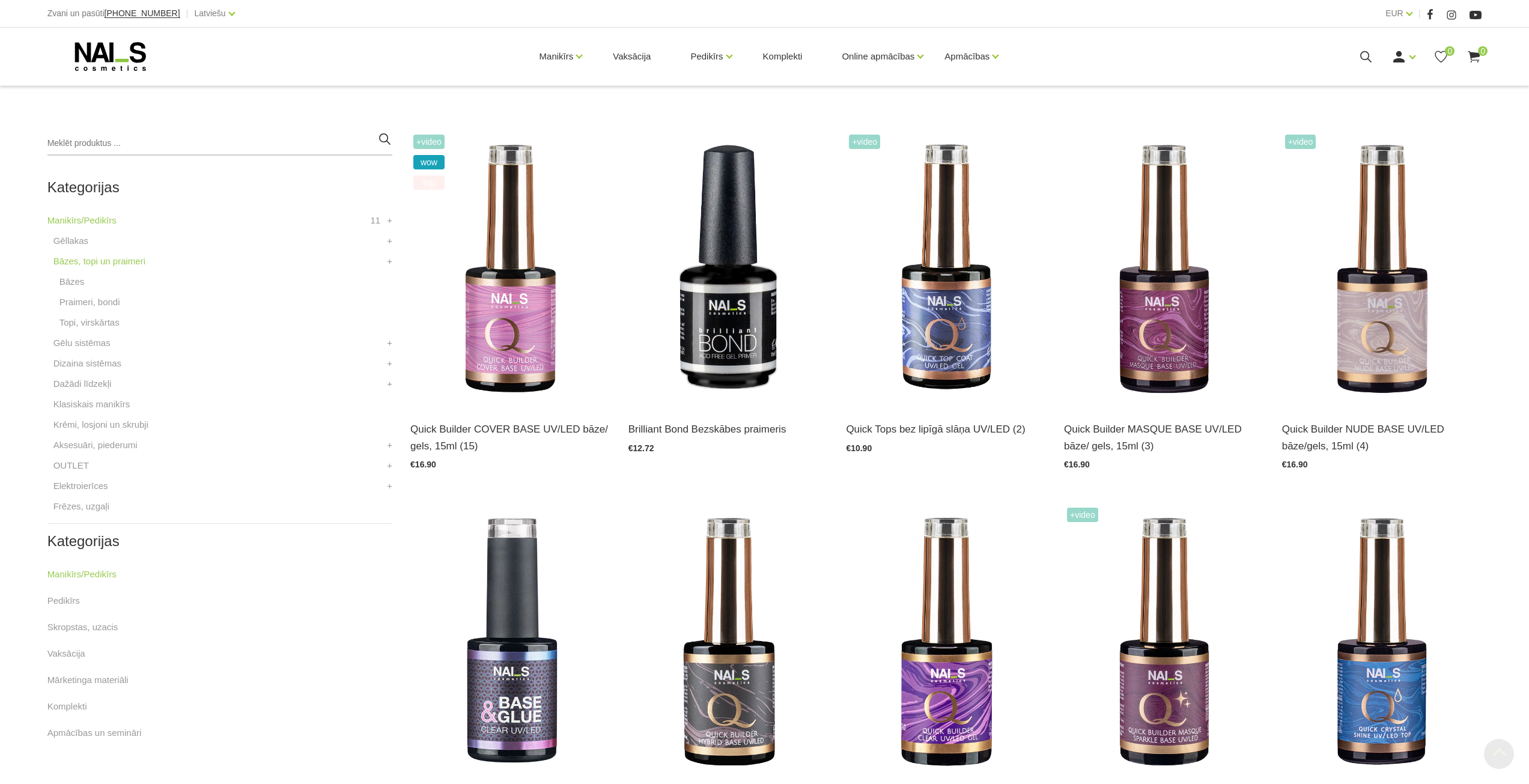
scroll to position [300, 0]
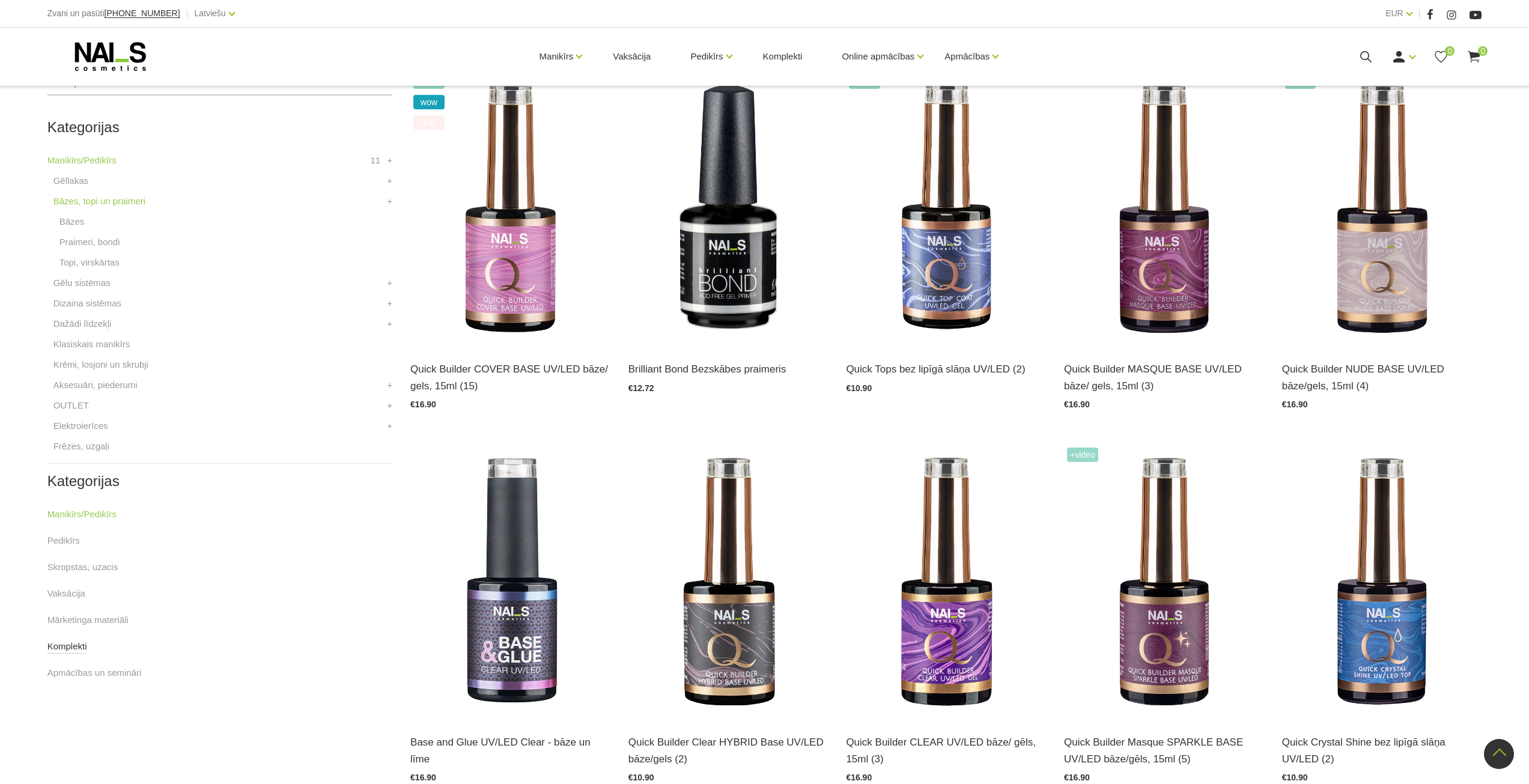
click at [71, 649] on link "Komplekti" at bounding box center [67, 646] width 40 height 15
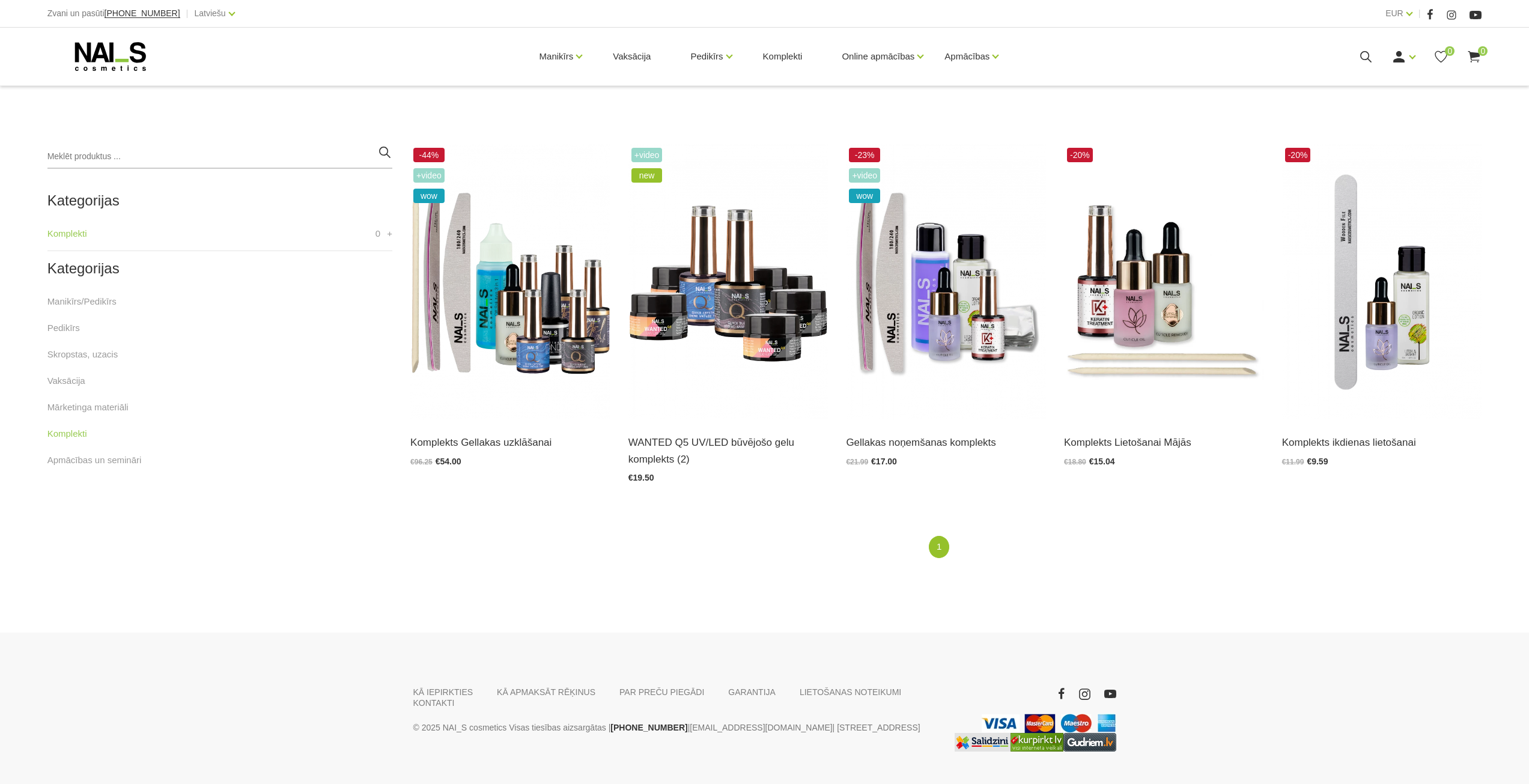
scroll to position [240, 0]
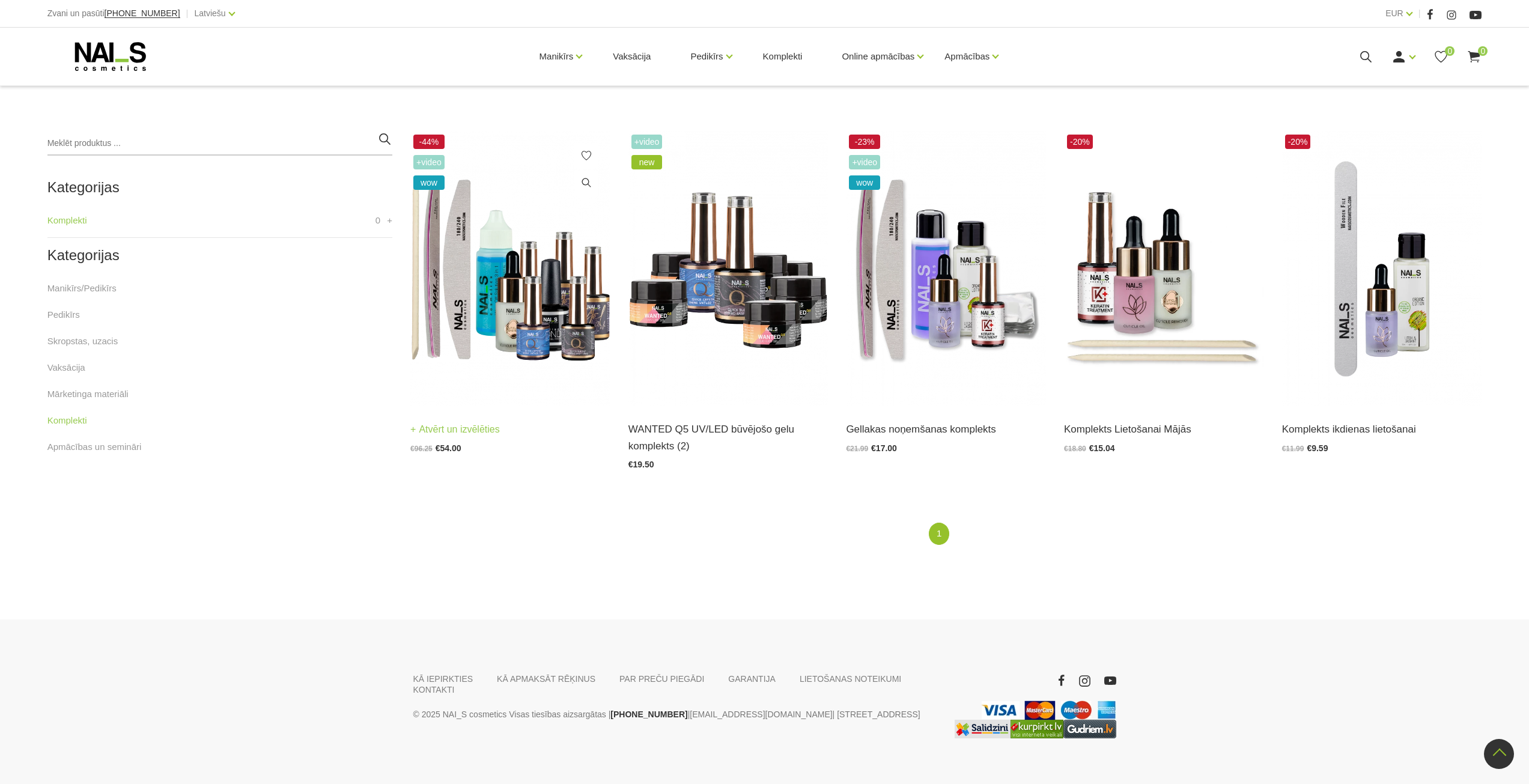
click at [545, 288] on img at bounding box center [510, 269] width 200 height 274
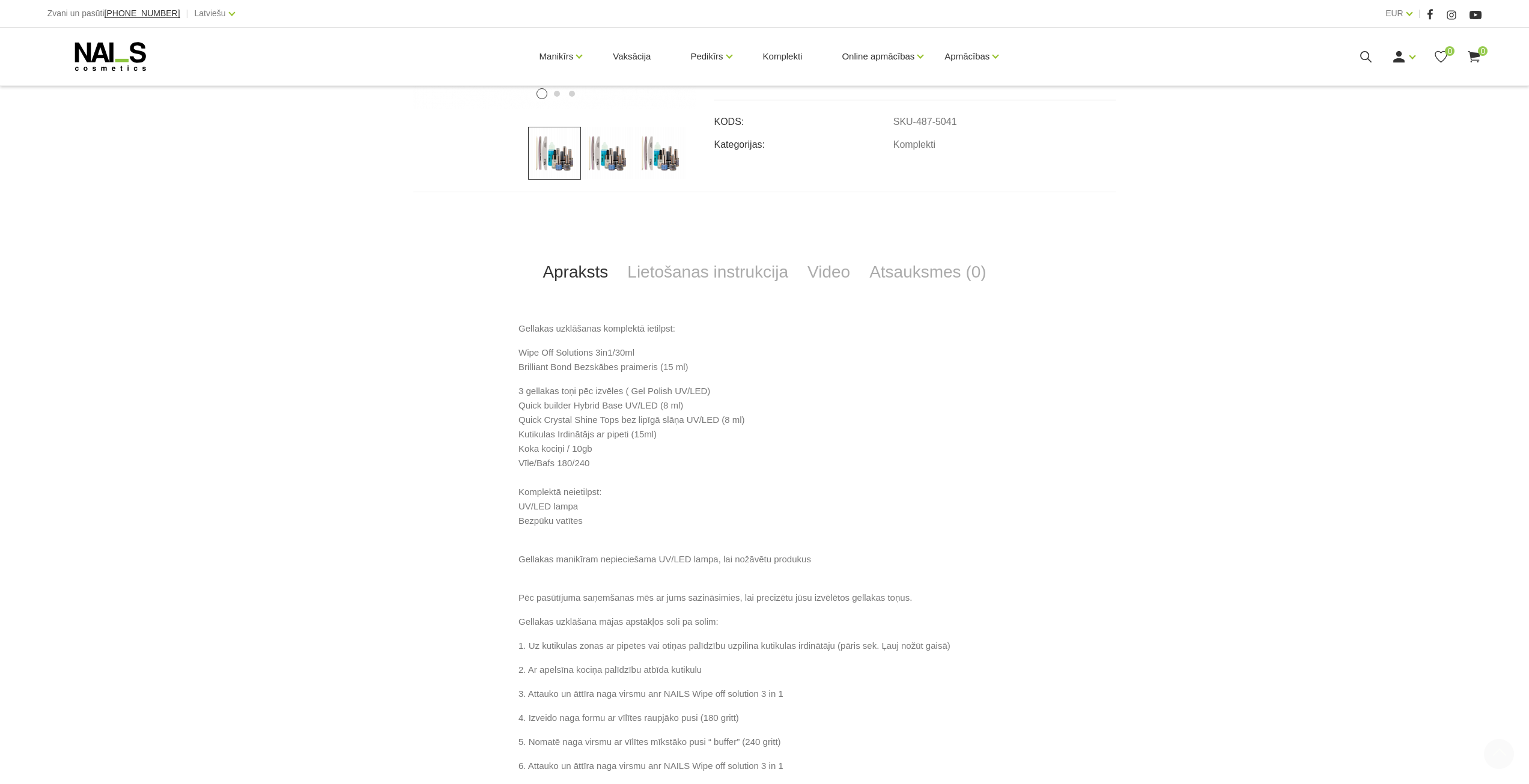
scroll to position [481, 0]
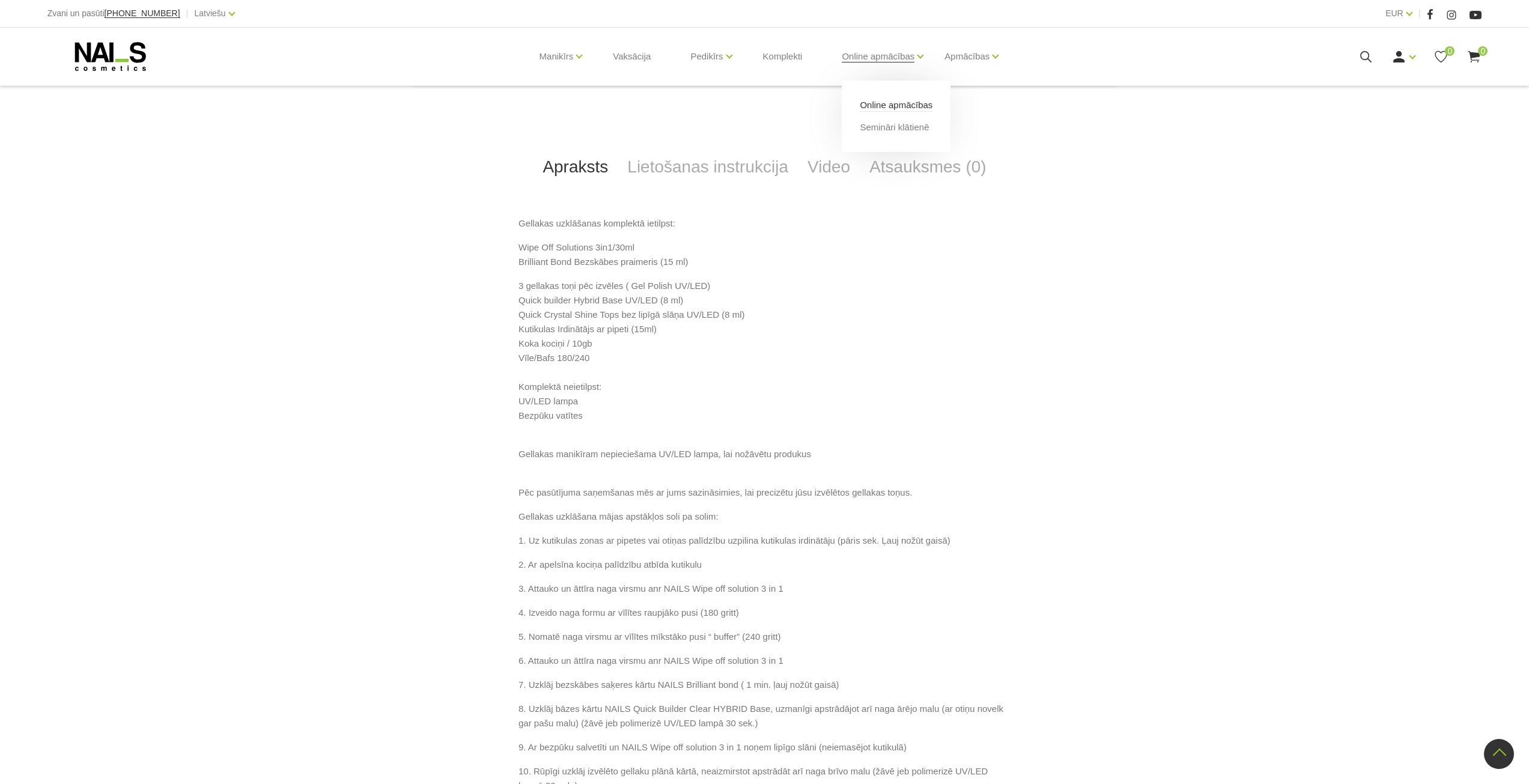
click at [873, 106] on link "Online apmācības" at bounding box center [896, 105] width 73 height 13
